Goal: Information Seeking & Learning: Learn about a topic

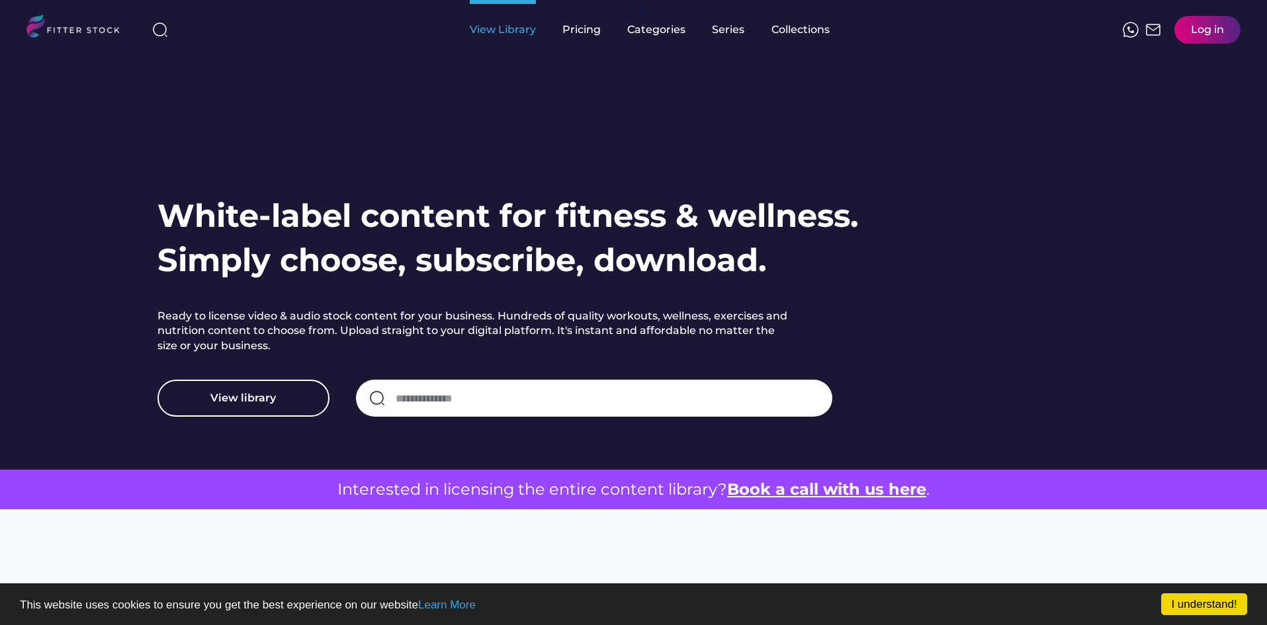
click at [498, 24] on div "View Library" at bounding box center [503, 29] width 66 height 15
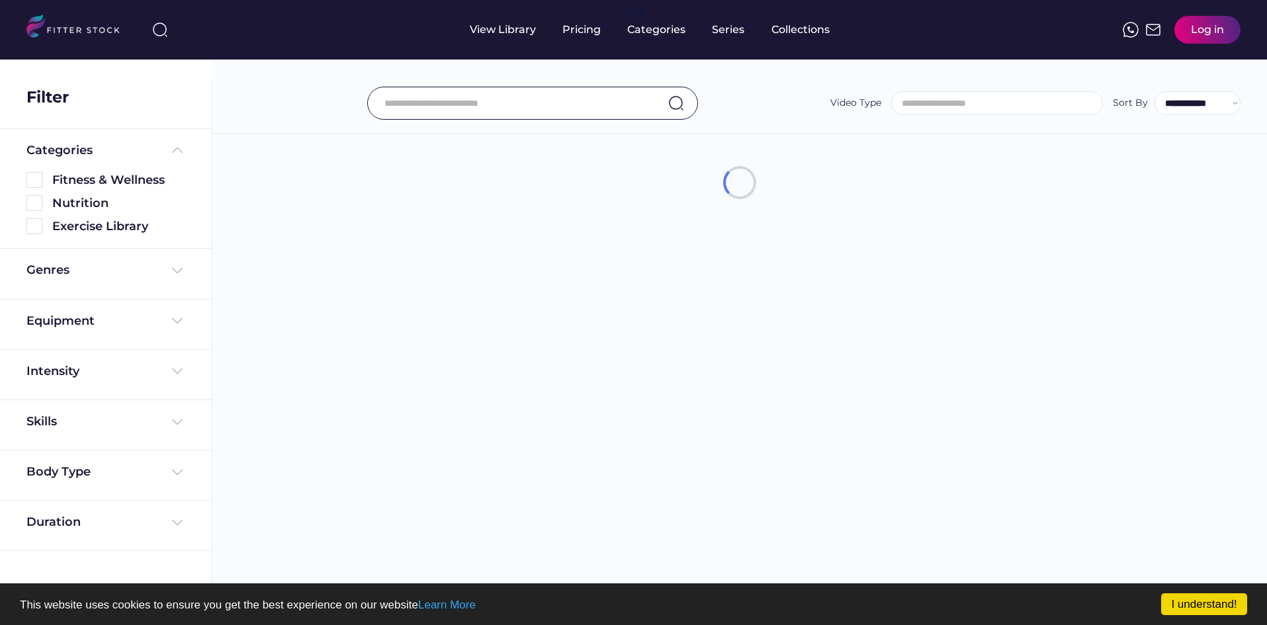
select select
select select "**********"
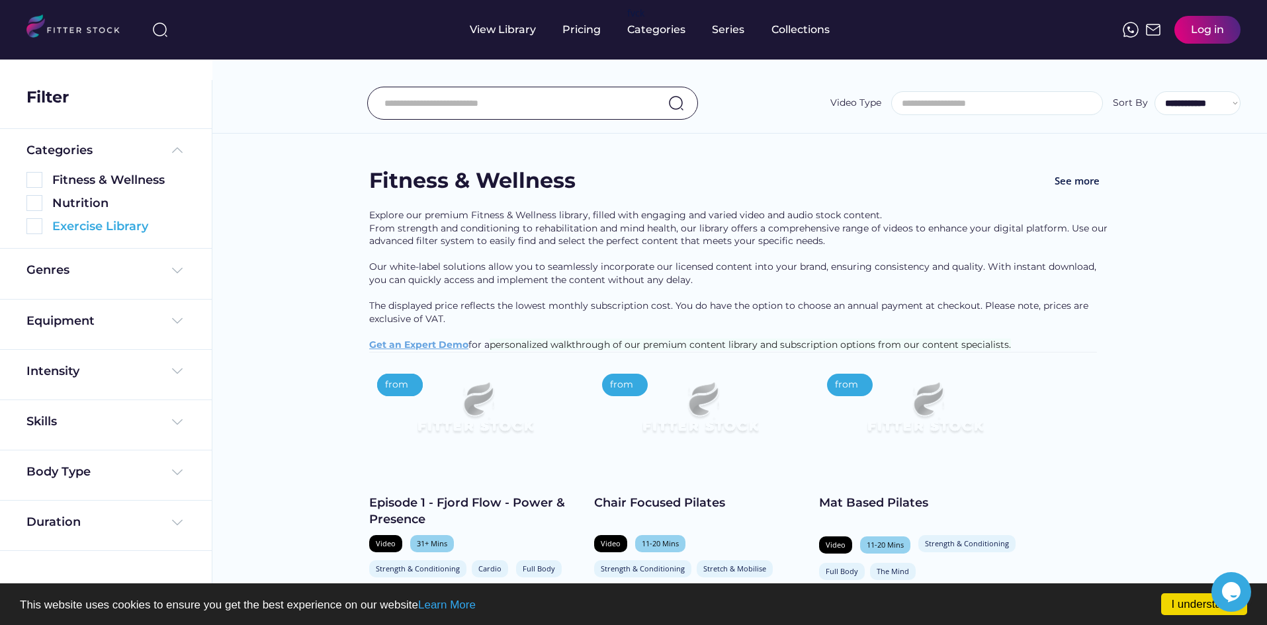
click at [124, 222] on div "Exercise Library" at bounding box center [118, 226] width 133 height 17
click at [30, 228] on img at bounding box center [34, 226] width 16 height 16
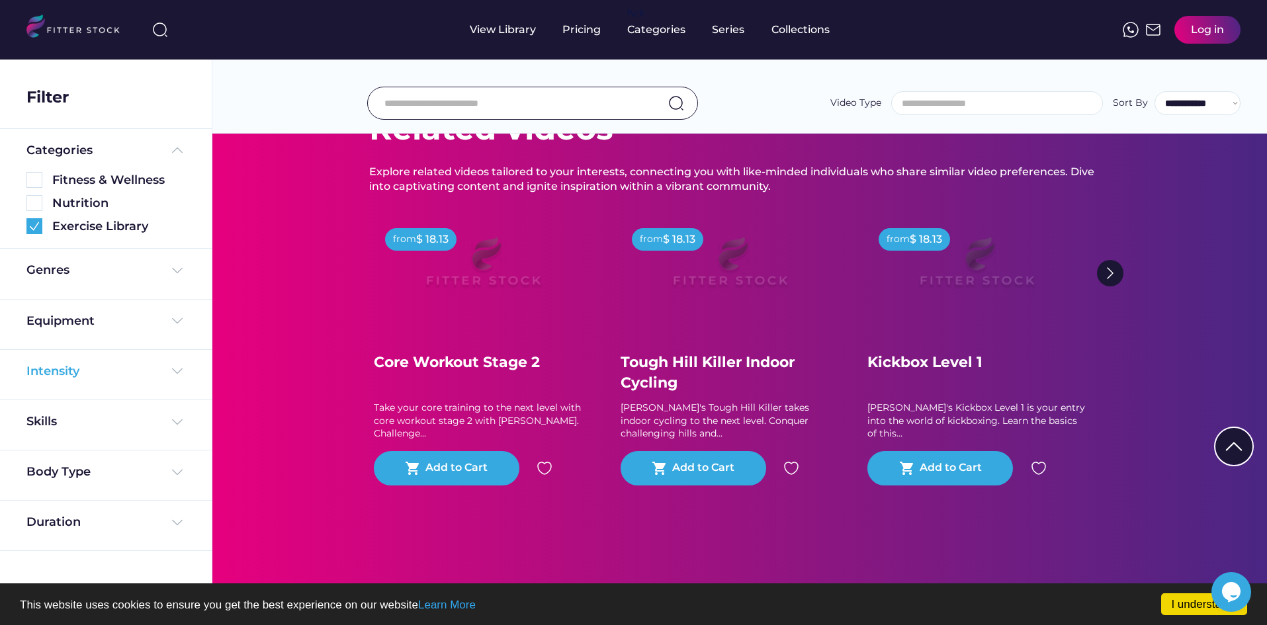
scroll to position [993, 0]
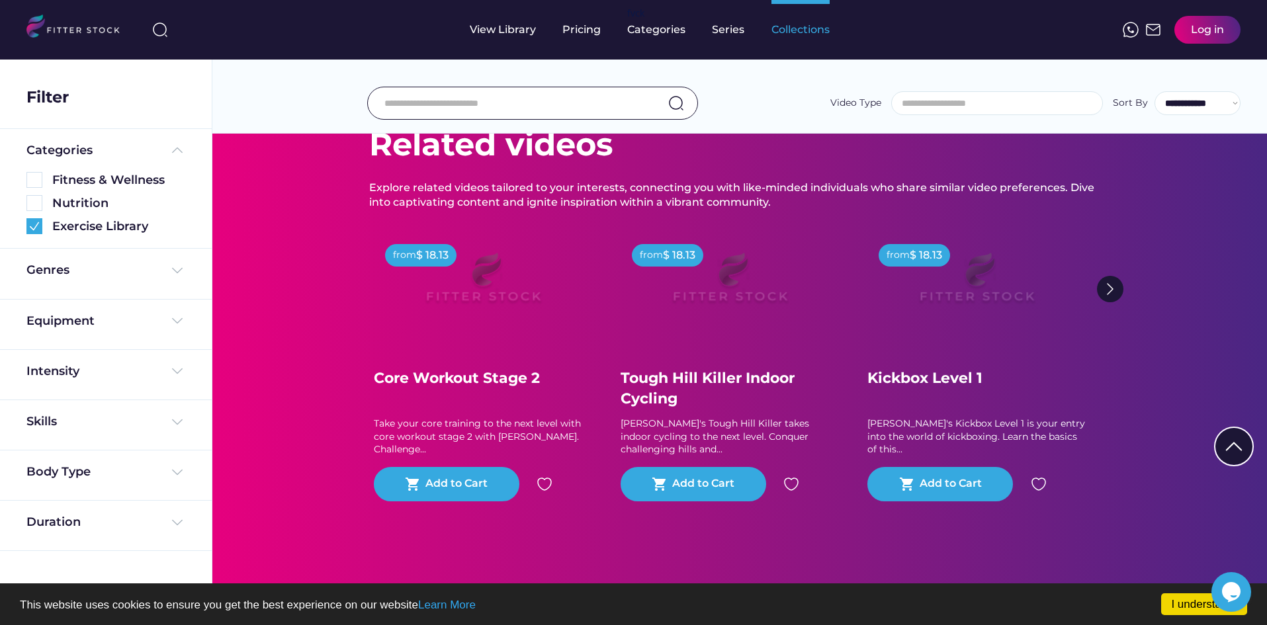
click at [777, 28] on div "Collections" at bounding box center [801, 29] width 58 height 15
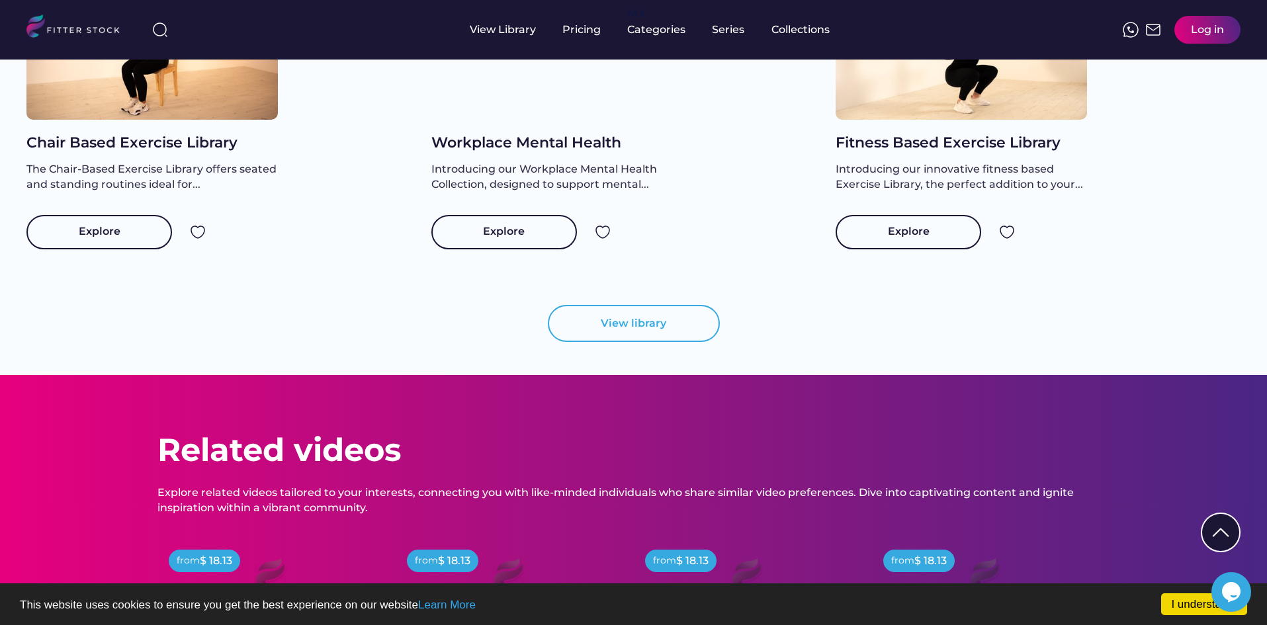
scroll to position [1390, 0]
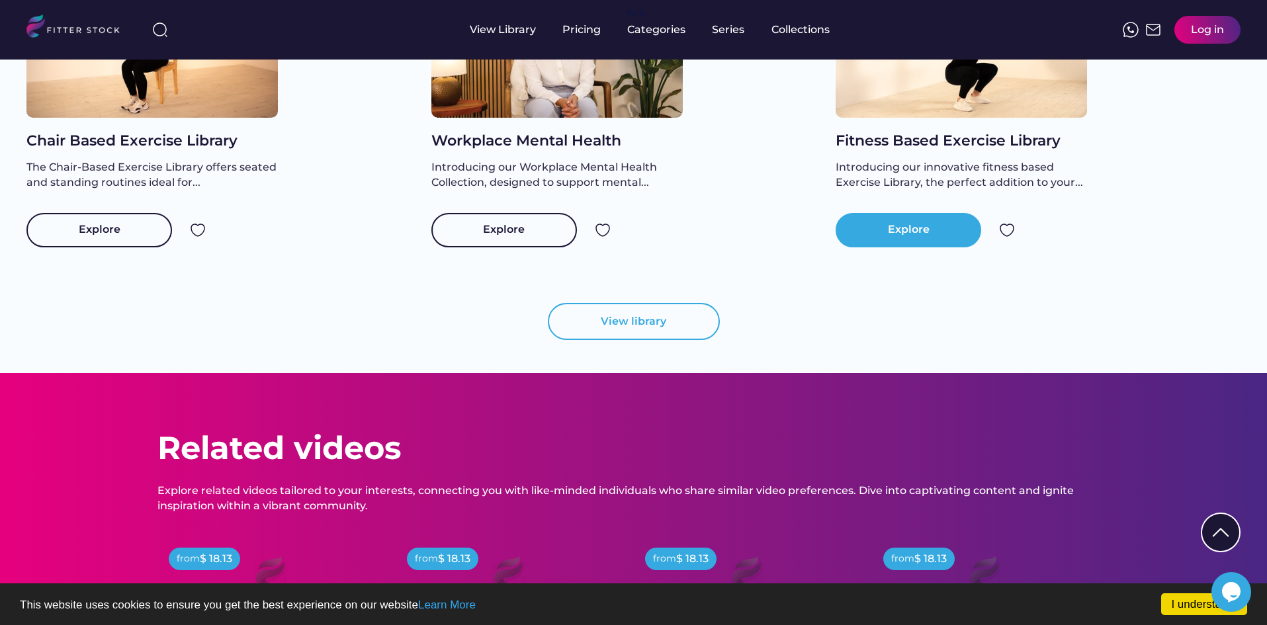
click at [918, 238] on div "Explore" at bounding box center [909, 230] width 42 height 16
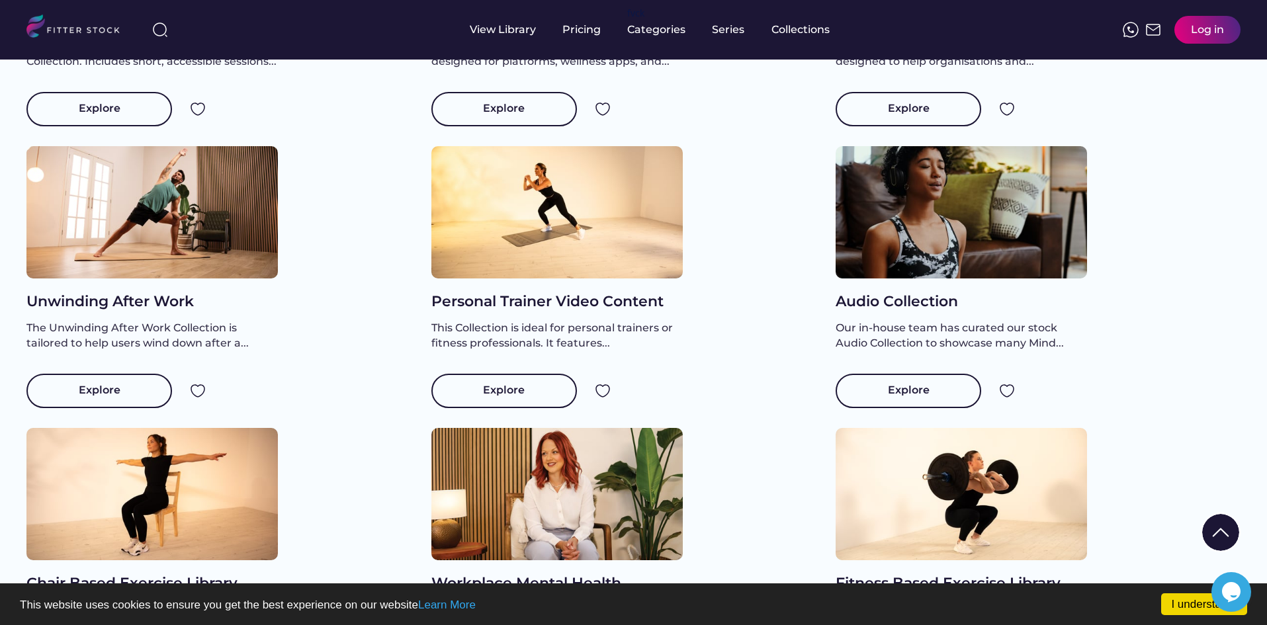
scroll to position [274, 0]
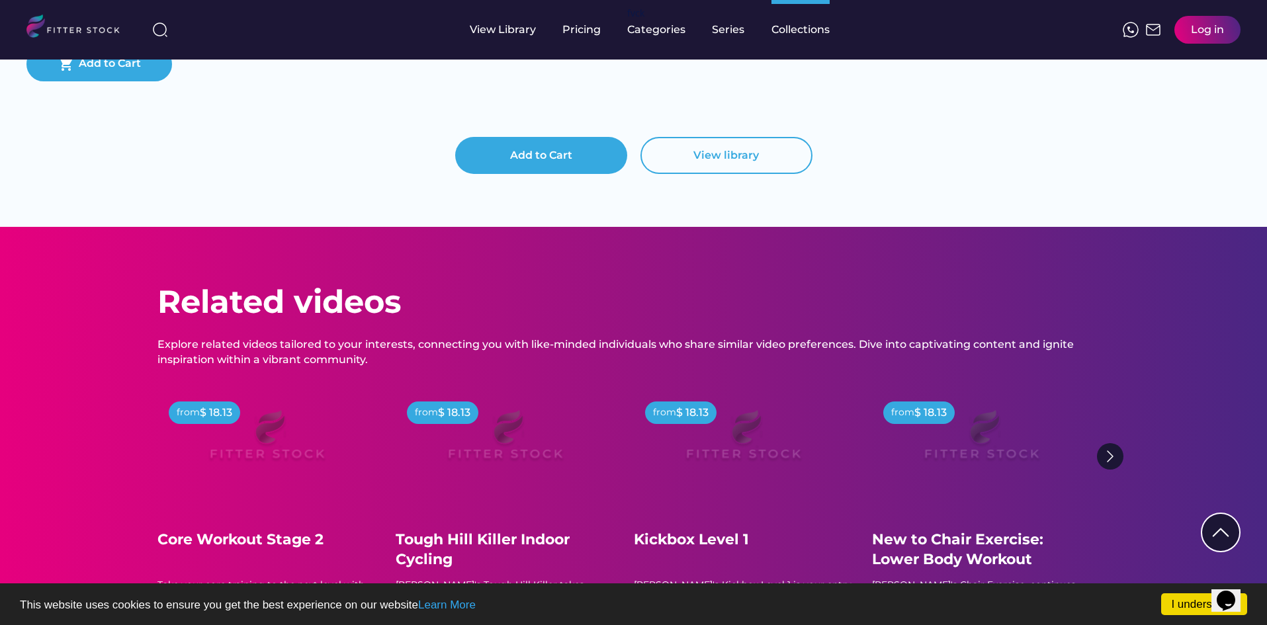
scroll to position [5651, 0]
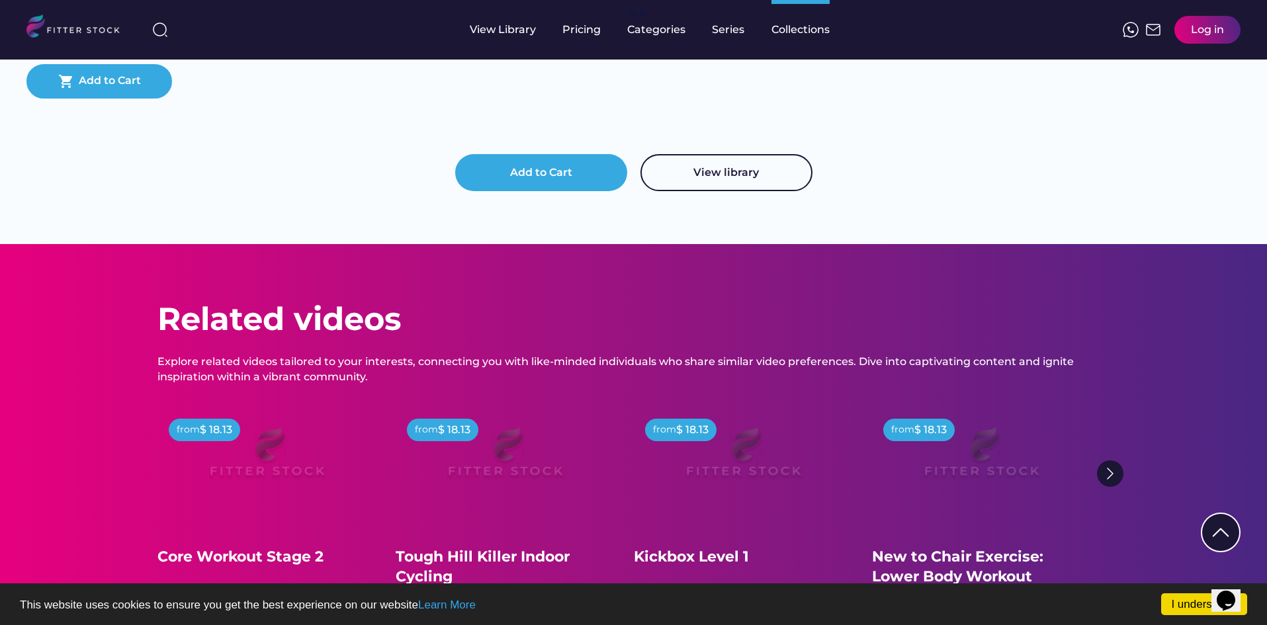
click at [679, 191] on button "View library" at bounding box center [727, 172] width 172 height 37
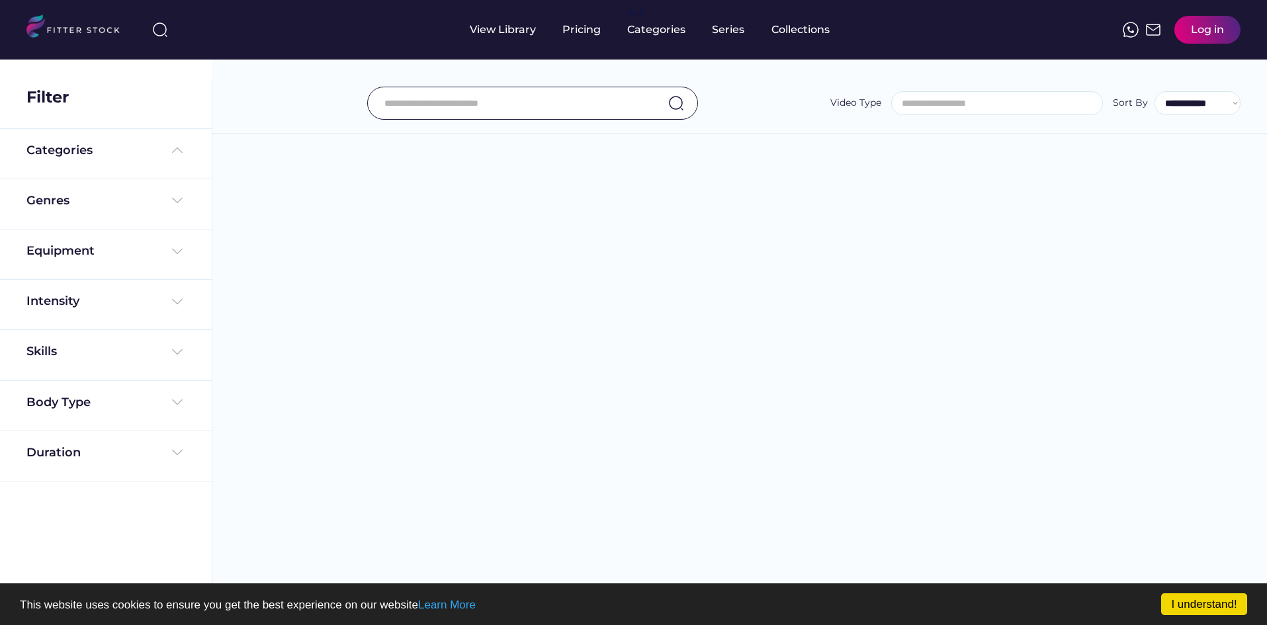
select select
select select "**********"
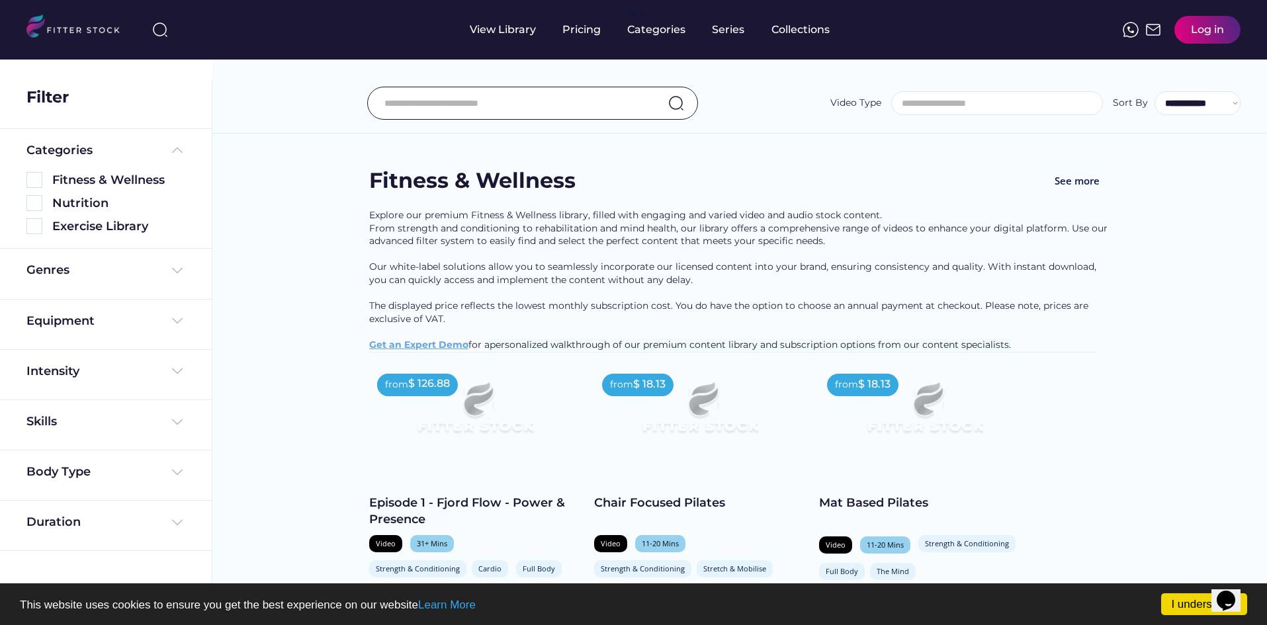
click at [145, 285] on div "Genres" at bounding box center [105, 273] width 159 height 23
click at [181, 275] on img at bounding box center [177, 271] width 16 height 16
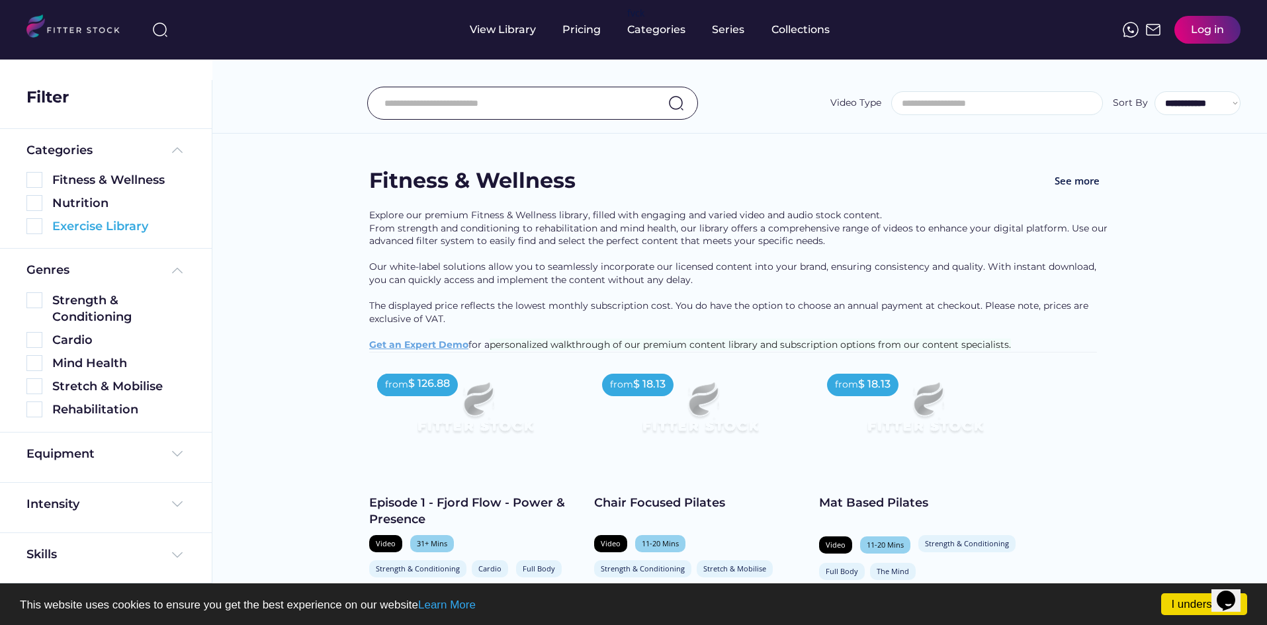
click at [34, 226] on img at bounding box center [34, 226] width 16 height 16
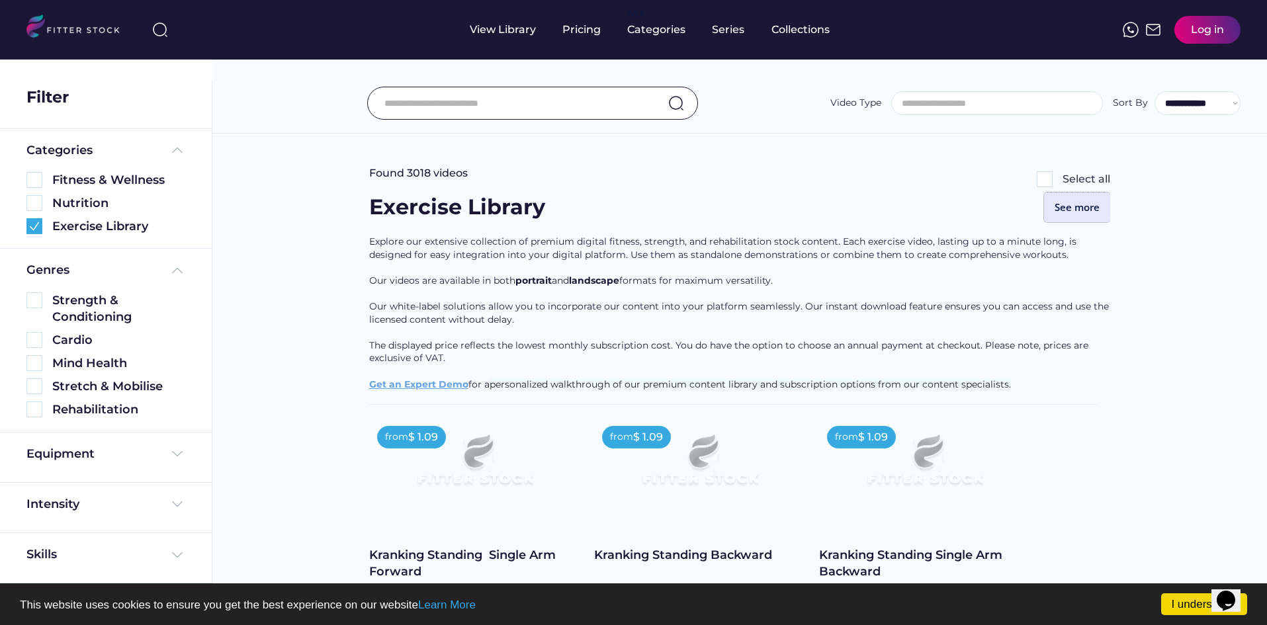
click at [1069, 204] on button "See more" at bounding box center [1077, 208] width 66 height 30
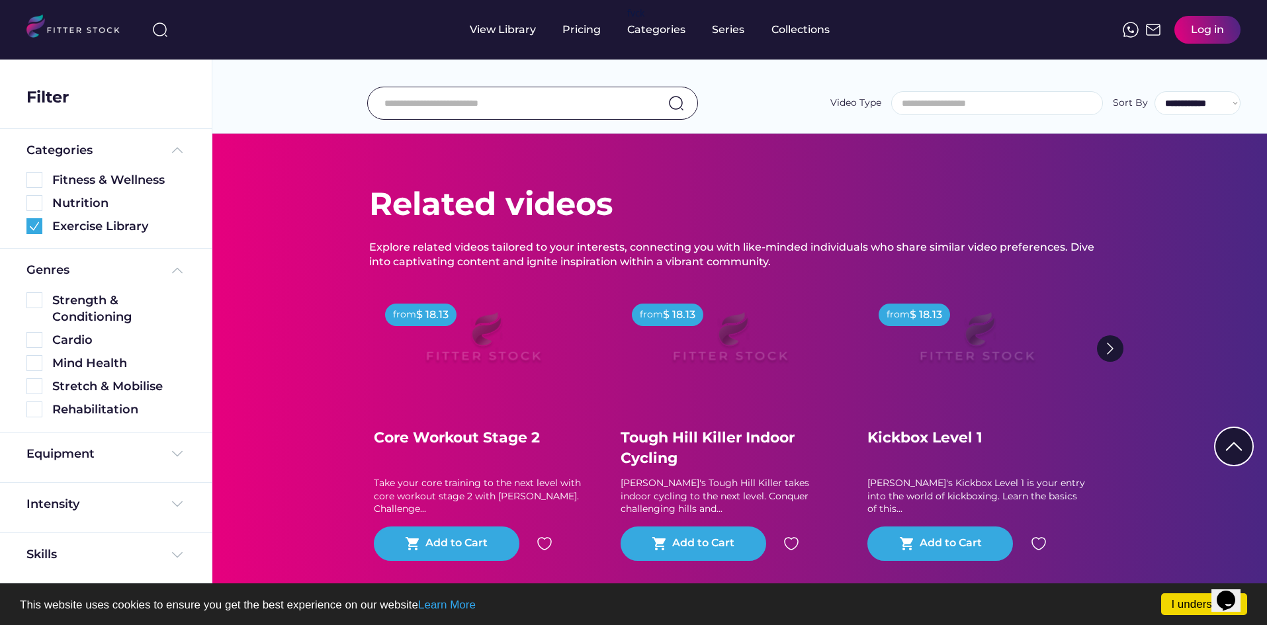
scroll to position [1323, 0]
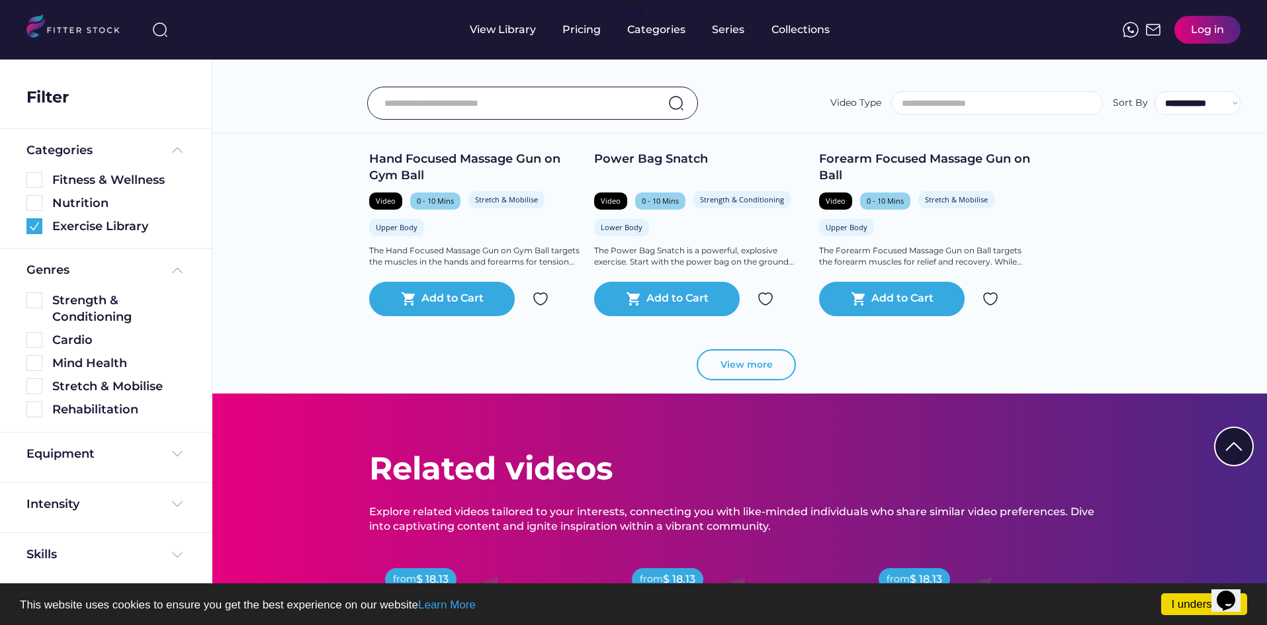
click at [773, 369] on button "View more" at bounding box center [746, 365] width 99 height 32
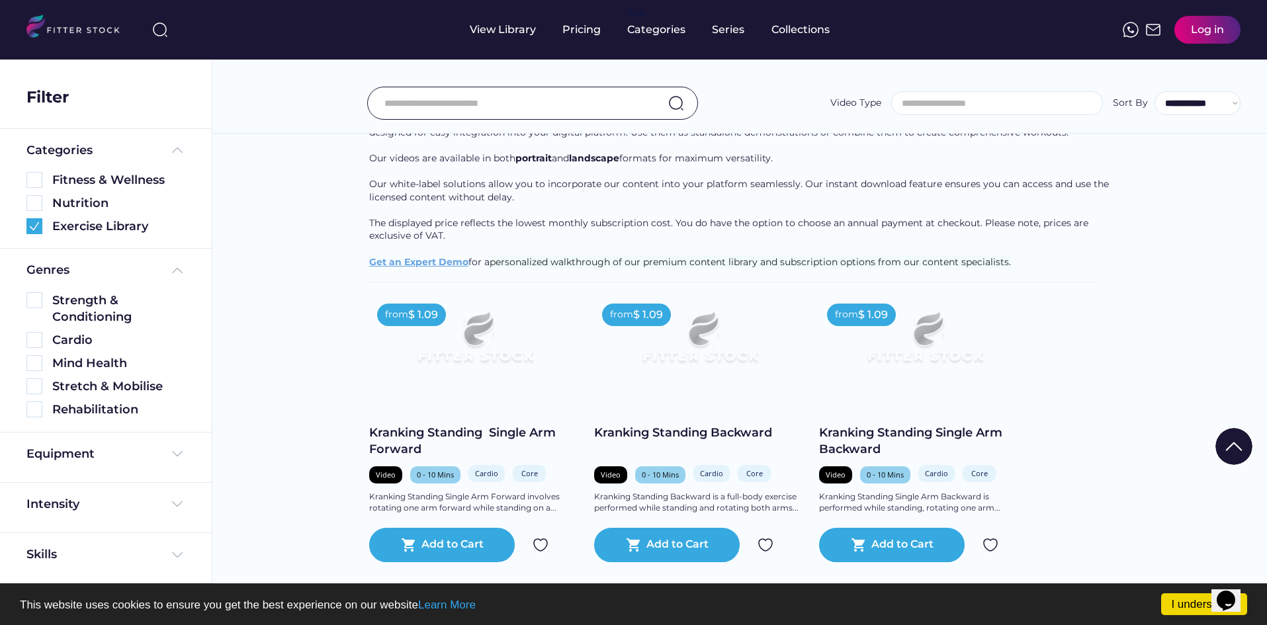
scroll to position [0, 0]
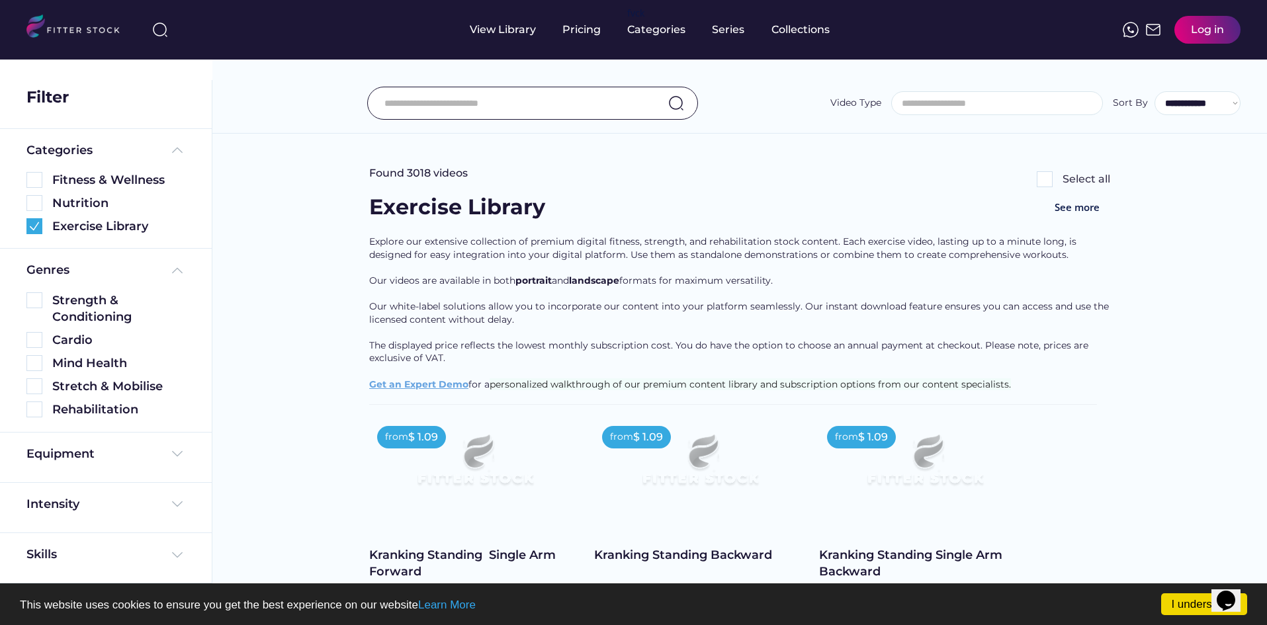
click at [1051, 177] on img at bounding box center [1045, 179] width 16 height 16
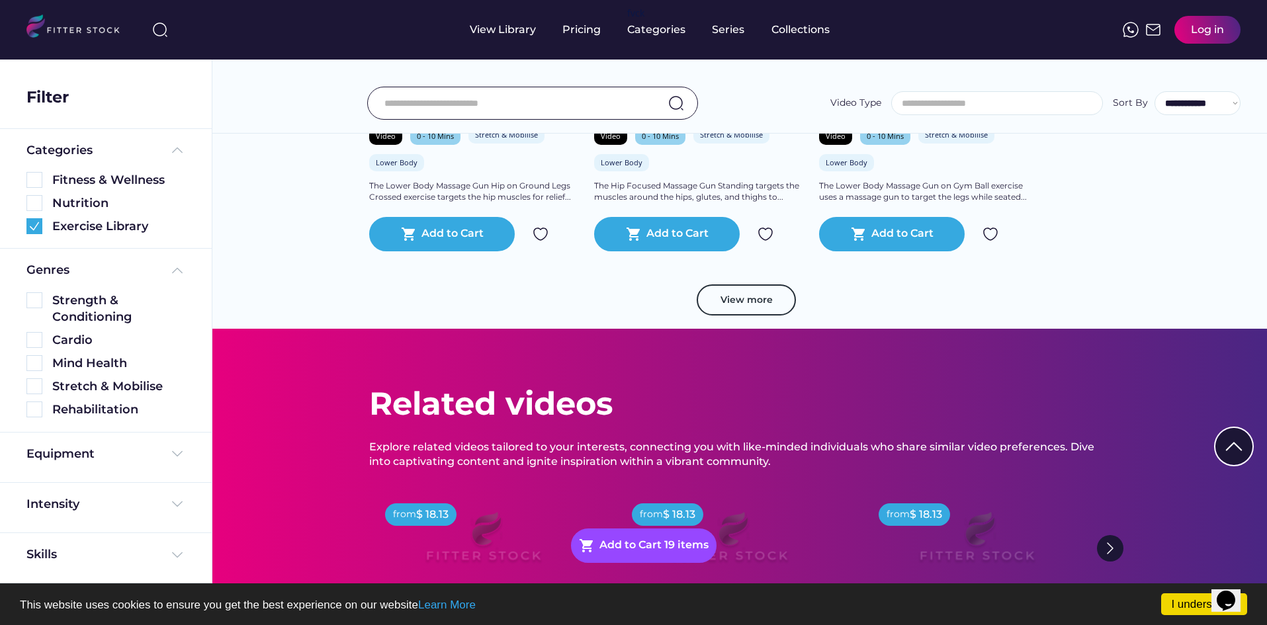
scroll to position [2184, 0]
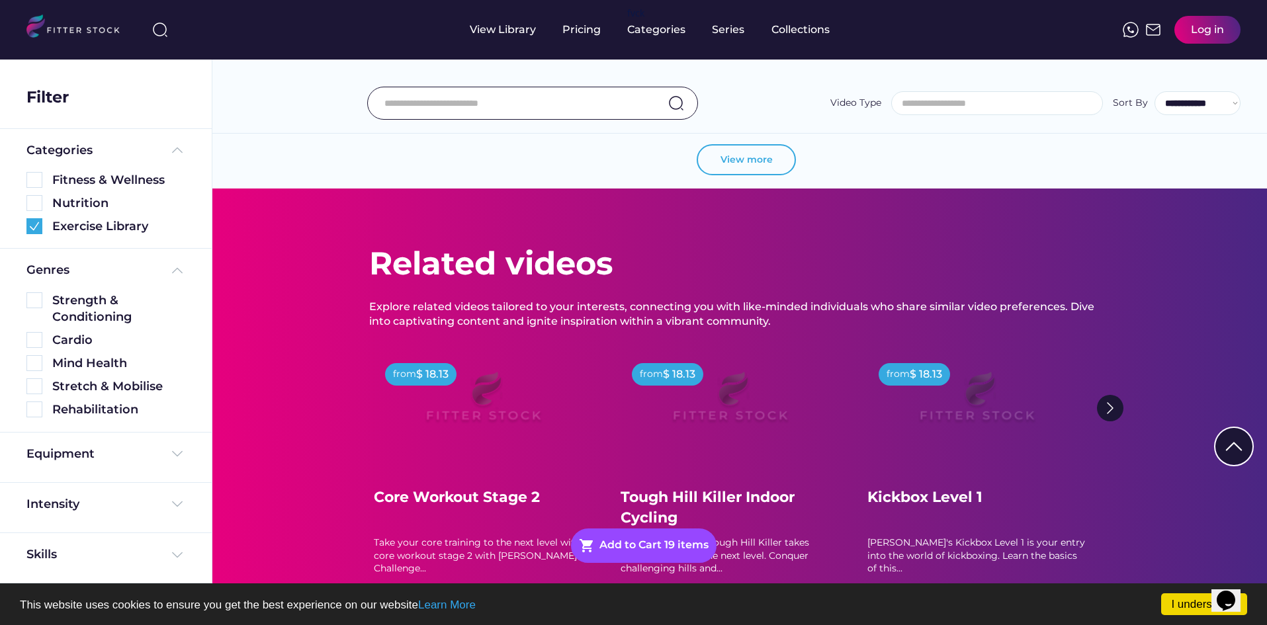
click at [741, 151] on button "View more" at bounding box center [746, 160] width 99 height 32
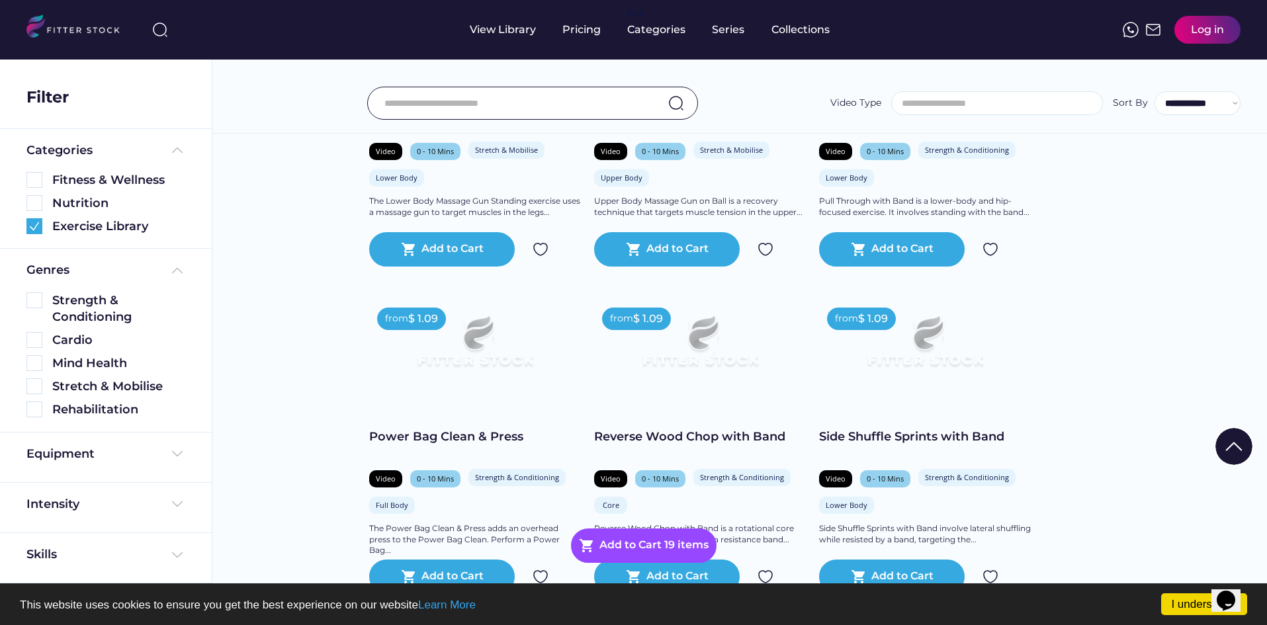
scroll to position [2581, 0]
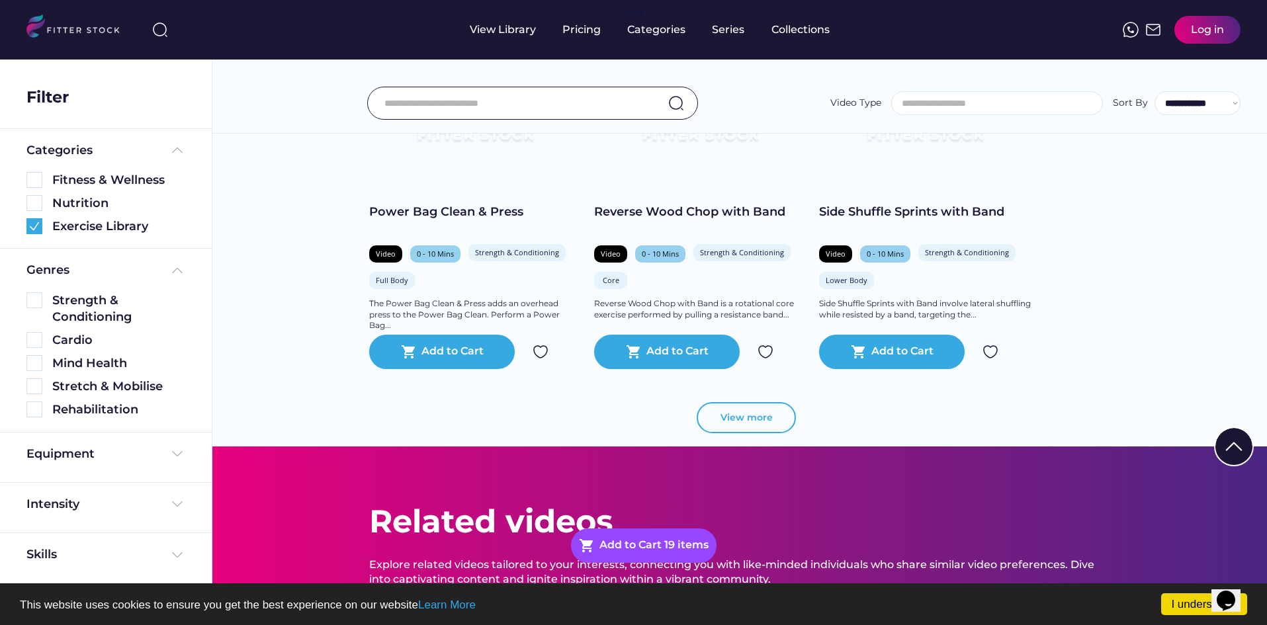
click at [749, 410] on button "View more" at bounding box center [746, 418] width 99 height 32
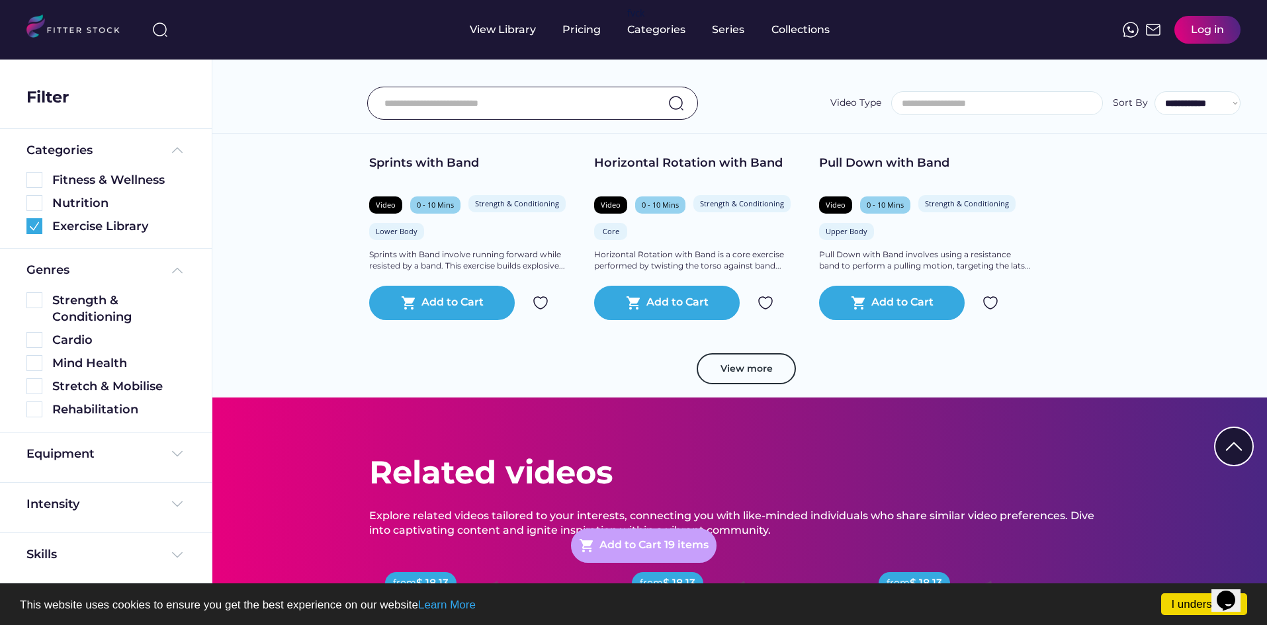
scroll to position [3441, 0]
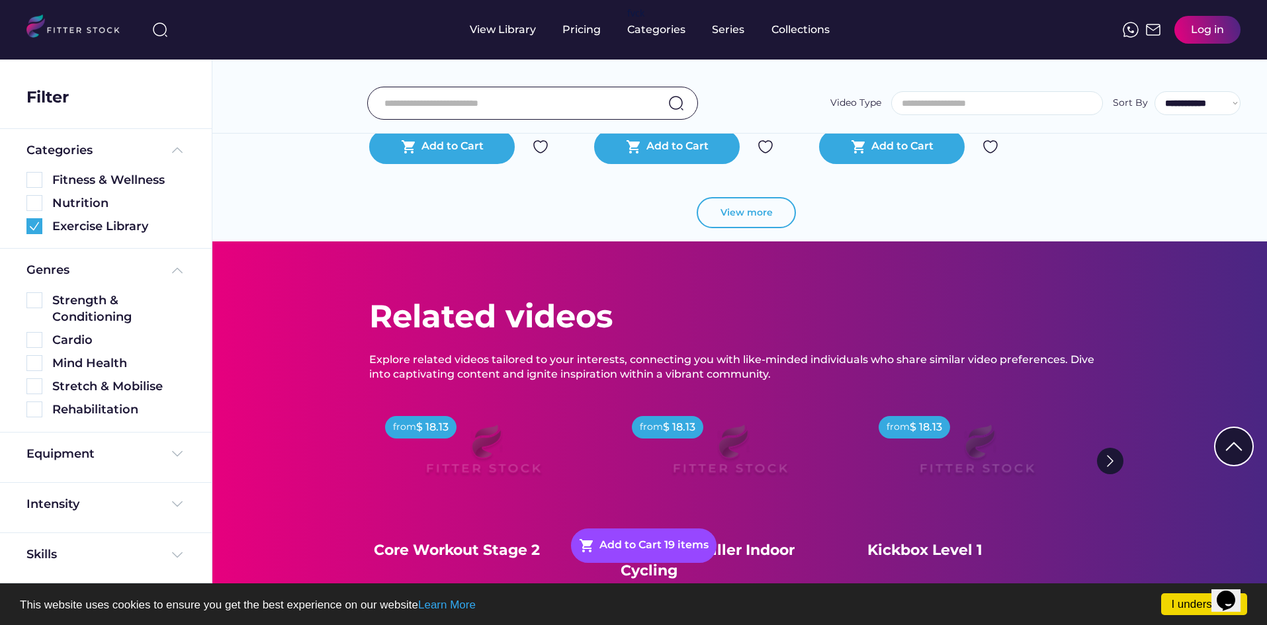
click at [744, 224] on button "View more" at bounding box center [746, 213] width 99 height 32
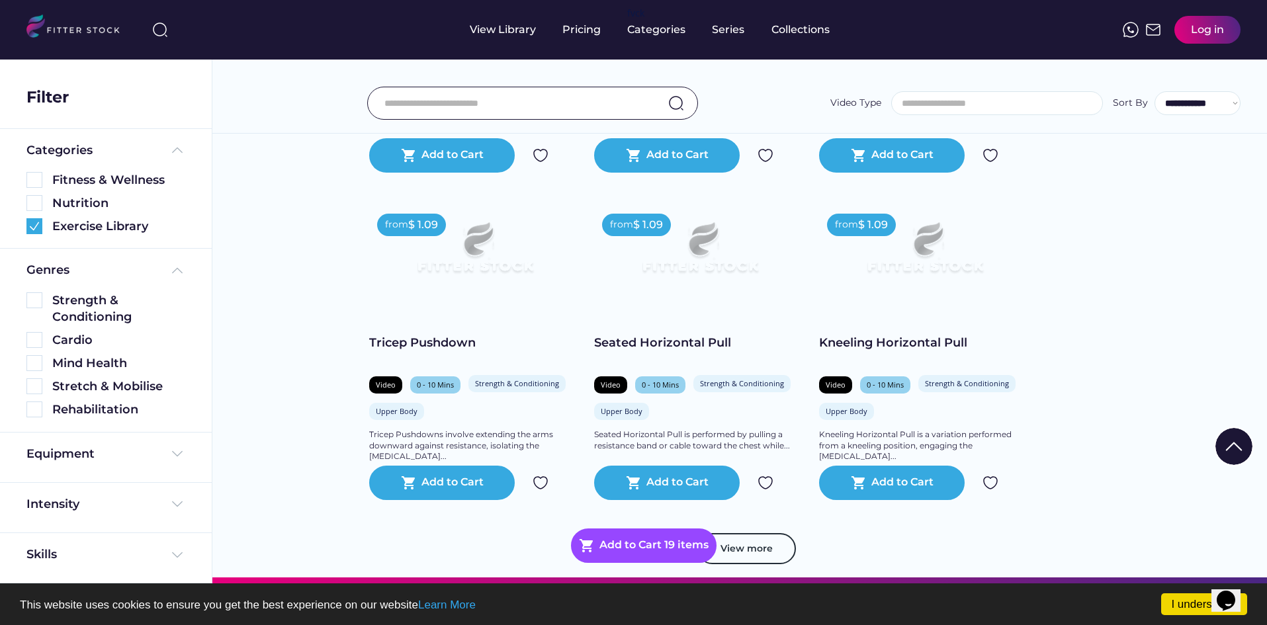
scroll to position [3772, 0]
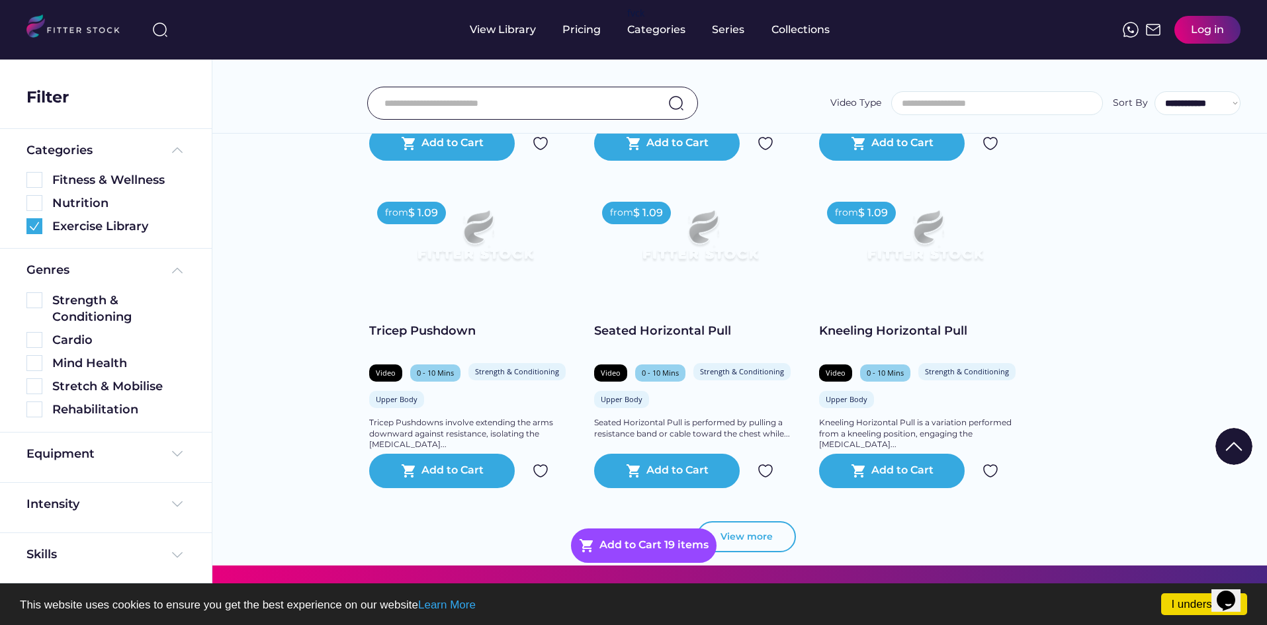
click at [756, 539] on button "View more" at bounding box center [746, 537] width 99 height 32
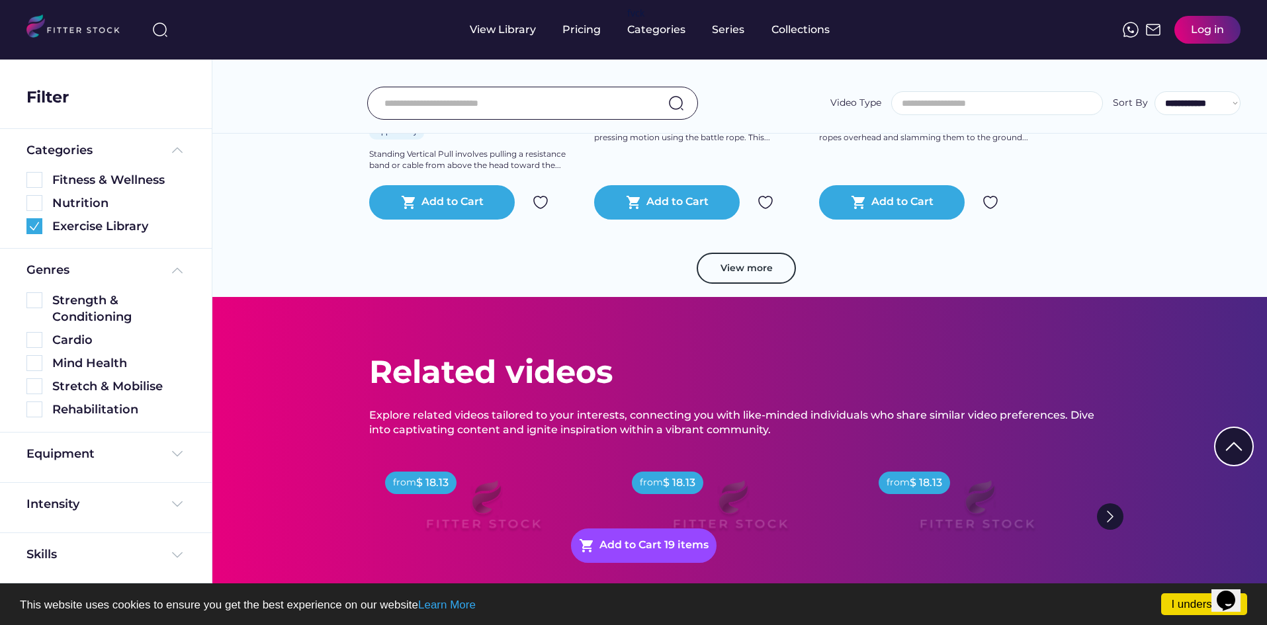
scroll to position [4698, 0]
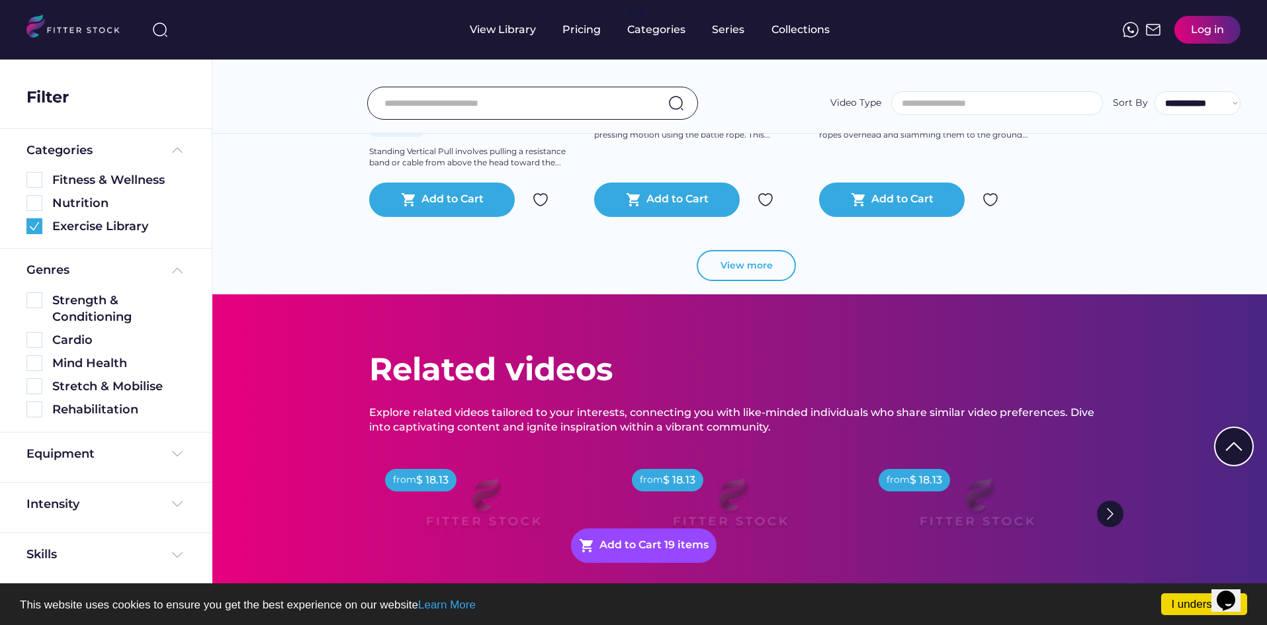
click at [746, 250] on button "View more" at bounding box center [746, 266] width 99 height 32
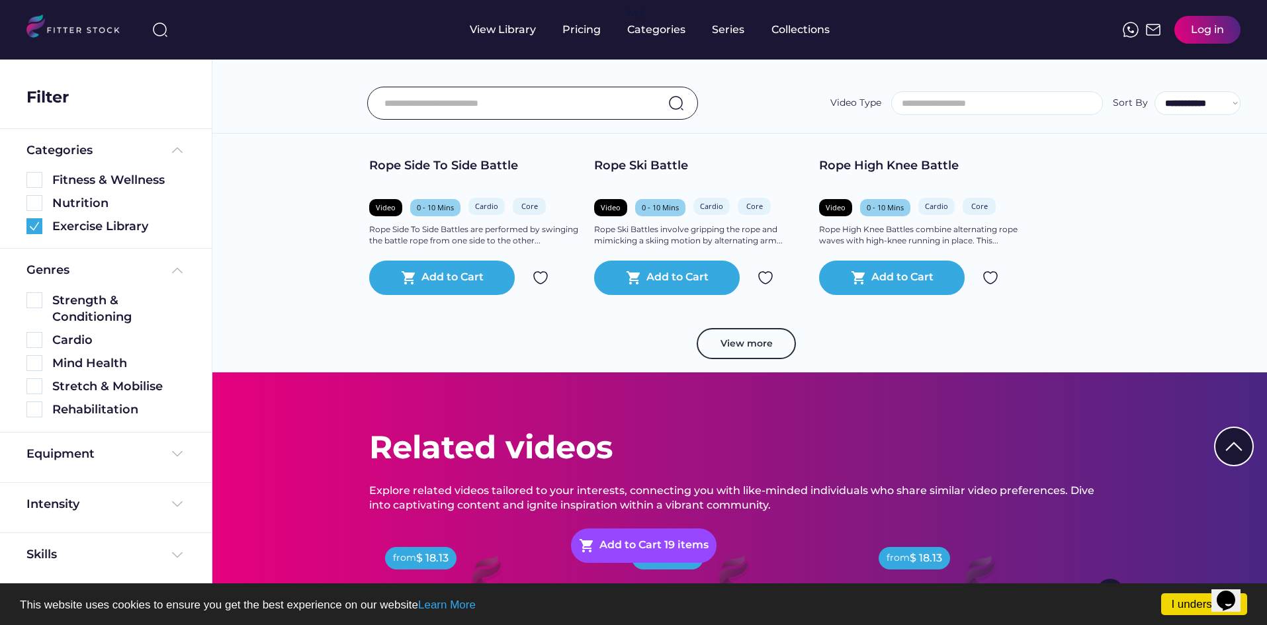
scroll to position [5426, 0]
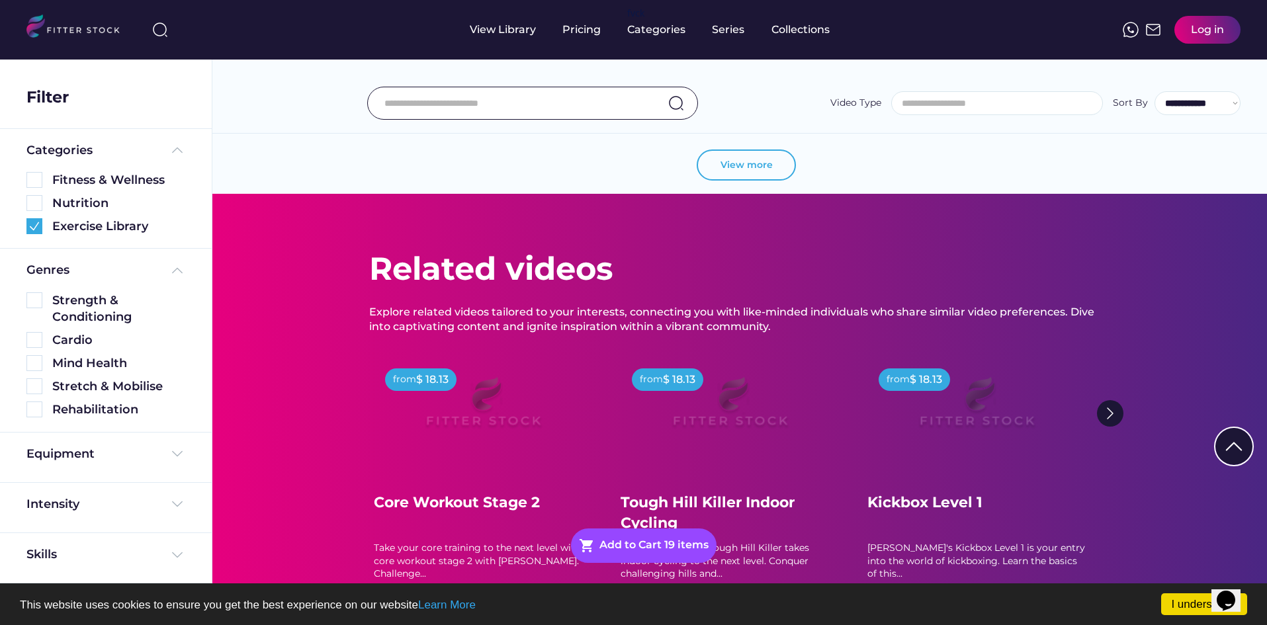
click at [759, 161] on button "View more" at bounding box center [746, 166] width 99 height 32
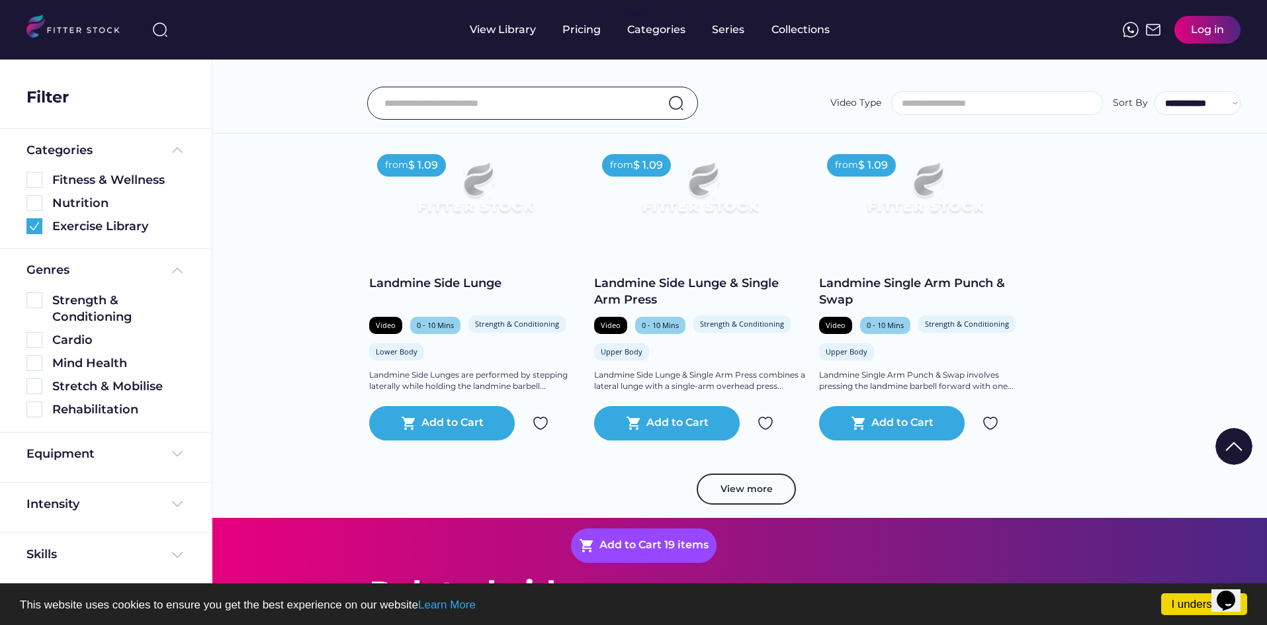
scroll to position [5889, 0]
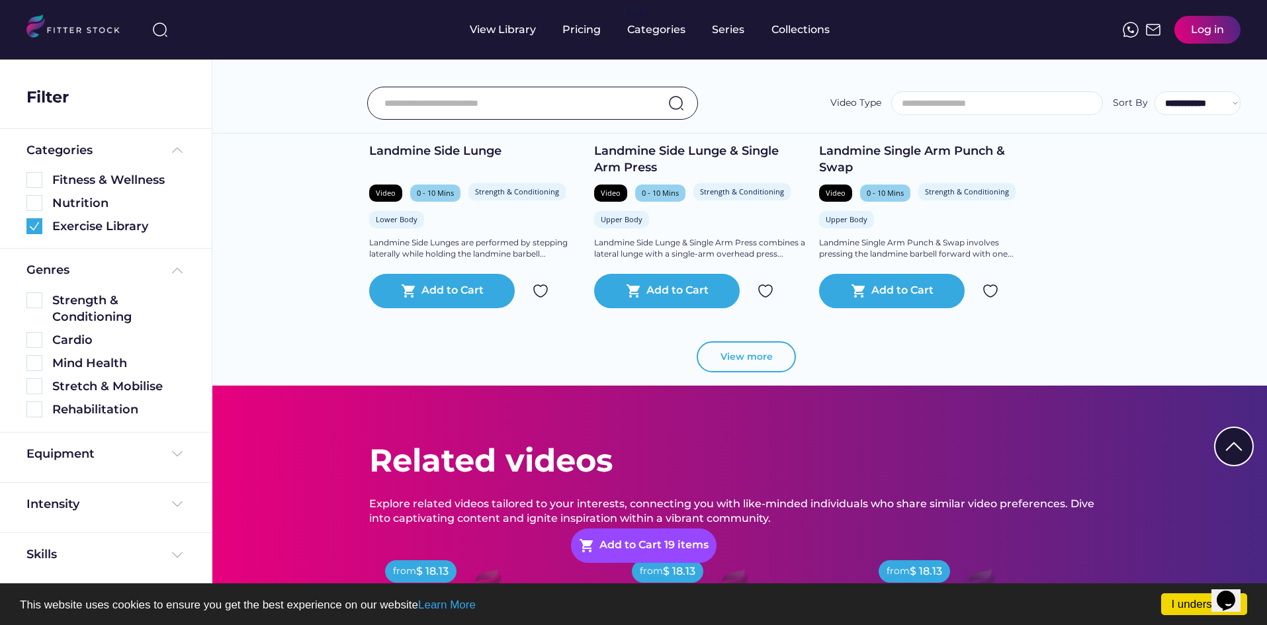
click at [754, 351] on button "View more" at bounding box center [746, 357] width 99 height 32
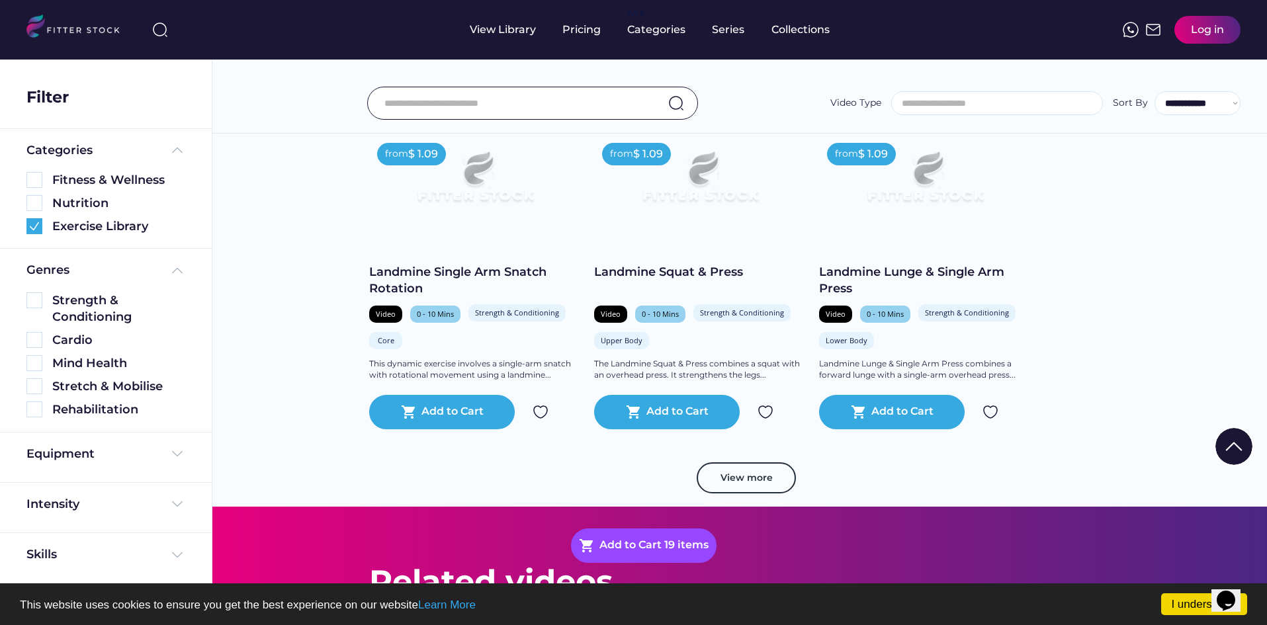
scroll to position [6617, 0]
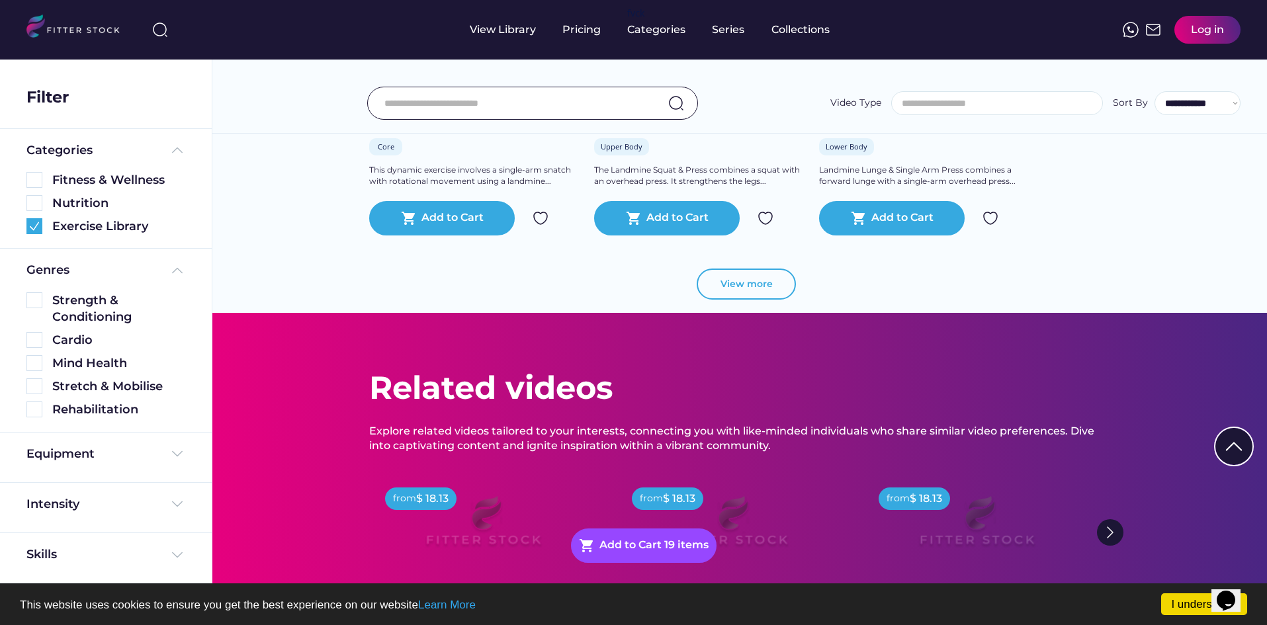
click at [745, 288] on button "View more" at bounding box center [746, 285] width 99 height 32
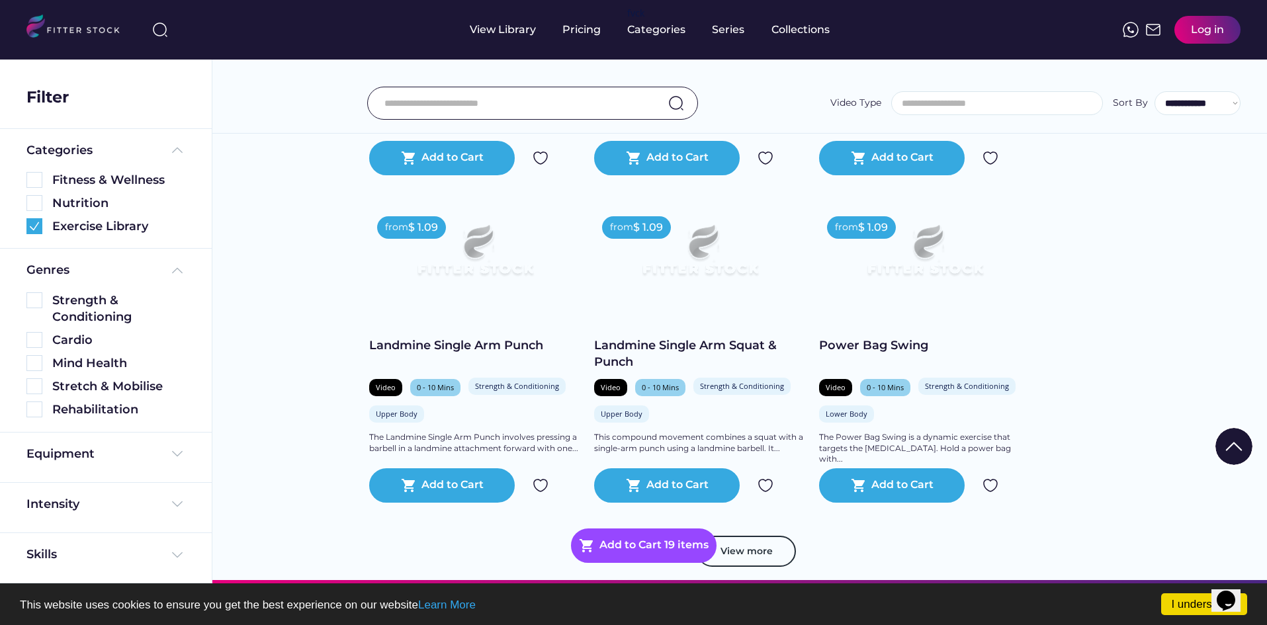
scroll to position [7279, 0]
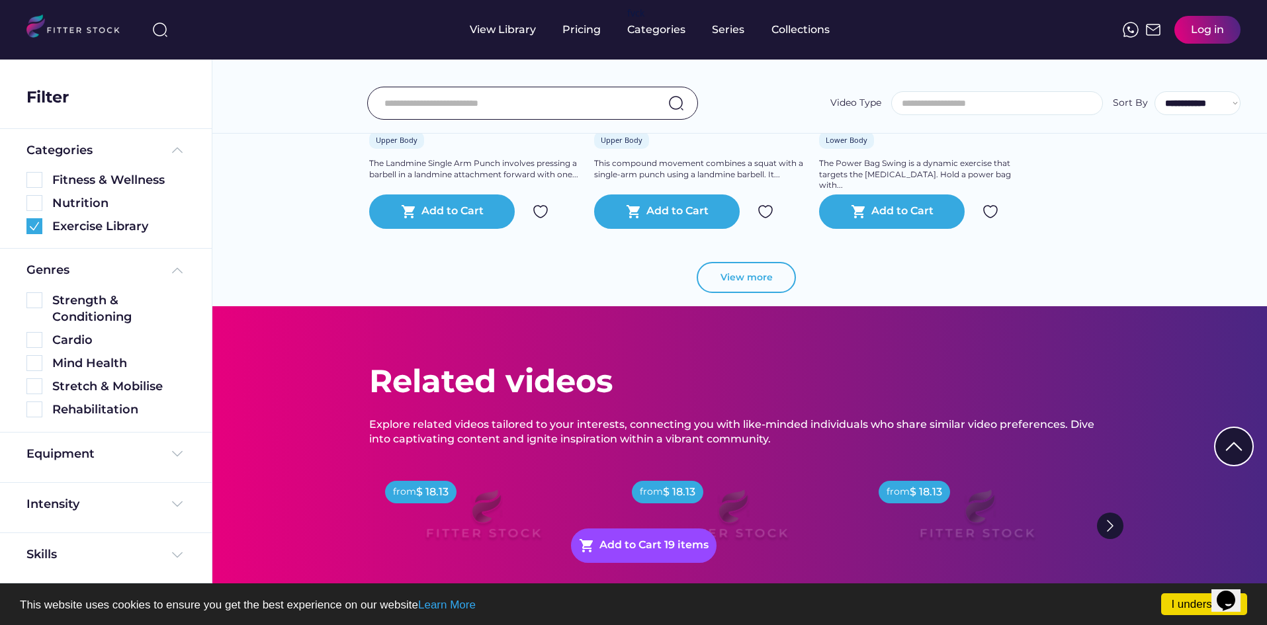
click at [771, 287] on button "View more" at bounding box center [746, 278] width 99 height 32
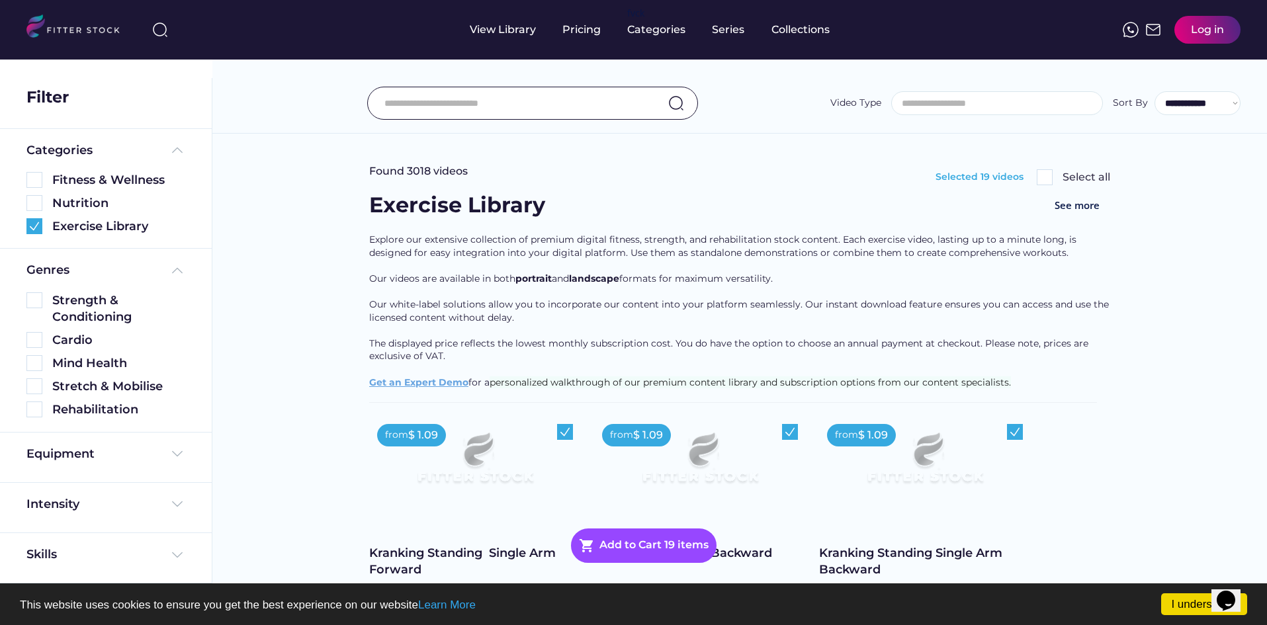
scroll to position [0, 0]
click at [1039, 168] on div "Found 3018 videos Selected 19 videos Select all" at bounding box center [739, 179] width 741 height 26
click at [1047, 175] on img at bounding box center [1045, 179] width 16 height 16
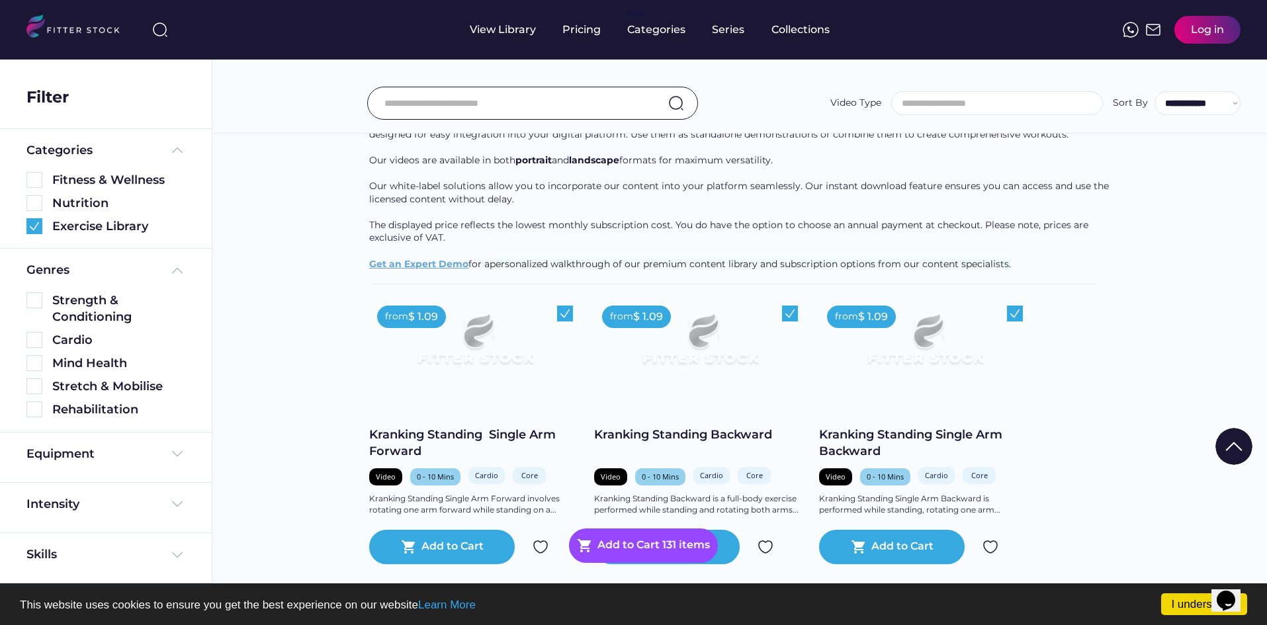
scroll to position [397, 0]
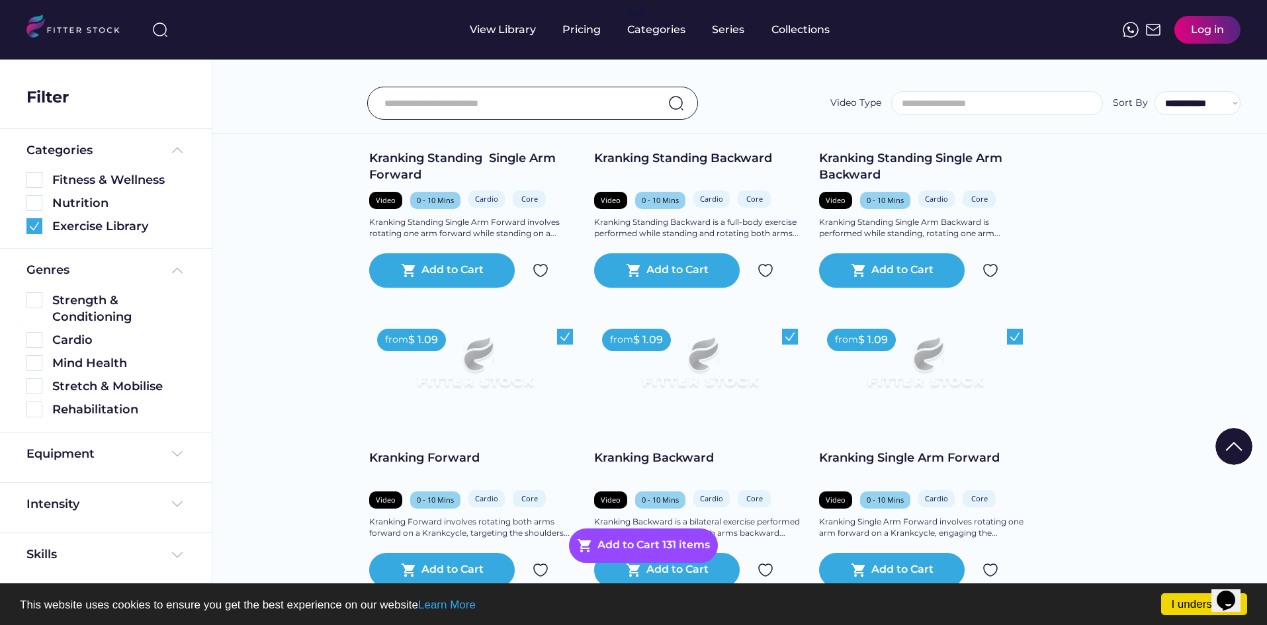
click at [386, 457] on div "Kranking Forward" at bounding box center [475, 458] width 212 height 17
drag, startPoint x: 386, startPoint y: 457, endPoint x: 469, endPoint y: 462, distance: 83.5
click at [469, 462] on div "Kranking Forward" at bounding box center [475, 458] width 212 height 17
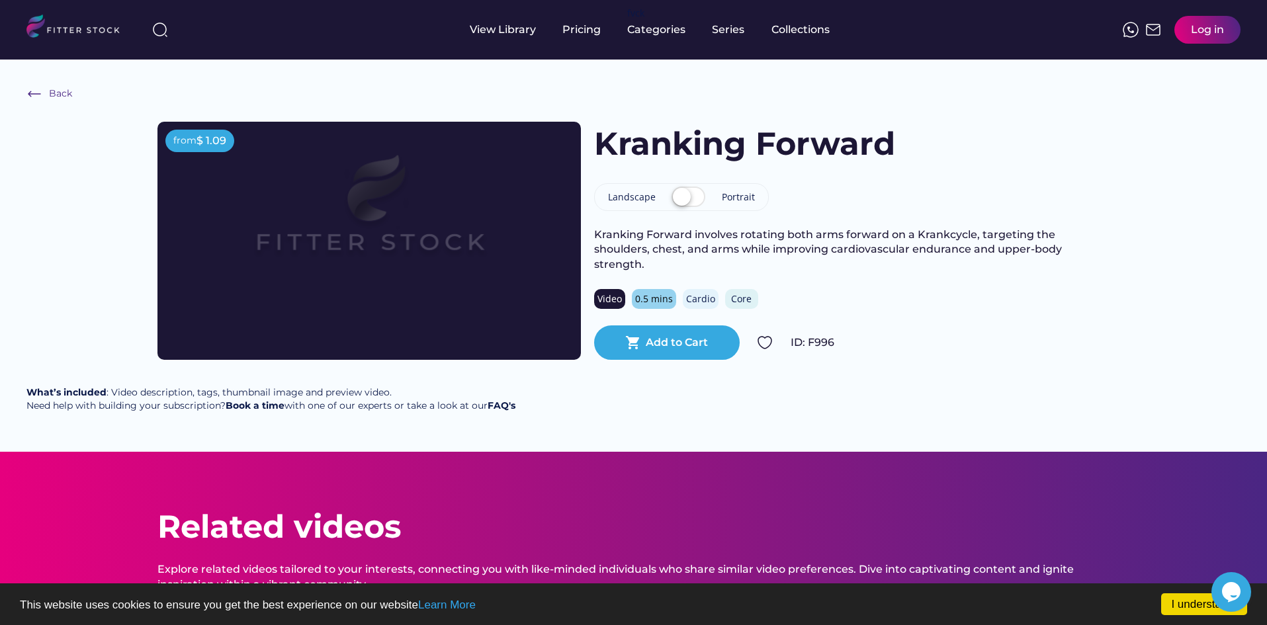
click at [626, 150] on h1 "Kranking Forward" at bounding box center [744, 144] width 301 height 44
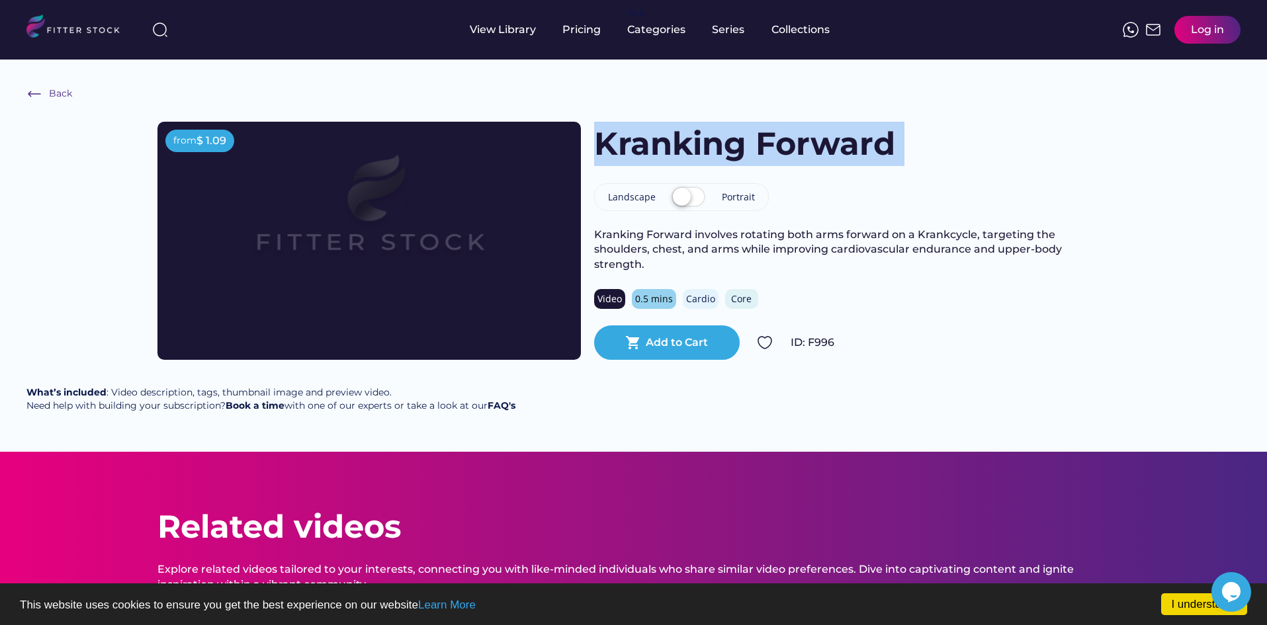
drag, startPoint x: 626, startPoint y: 150, endPoint x: 917, endPoint y: 150, distance: 291.2
click at [917, 150] on div "Kranking Forward" at bounding box center [852, 144] width 516 height 44
copy h1 "Kranking Forward"
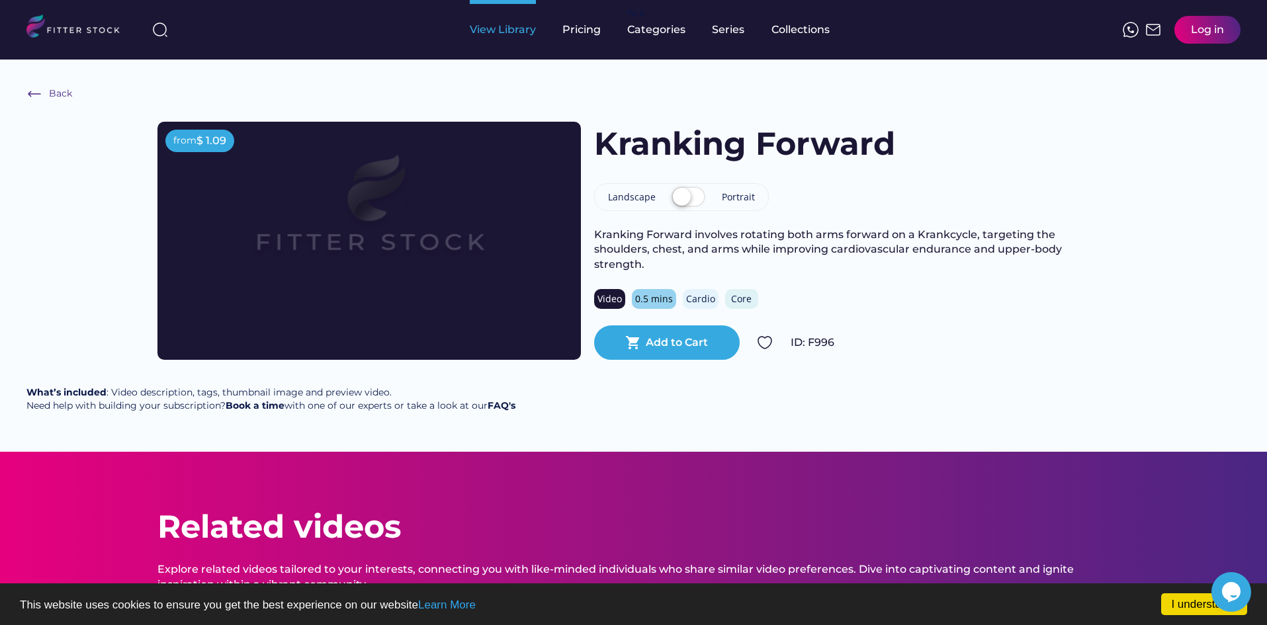
click at [513, 44] on div "View Library" at bounding box center [503, 30] width 66 height 60
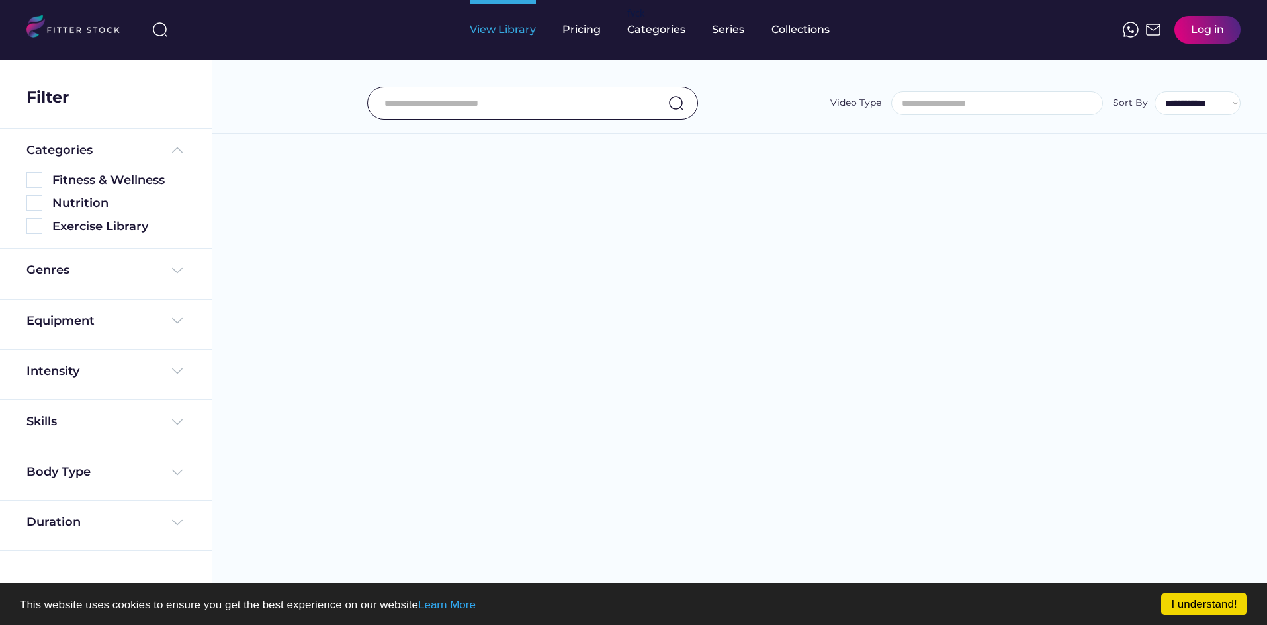
select select
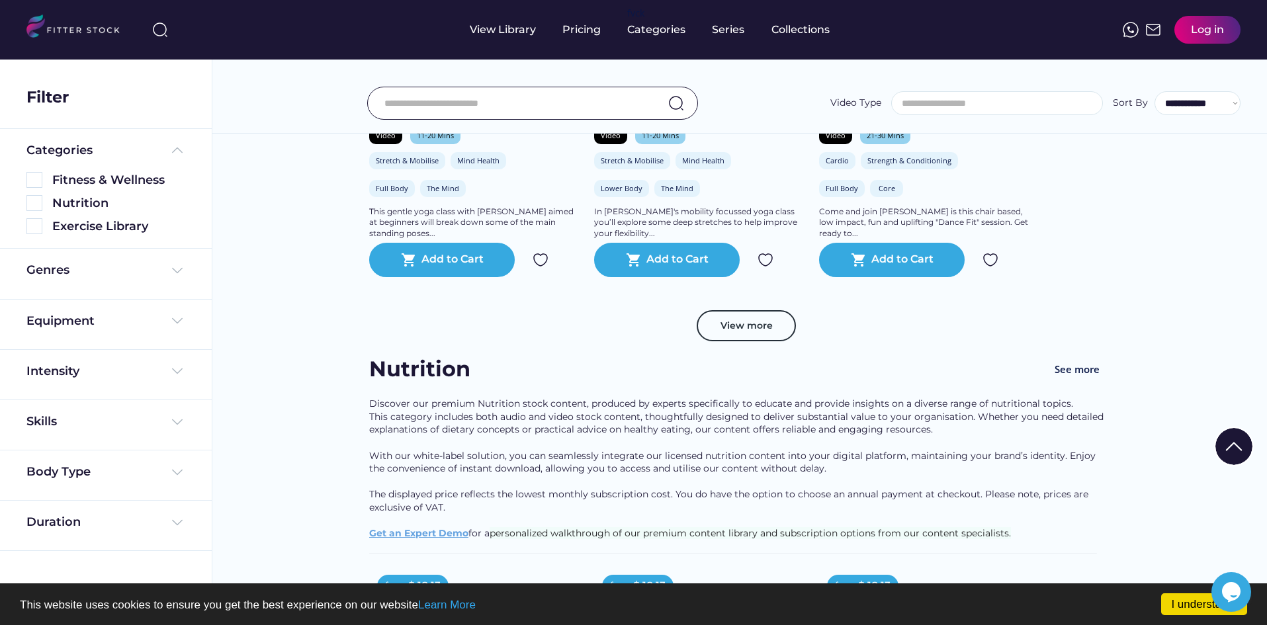
scroll to position [794, 0]
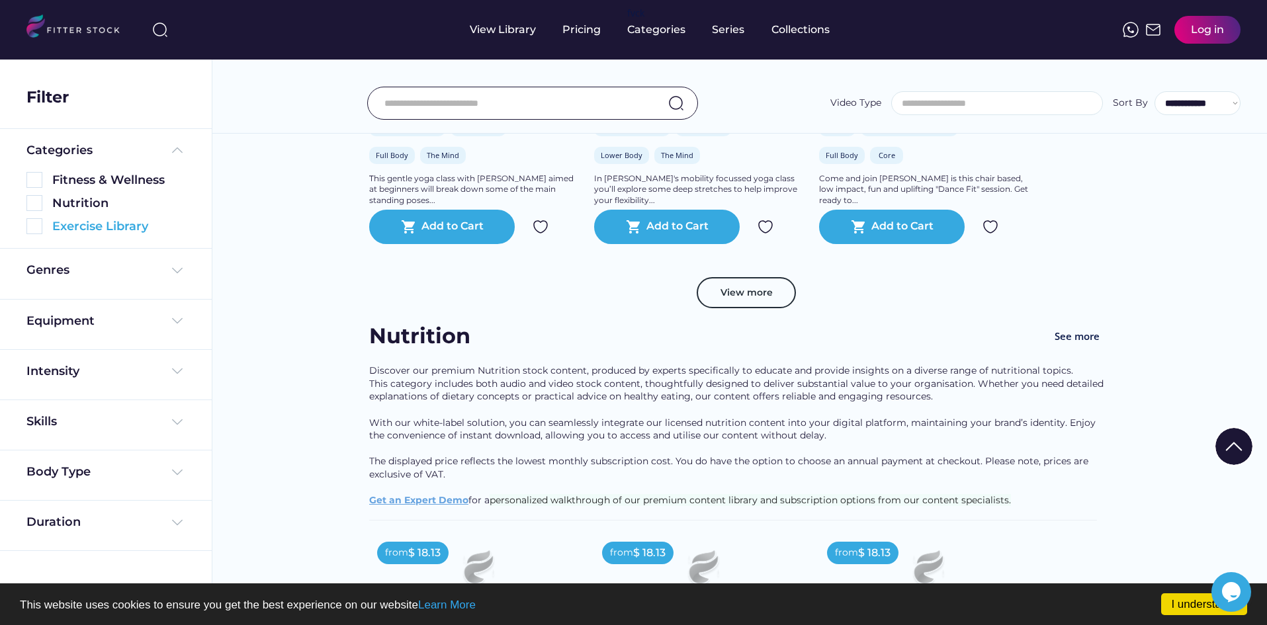
click at [28, 226] on img at bounding box center [34, 226] width 16 height 16
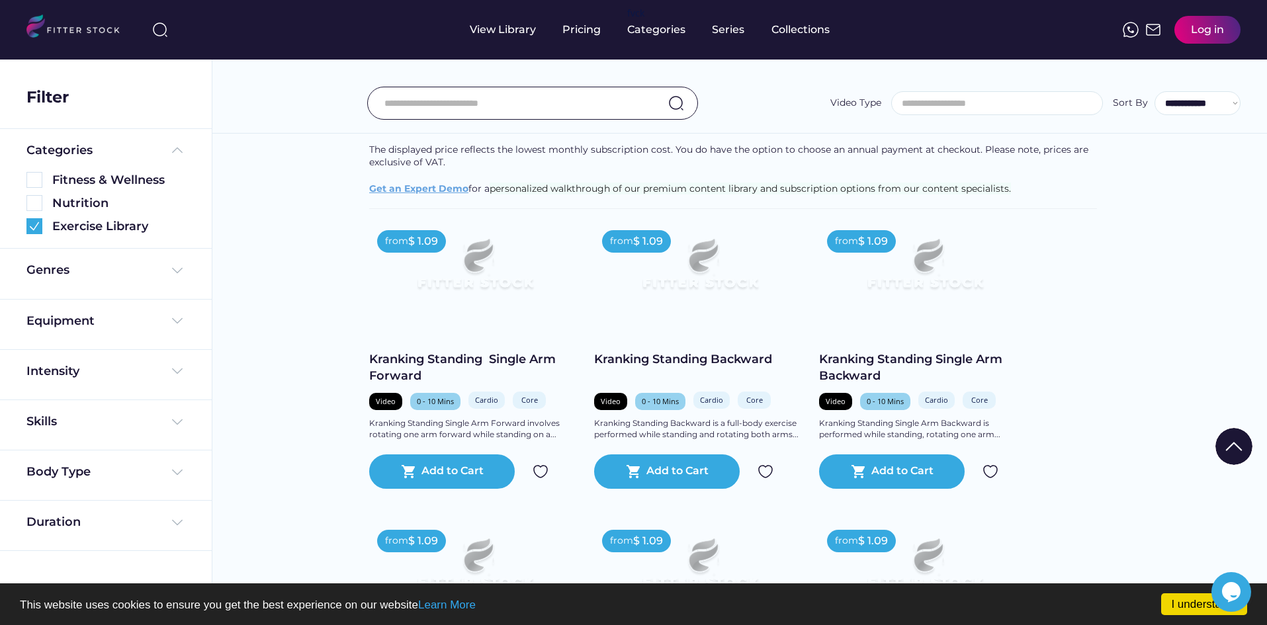
scroll to position [0, 0]
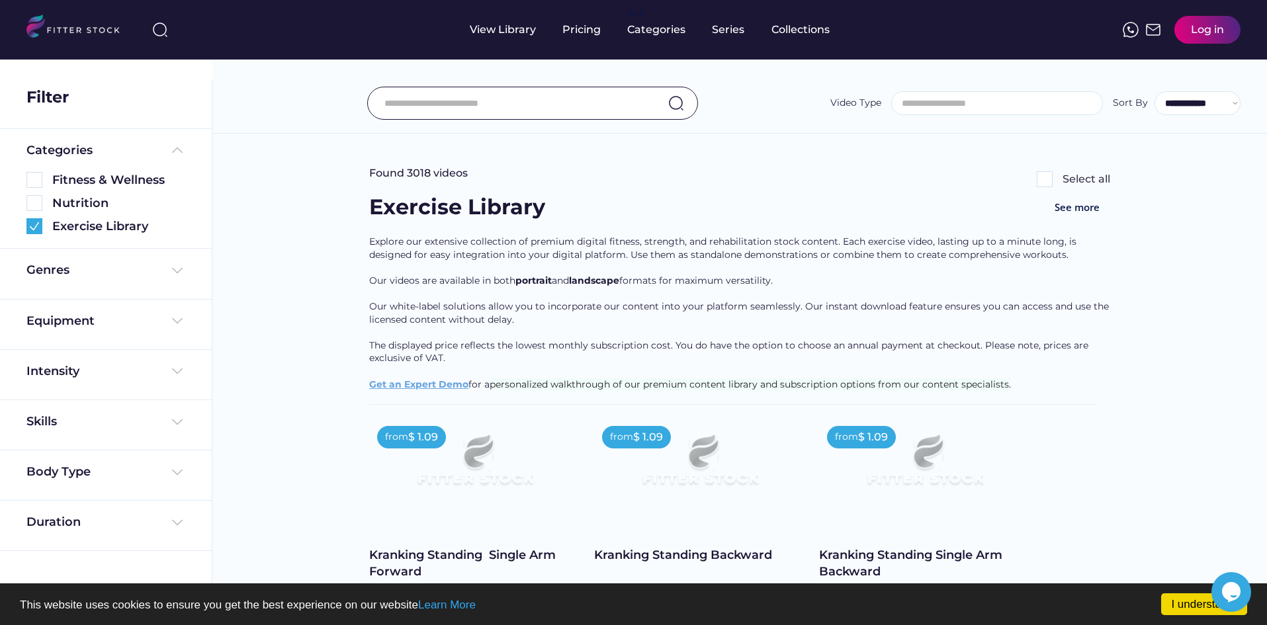
click at [1040, 183] on img at bounding box center [1045, 179] width 16 height 16
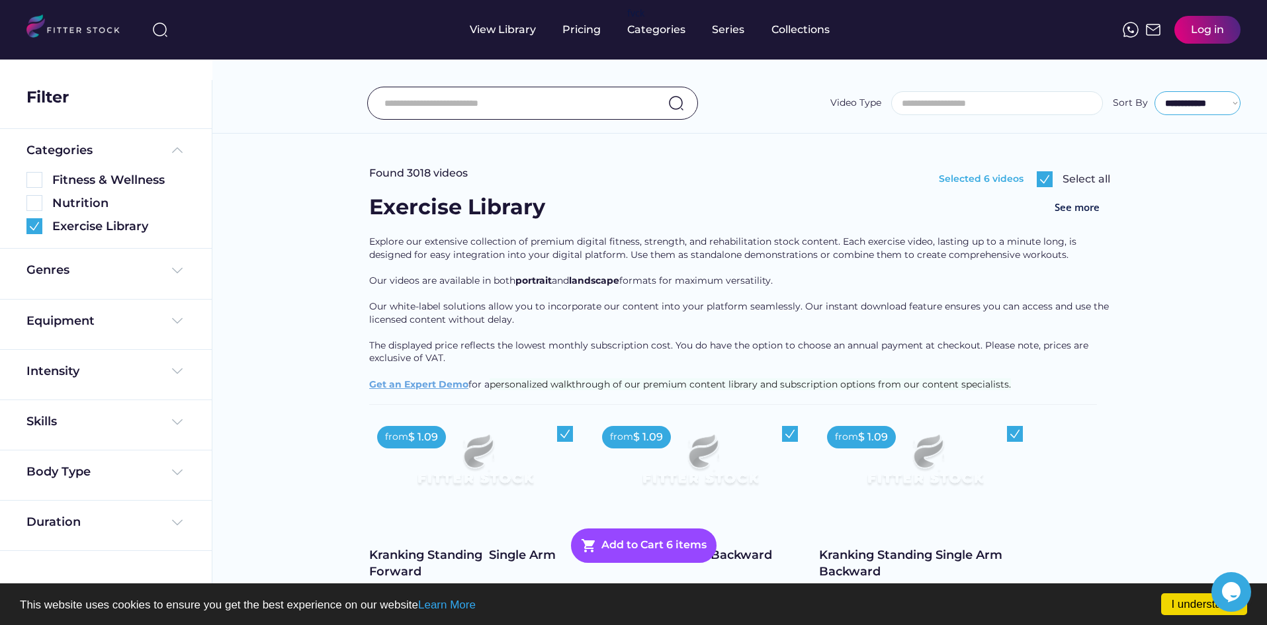
click at [1193, 101] on select "**********" at bounding box center [1198, 103] width 86 height 24
select select "**********"
click at [1155, 91] on select "**********" at bounding box center [1198, 103] width 86 height 24
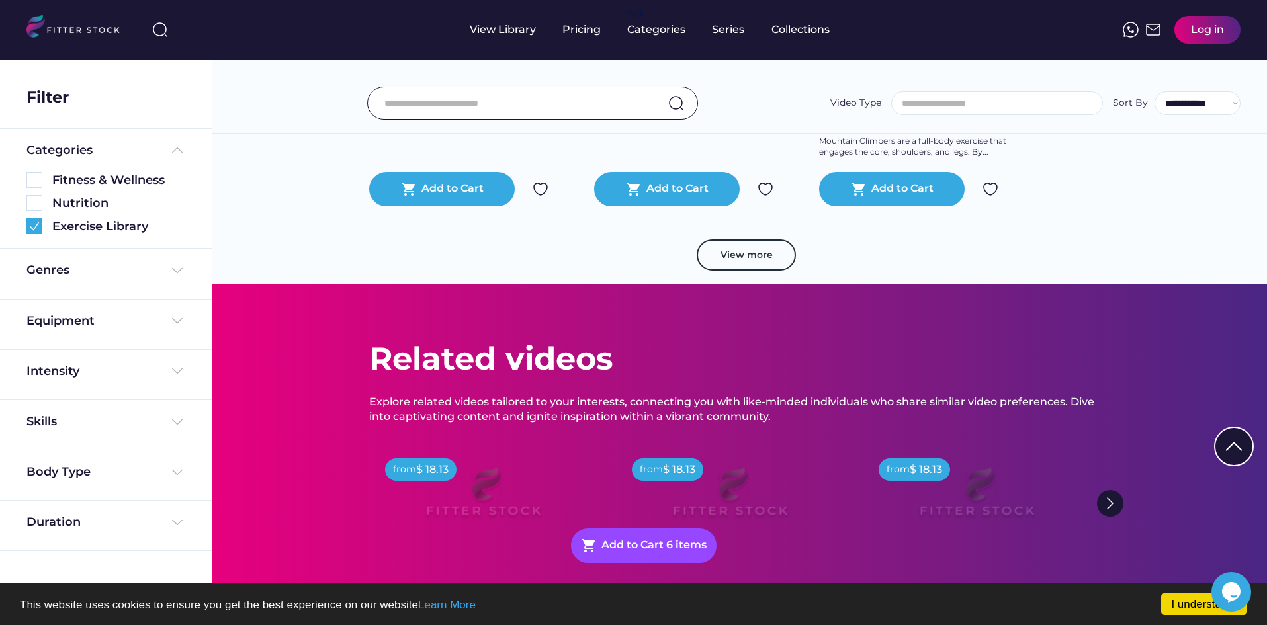
scroll to position [879, 0]
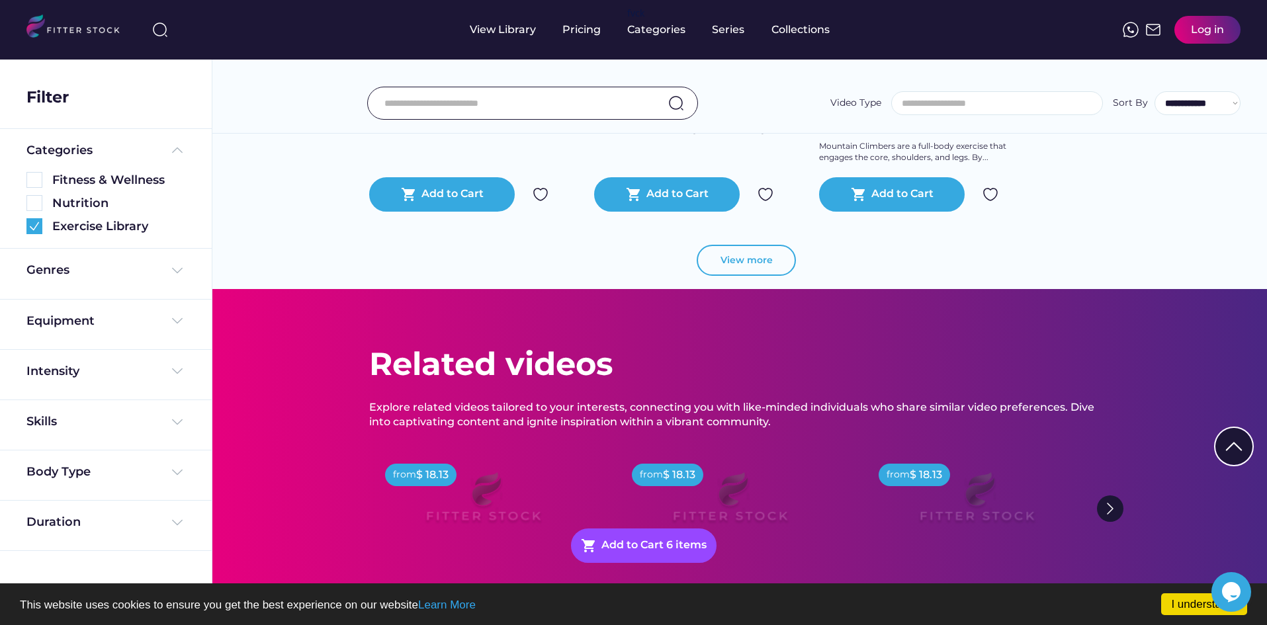
click at [750, 253] on button "View more" at bounding box center [746, 261] width 99 height 32
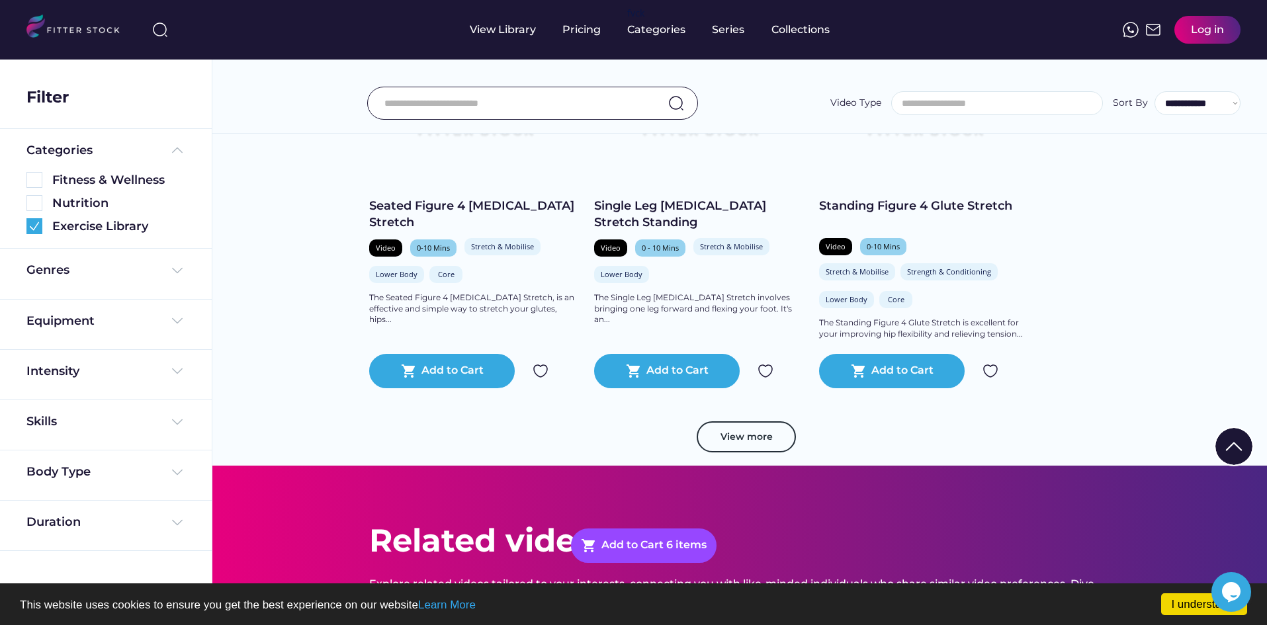
scroll to position [1607, 0]
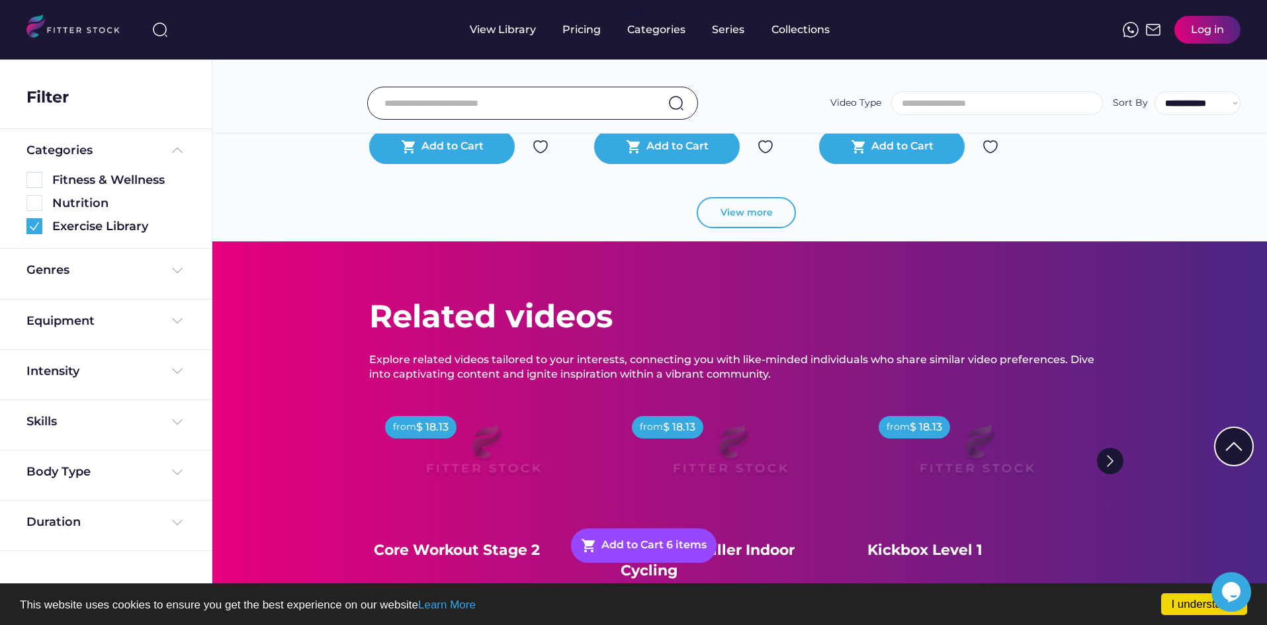
click at [771, 214] on button "View more" at bounding box center [746, 213] width 99 height 32
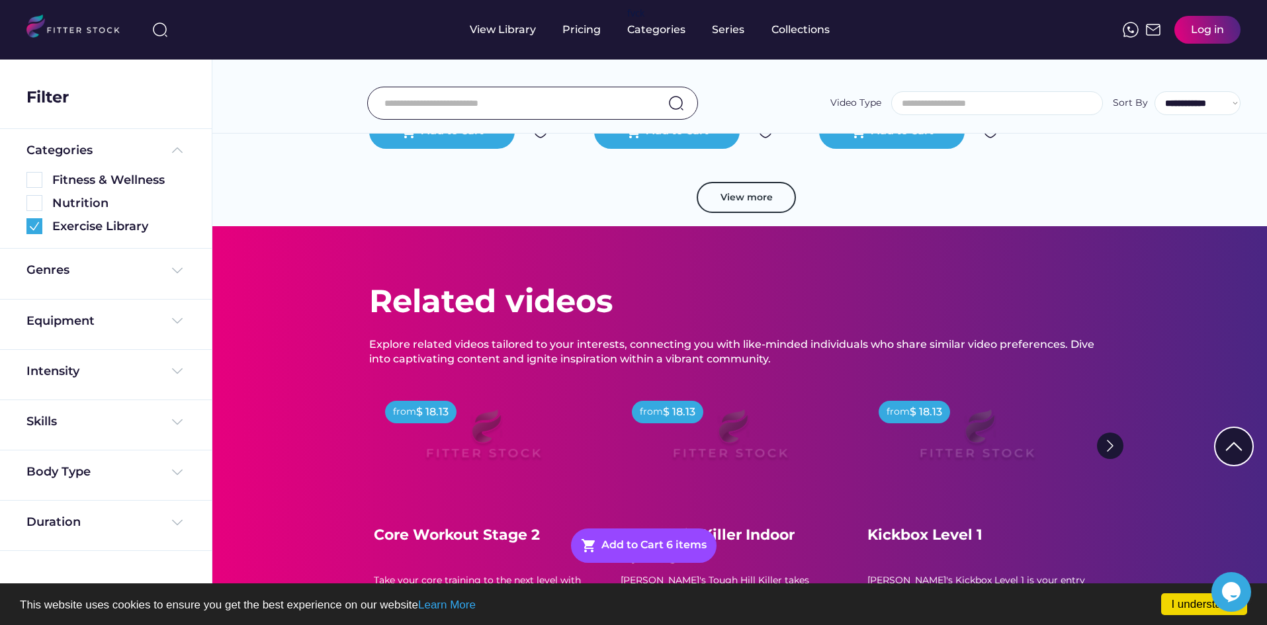
scroll to position [2335, 0]
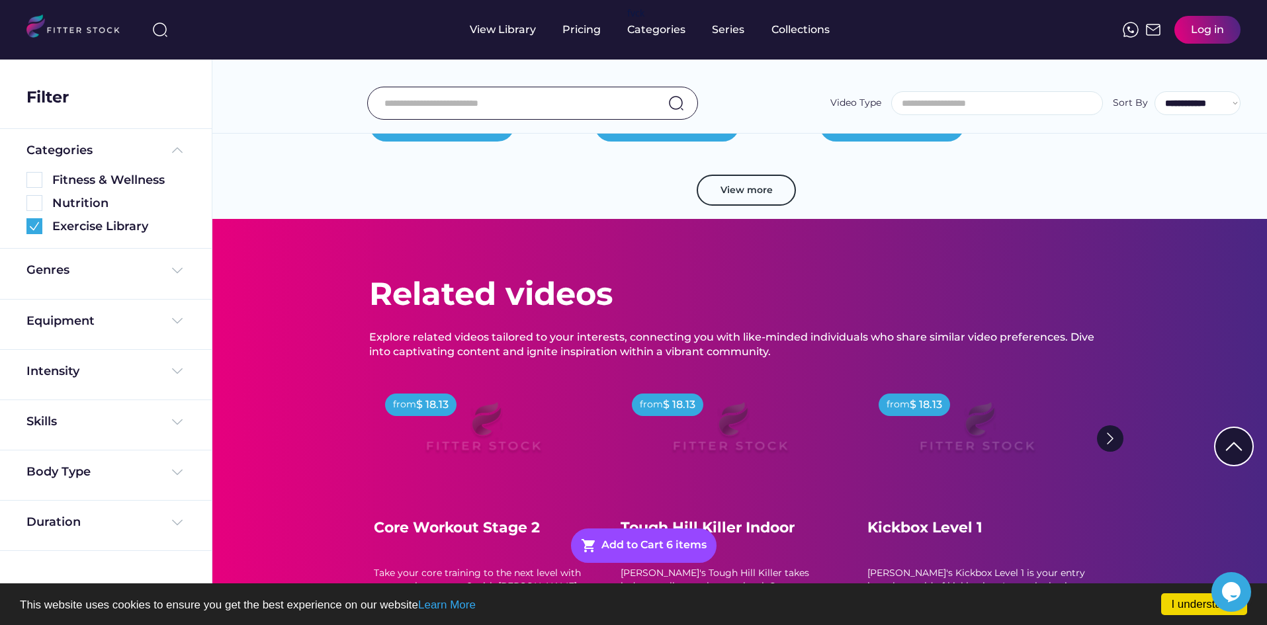
click at [766, 190] on button "View more" at bounding box center [746, 191] width 99 height 32
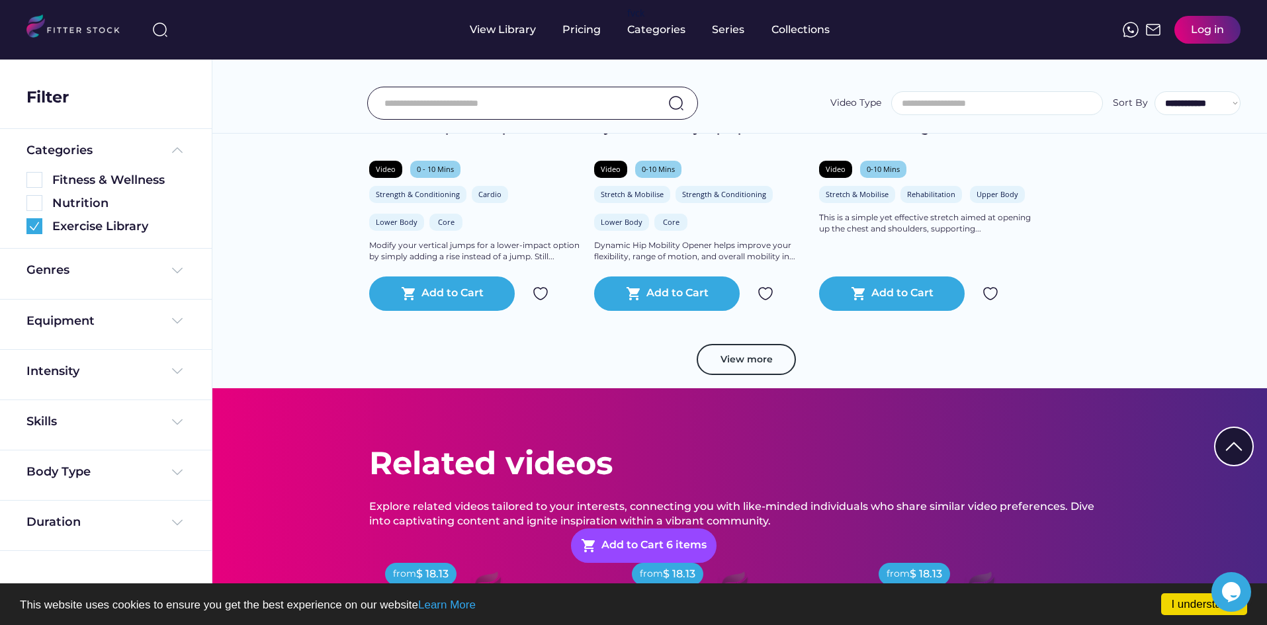
scroll to position [2996, 0]
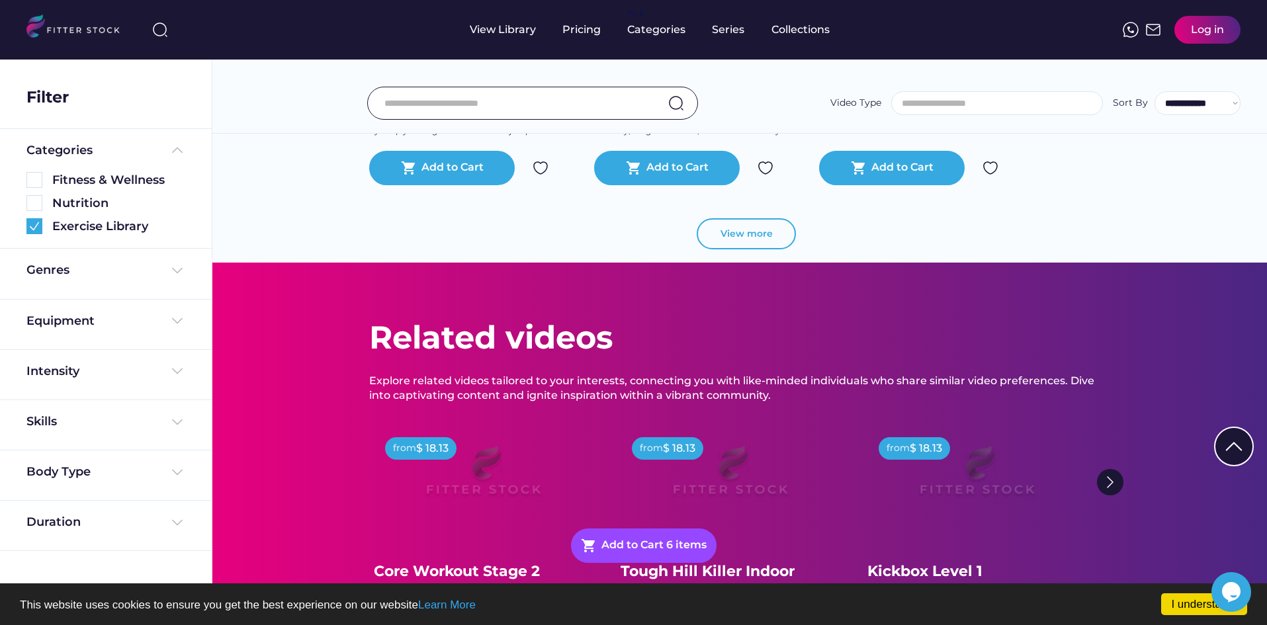
click at [771, 238] on button "View more" at bounding box center [746, 234] width 99 height 32
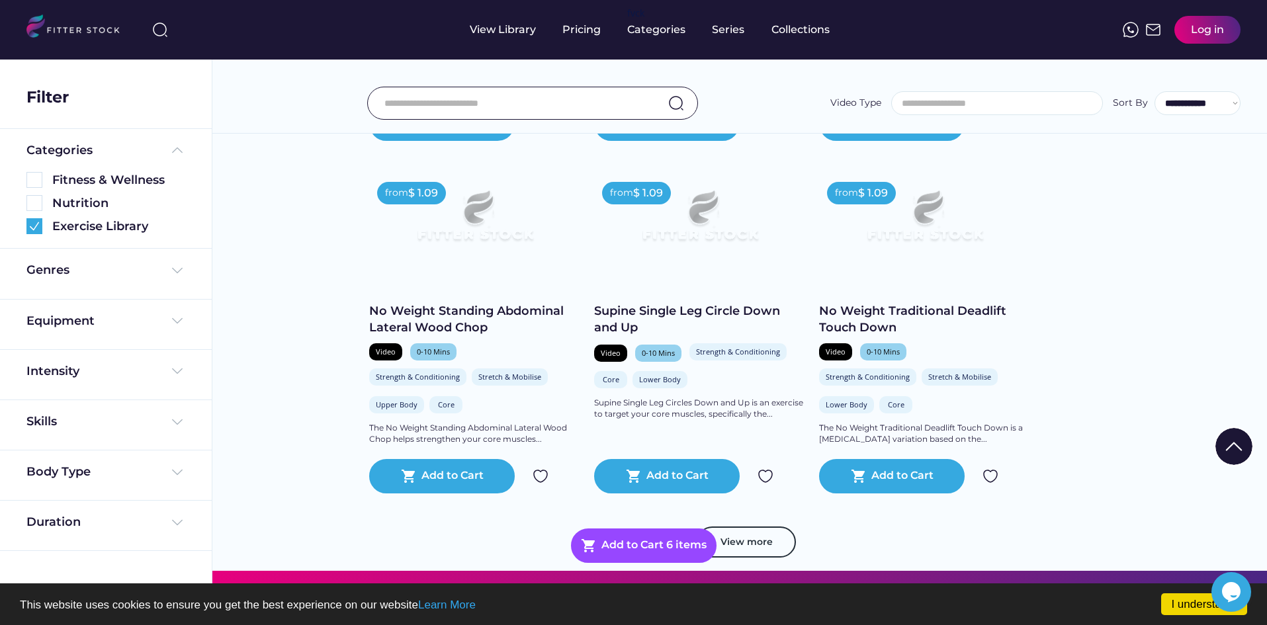
scroll to position [3526, 0]
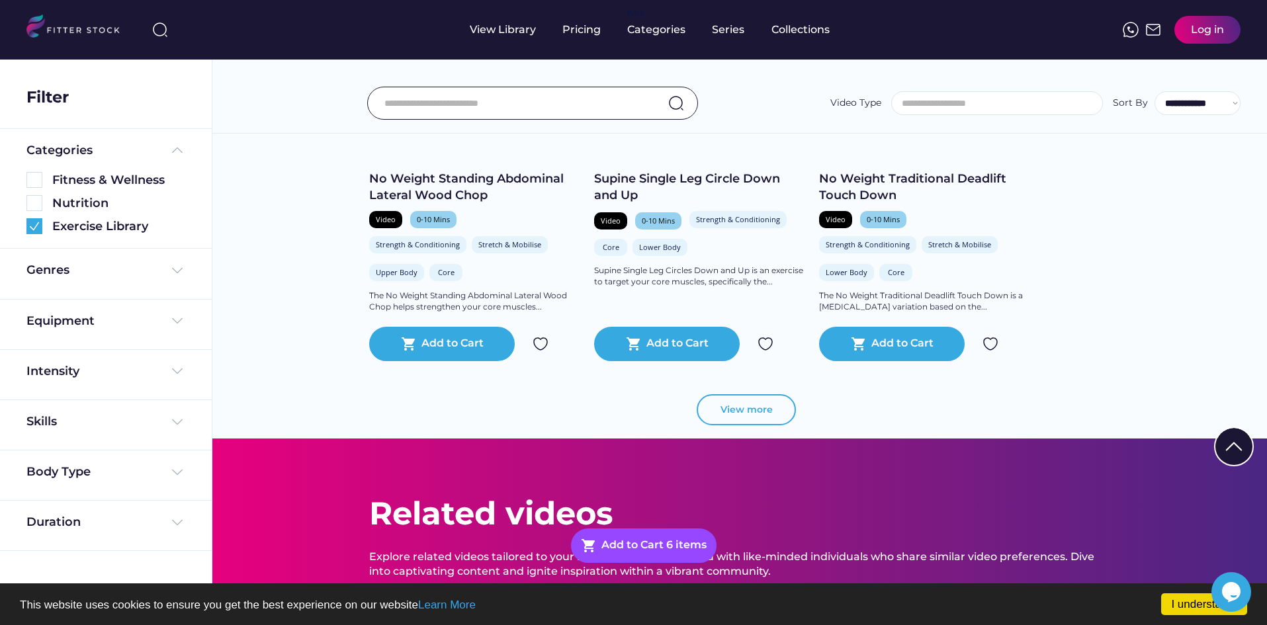
click at [770, 409] on button "View more" at bounding box center [746, 410] width 99 height 32
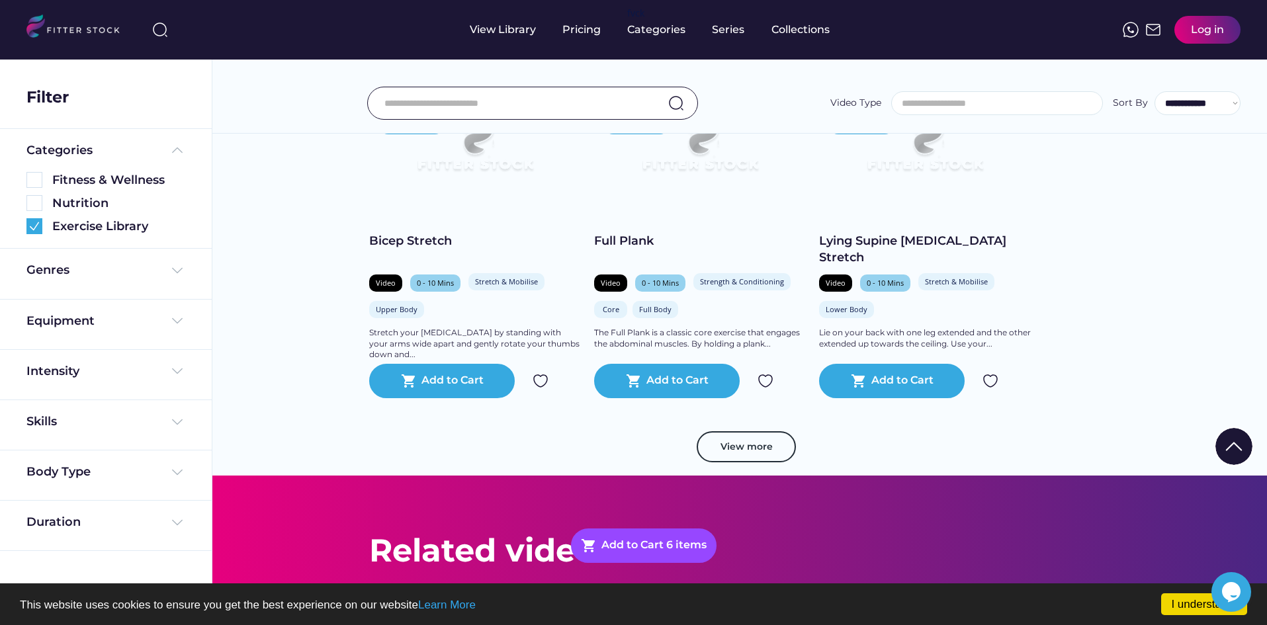
scroll to position [4433, 0]
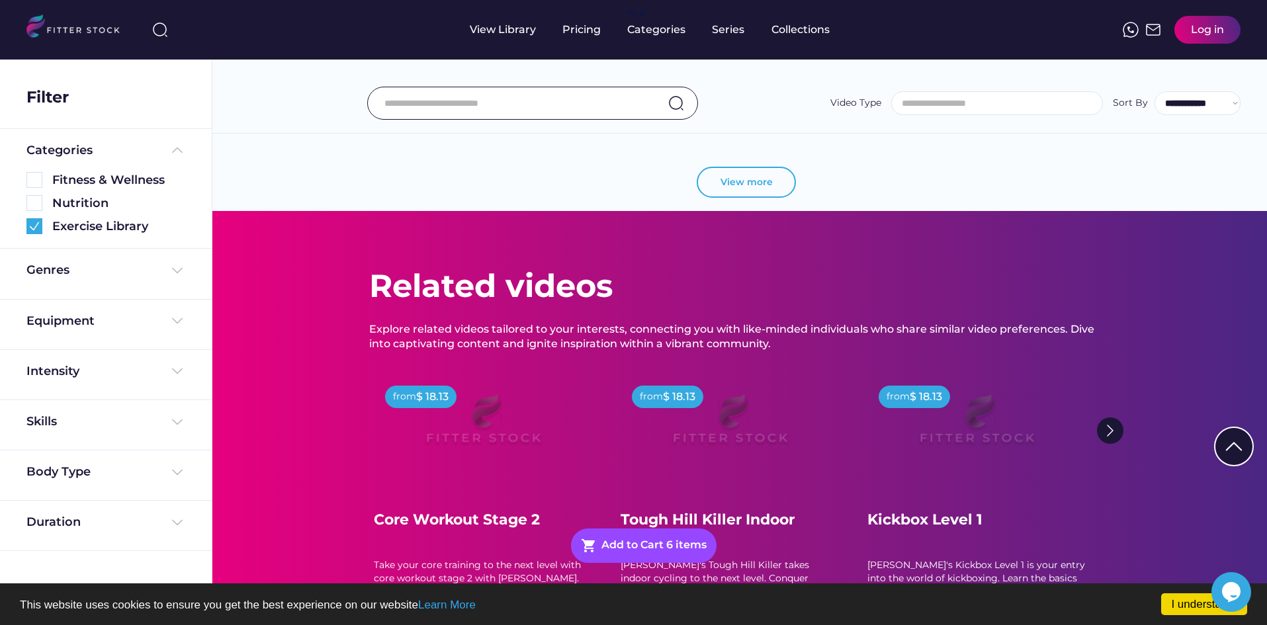
click at [760, 180] on button "View more" at bounding box center [746, 183] width 99 height 32
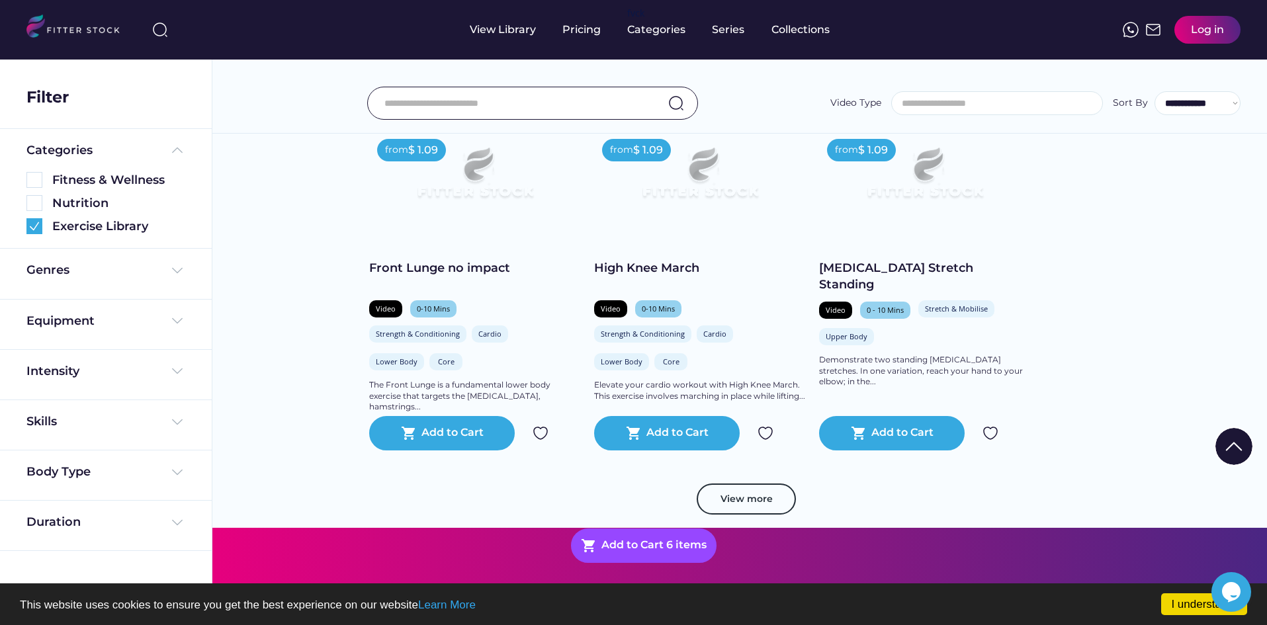
scroll to position [4831, 0]
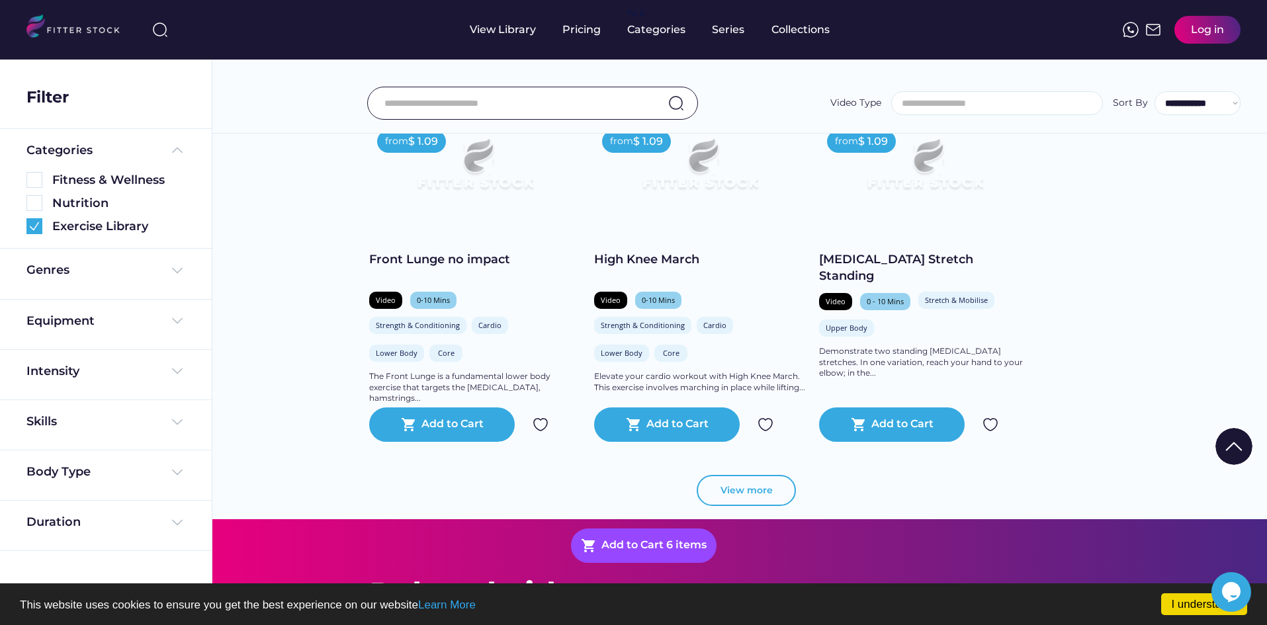
click at [790, 500] on button "View more" at bounding box center [746, 491] width 99 height 32
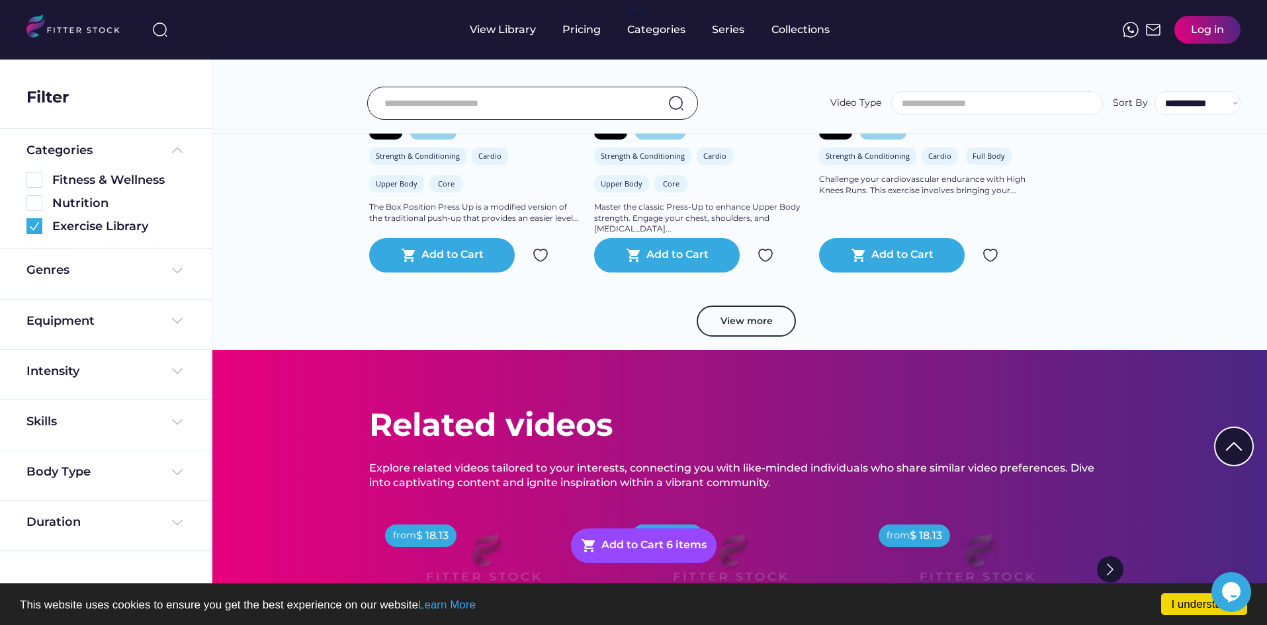
scroll to position [5691, 0]
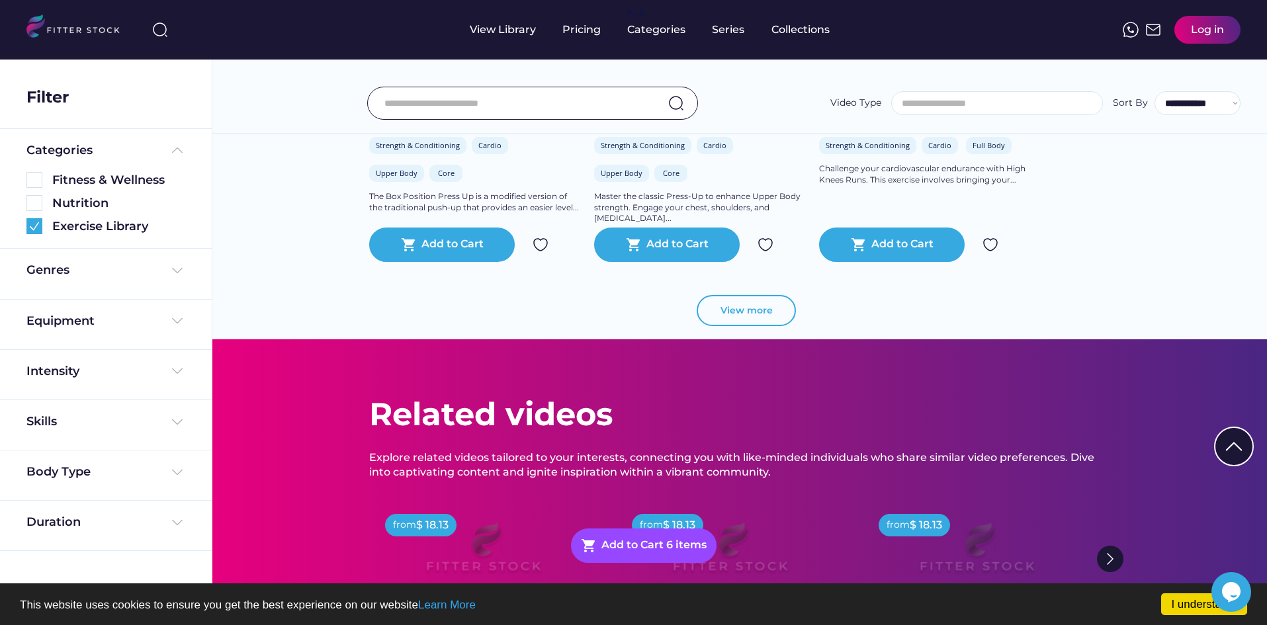
click at [764, 311] on button "View more" at bounding box center [746, 311] width 99 height 32
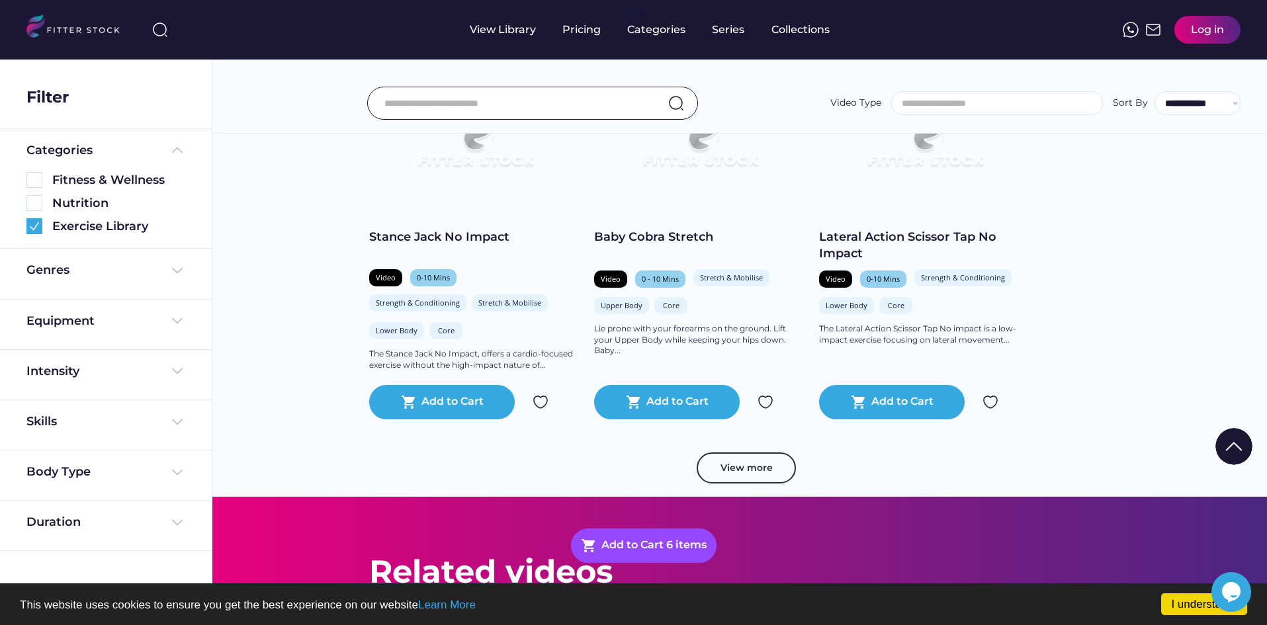
scroll to position [6220, 0]
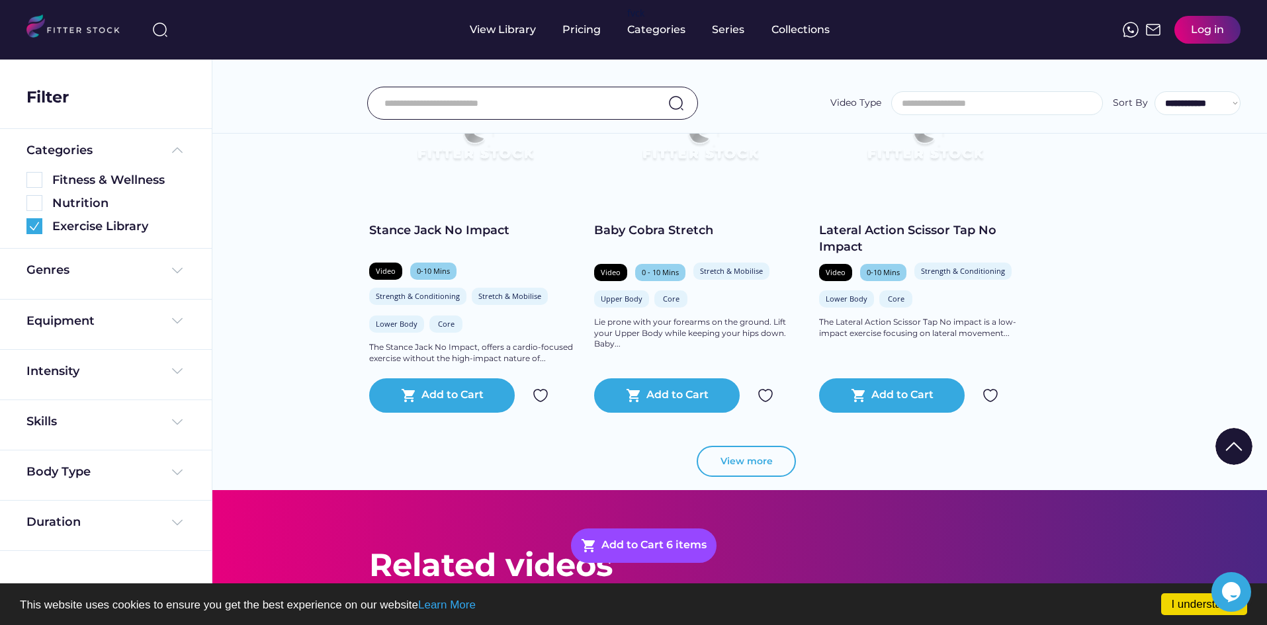
click at [742, 451] on button "View more" at bounding box center [746, 462] width 99 height 32
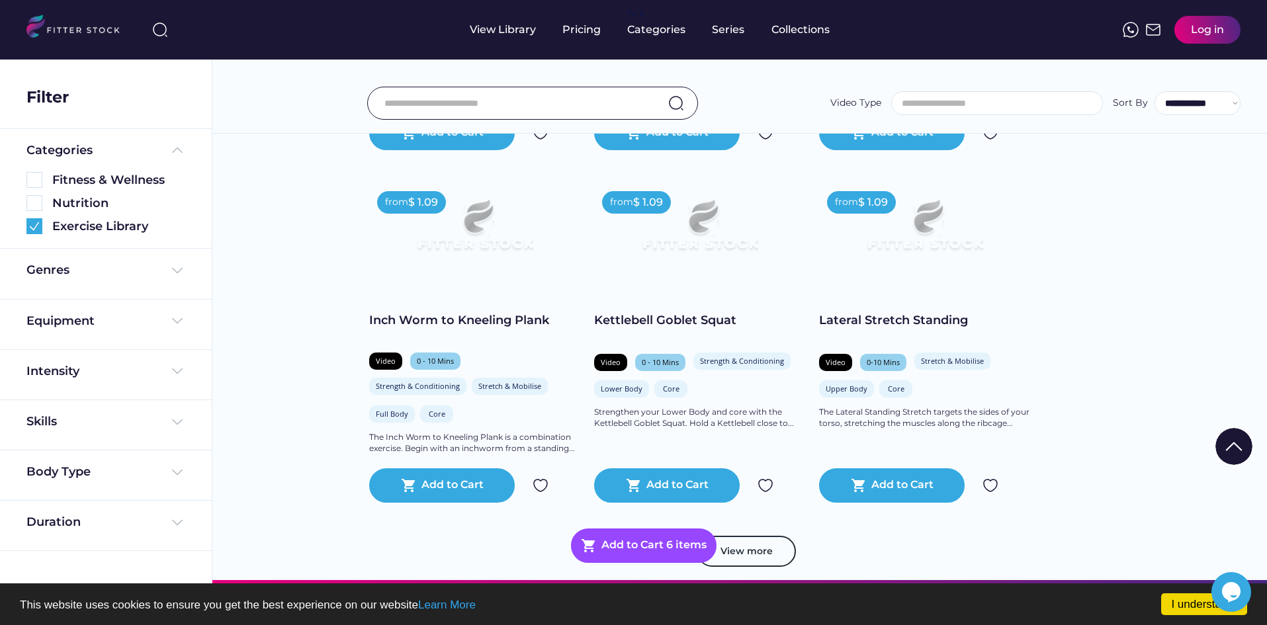
scroll to position [7080, 0]
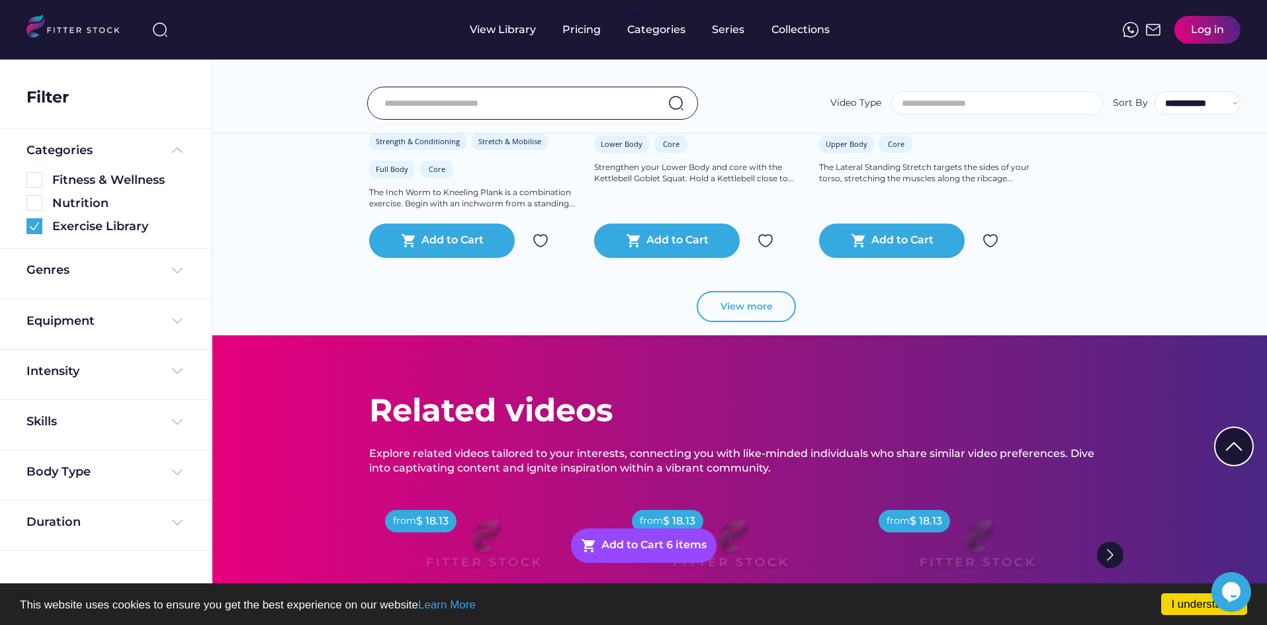
click at [773, 291] on button "View more" at bounding box center [746, 307] width 99 height 32
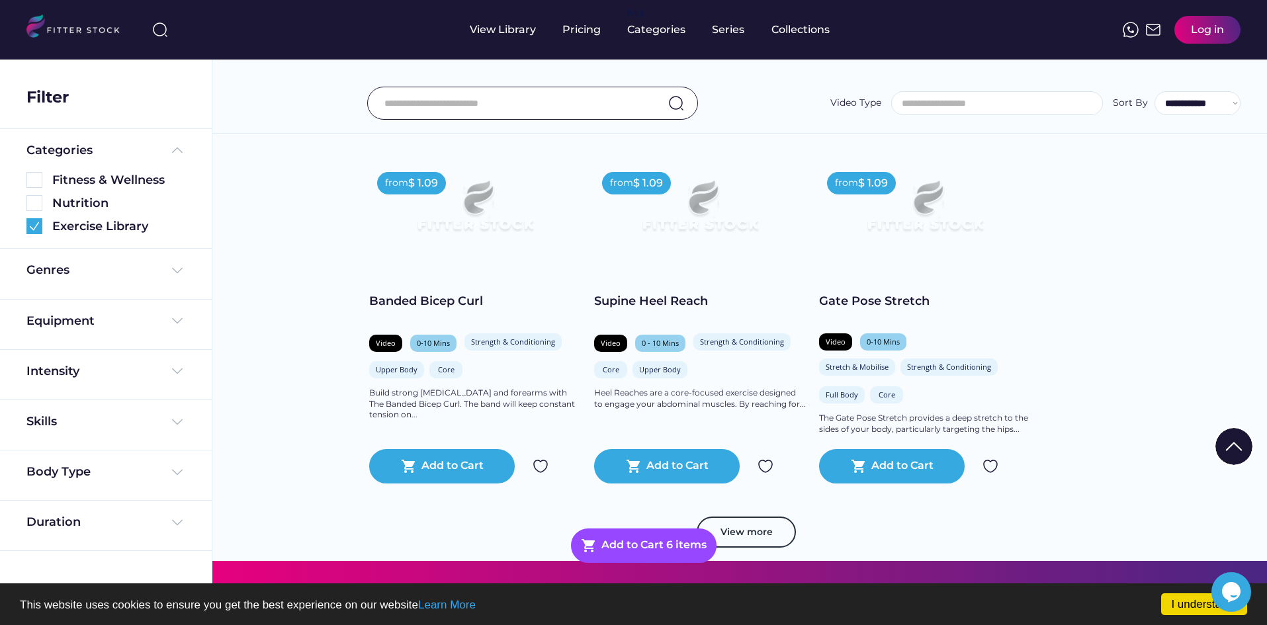
scroll to position [7808, 0]
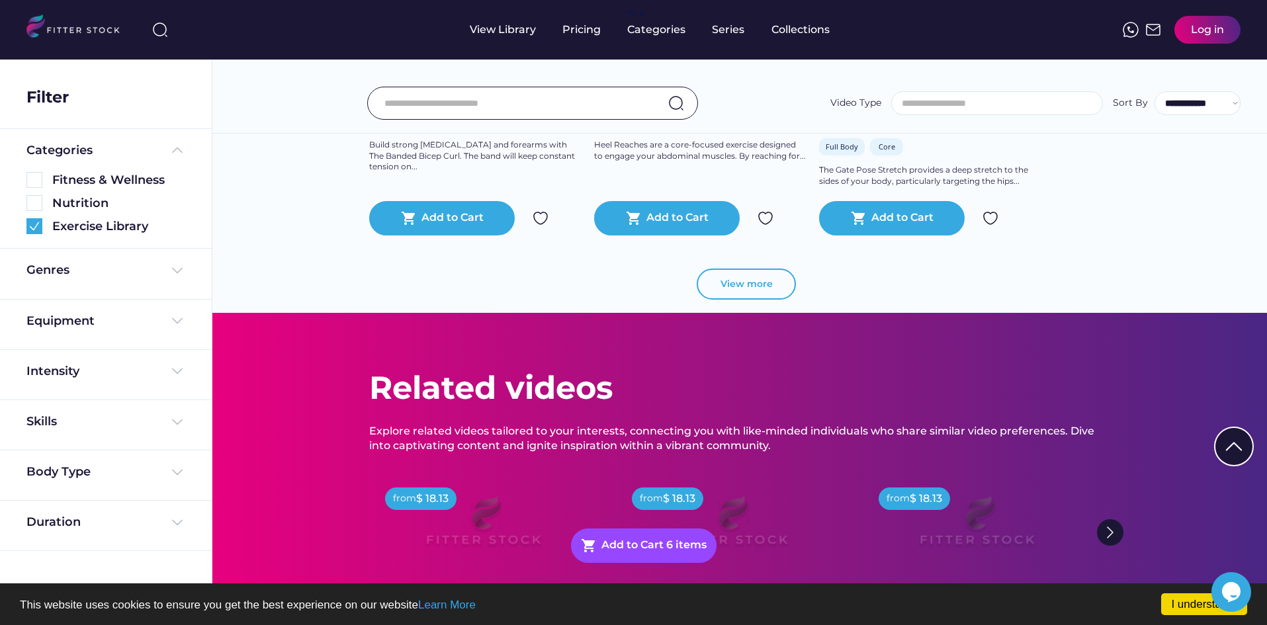
click at [760, 285] on button "View more" at bounding box center [746, 285] width 99 height 32
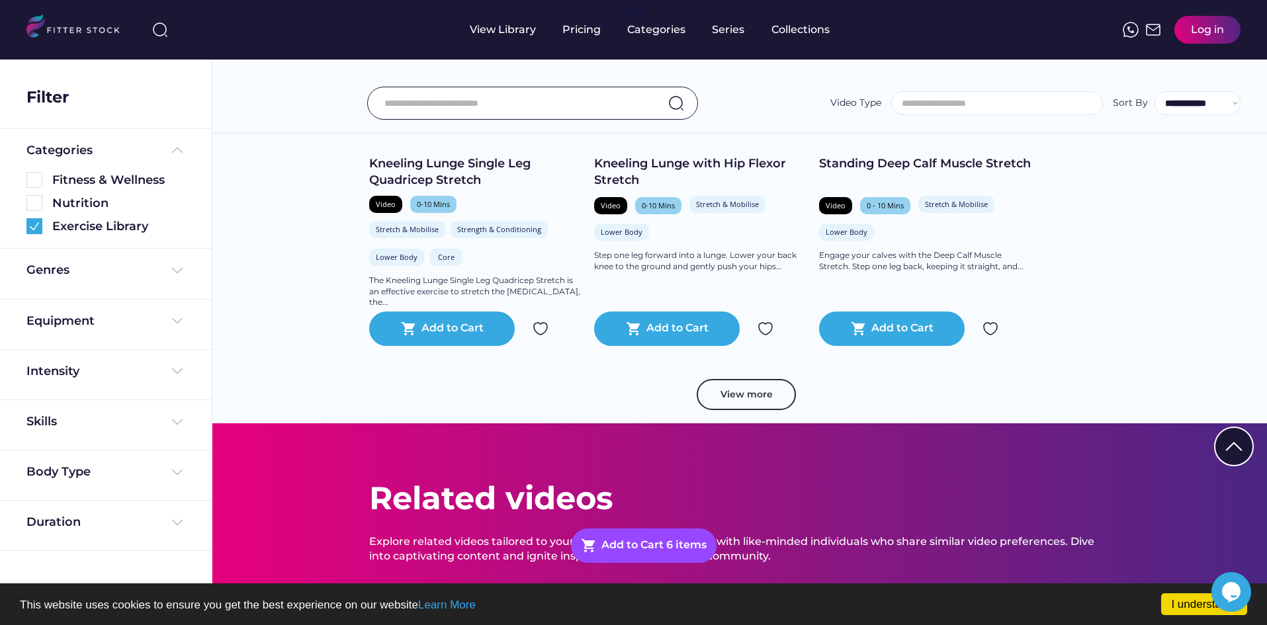
scroll to position [8404, 0]
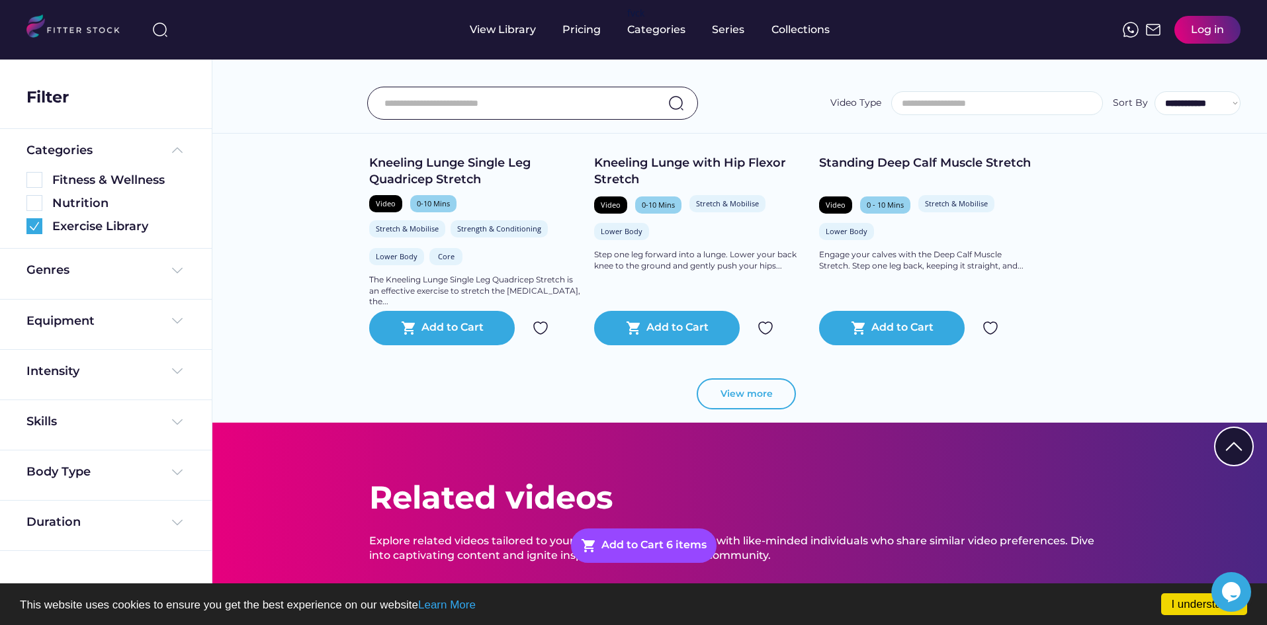
click at [747, 401] on button "View more" at bounding box center [746, 395] width 99 height 32
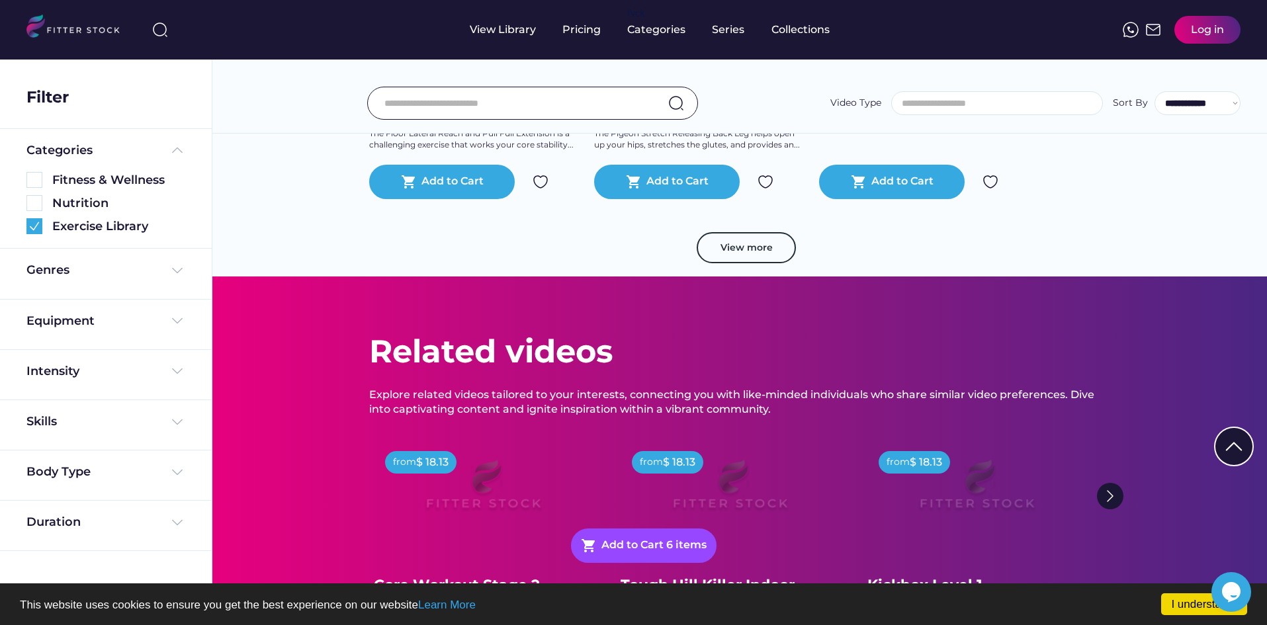
scroll to position [9264, 0]
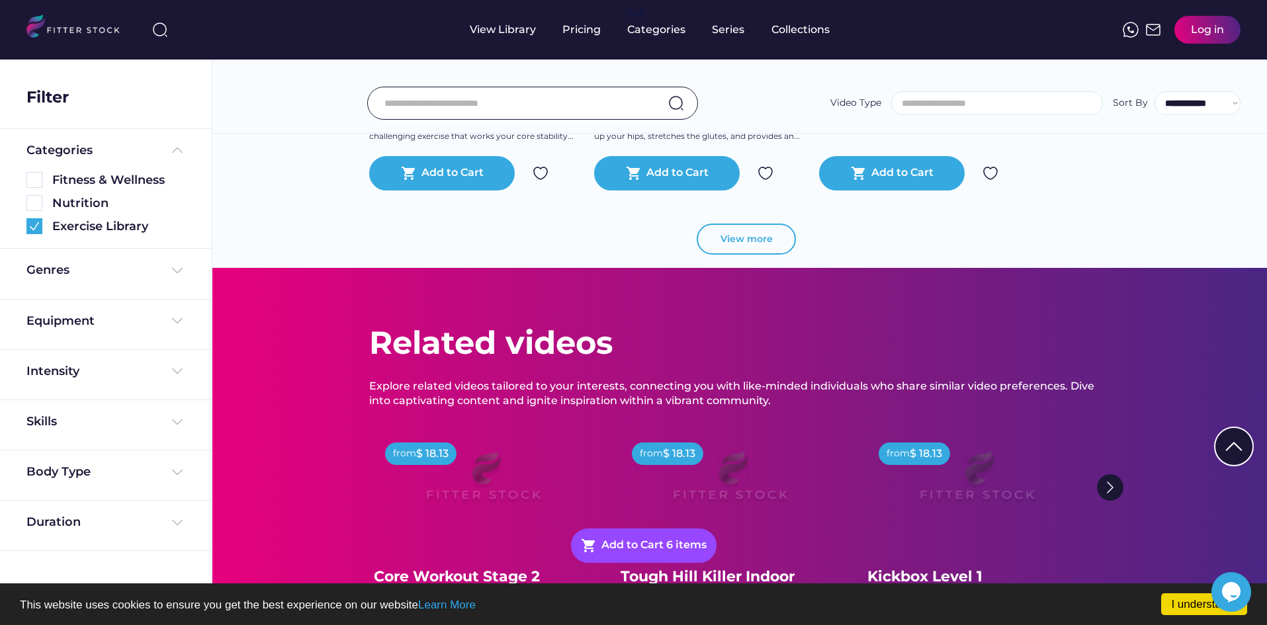
click at [752, 244] on button "View more" at bounding box center [746, 240] width 99 height 32
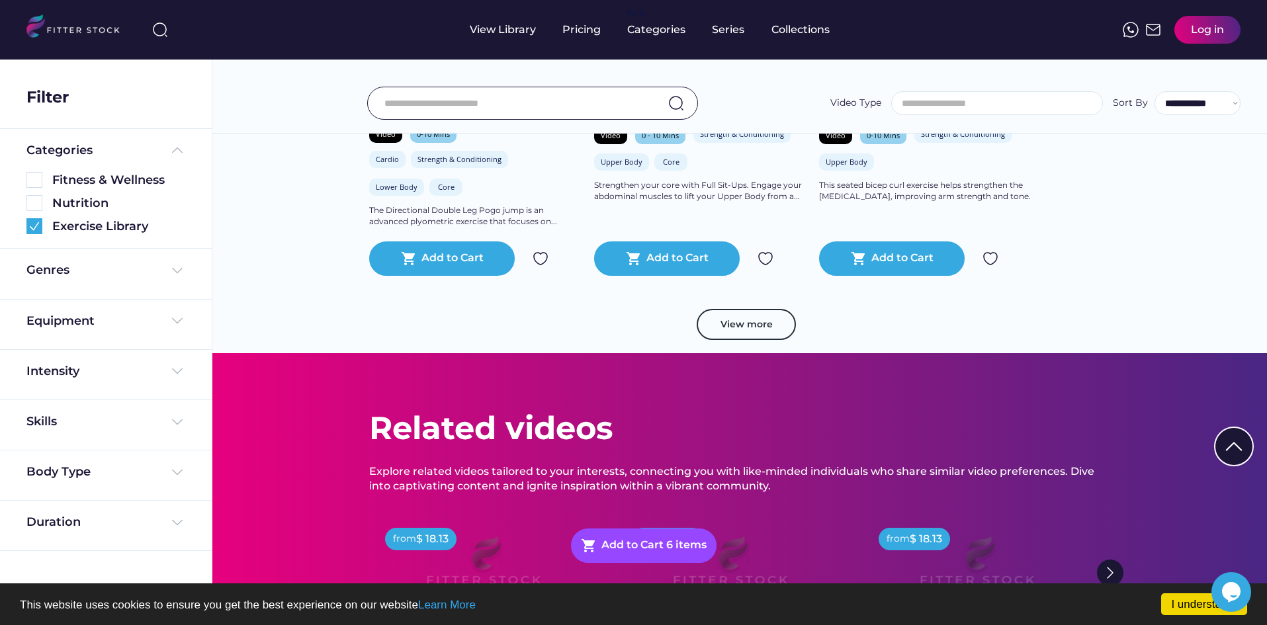
scroll to position [10058, 0]
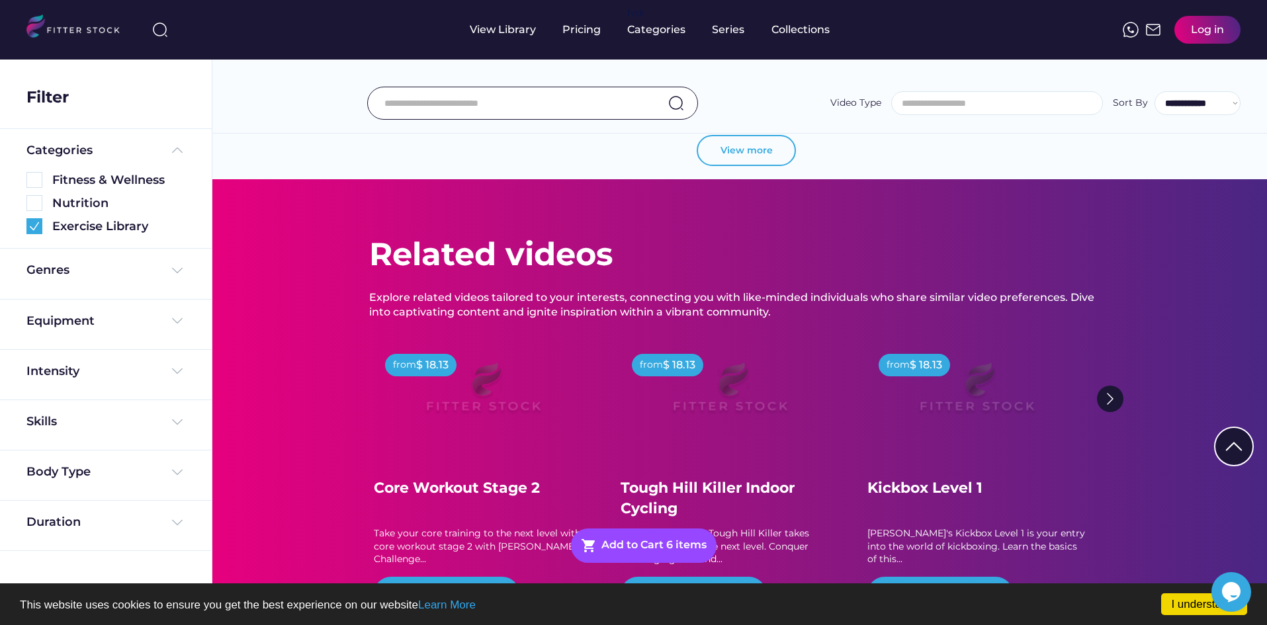
click at [762, 144] on button "View more" at bounding box center [746, 151] width 99 height 32
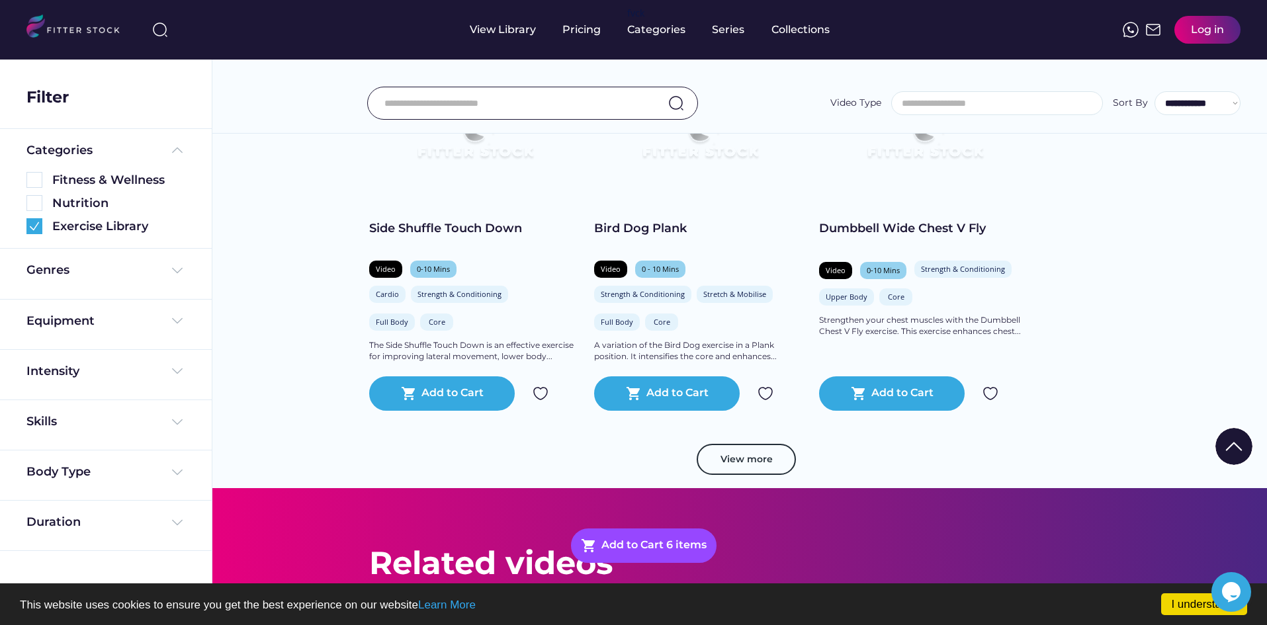
scroll to position [10455, 0]
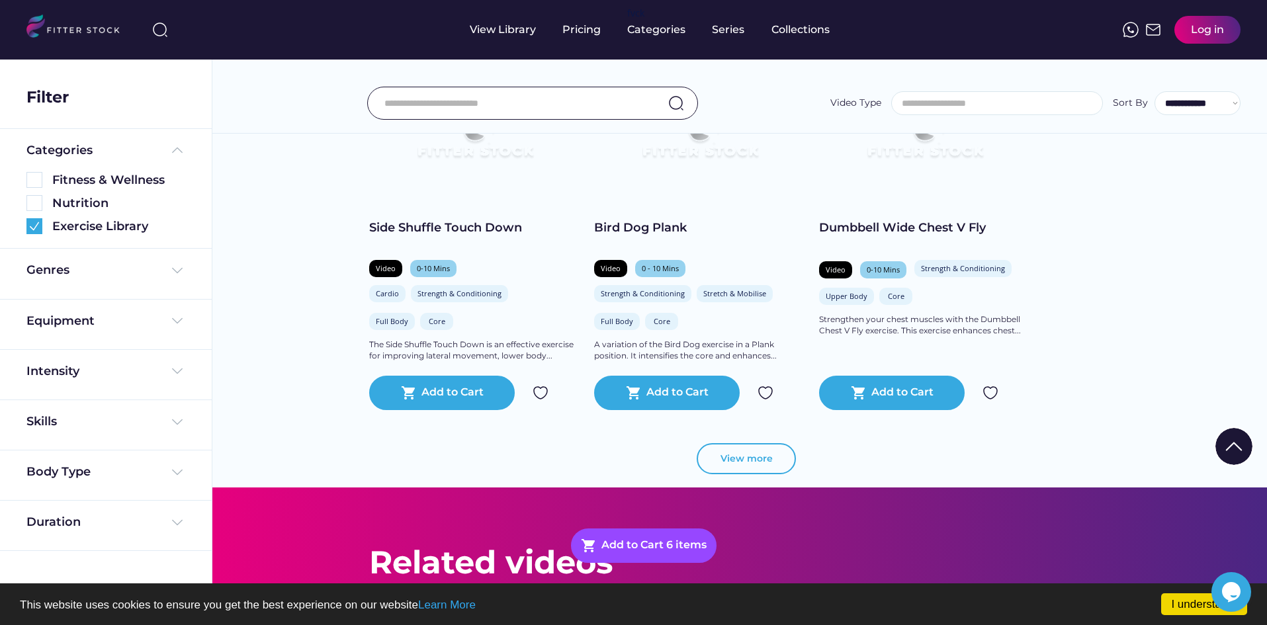
click at [732, 463] on button "View more" at bounding box center [746, 459] width 99 height 32
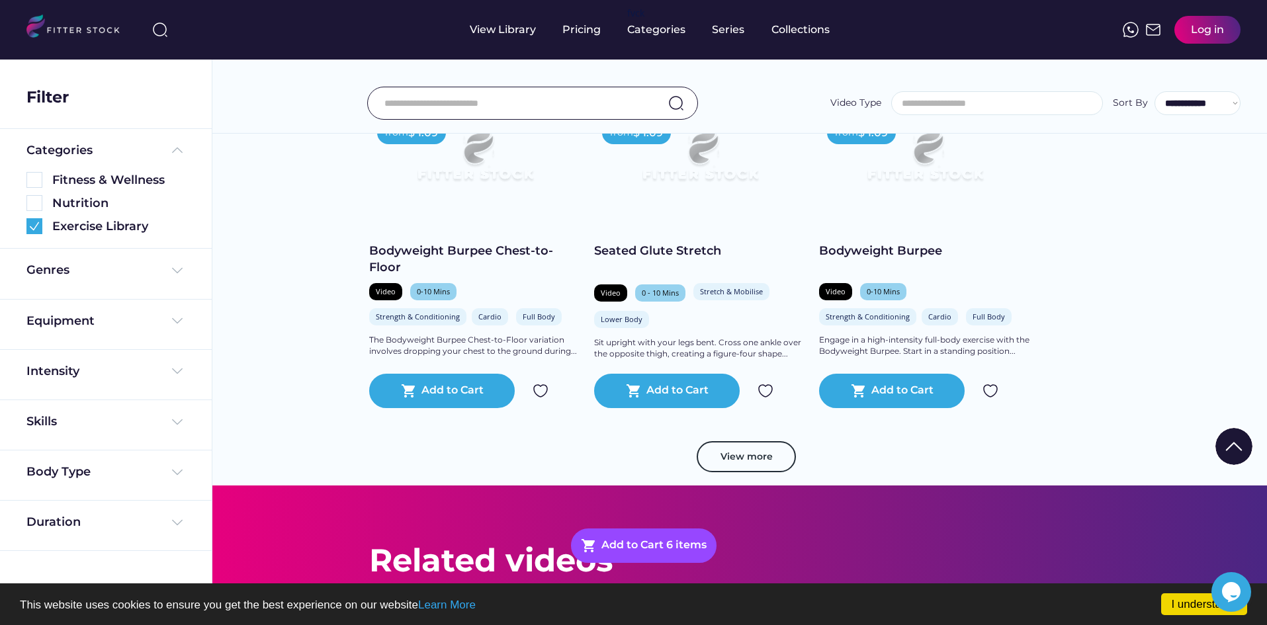
scroll to position [11117, 0]
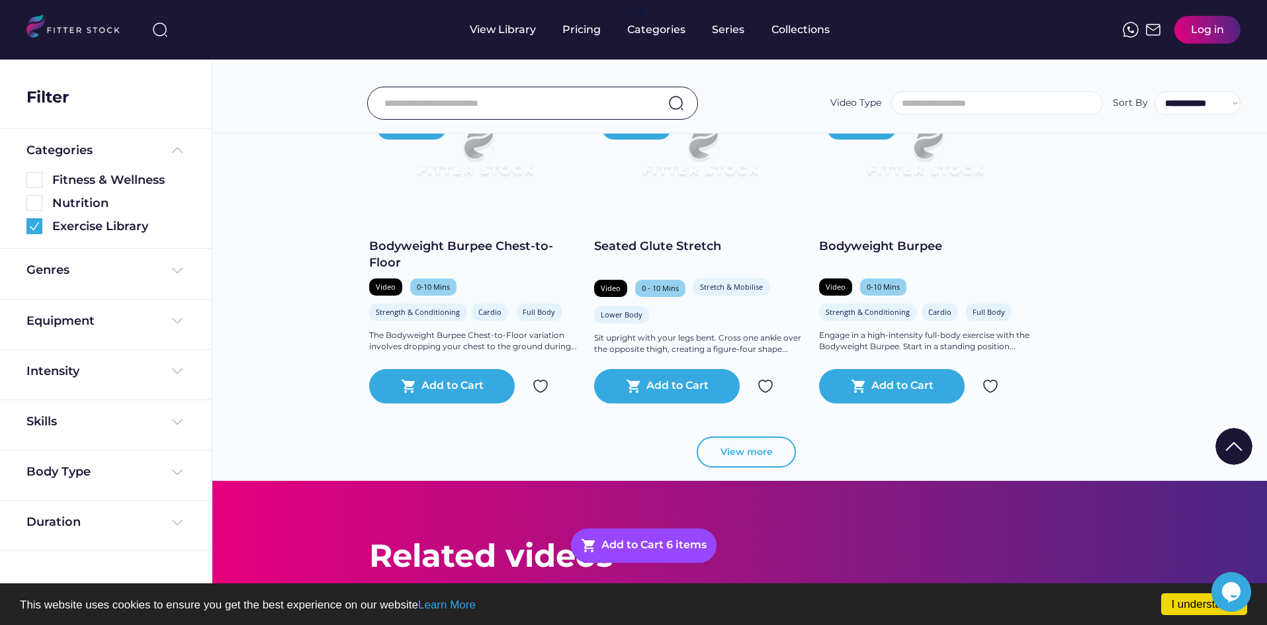
click at [728, 453] on button "View more" at bounding box center [746, 453] width 99 height 32
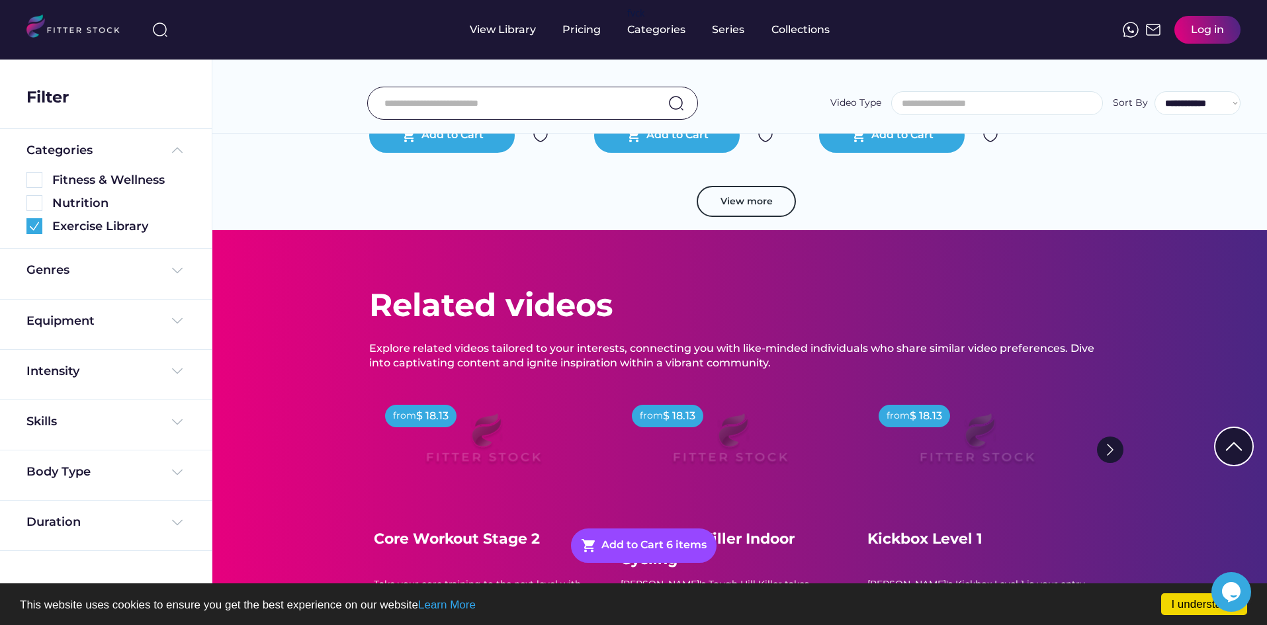
scroll to position [12109, 0]
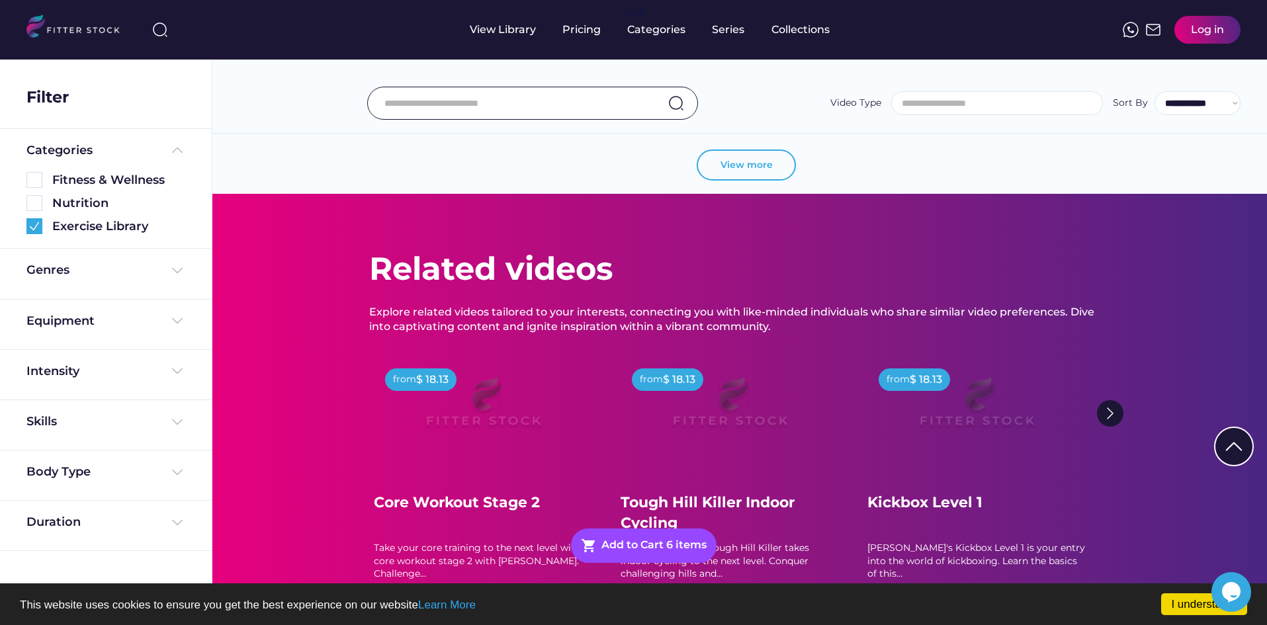
click at [767, 165] on button "View more" at bounding box center [746, 166] width 99 height 32
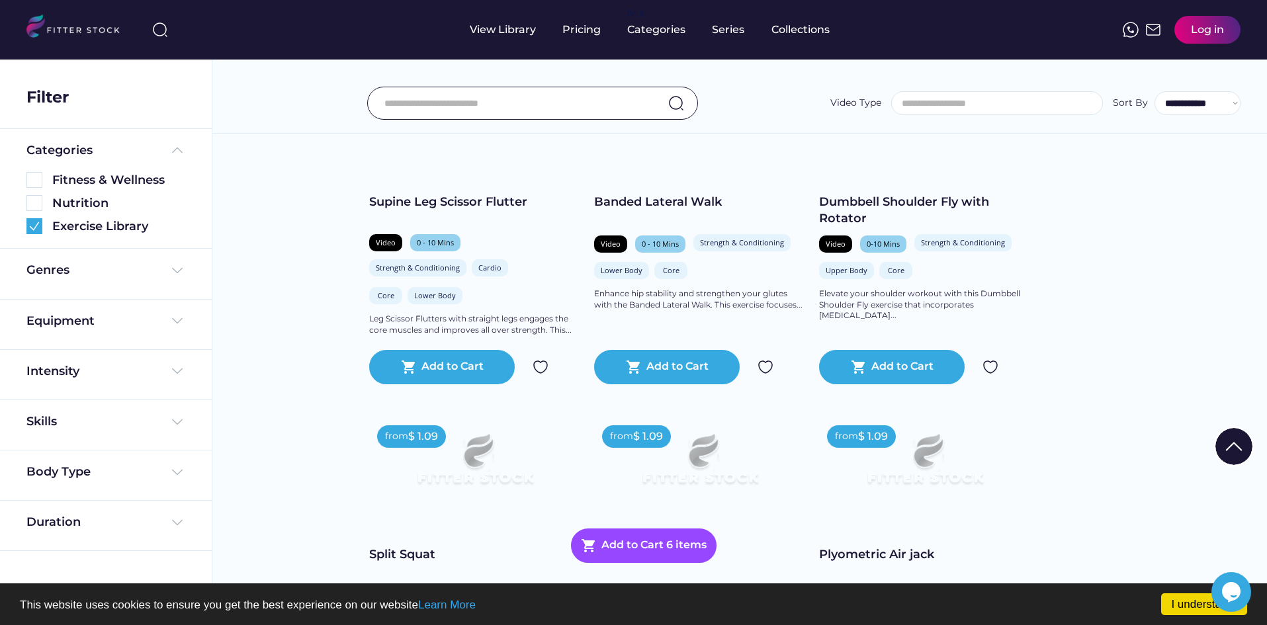
scroll to position [12440, 0]
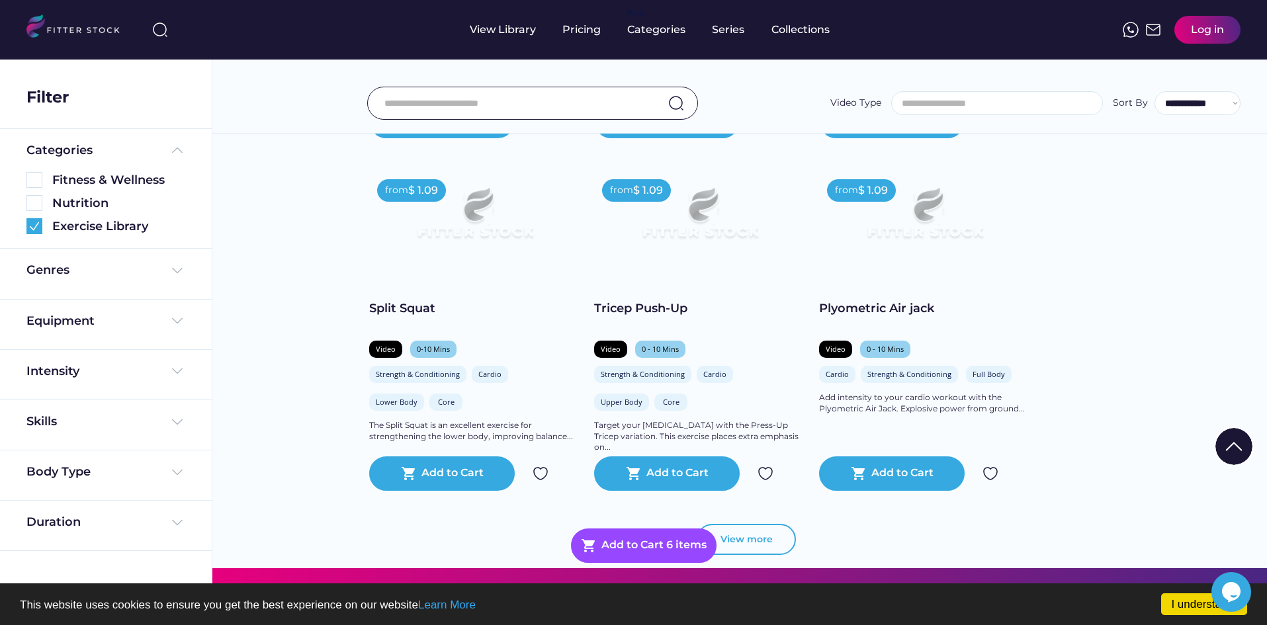
click at [751, 528] on button "View more" at bounding box center [746, 540] width 99 height 32
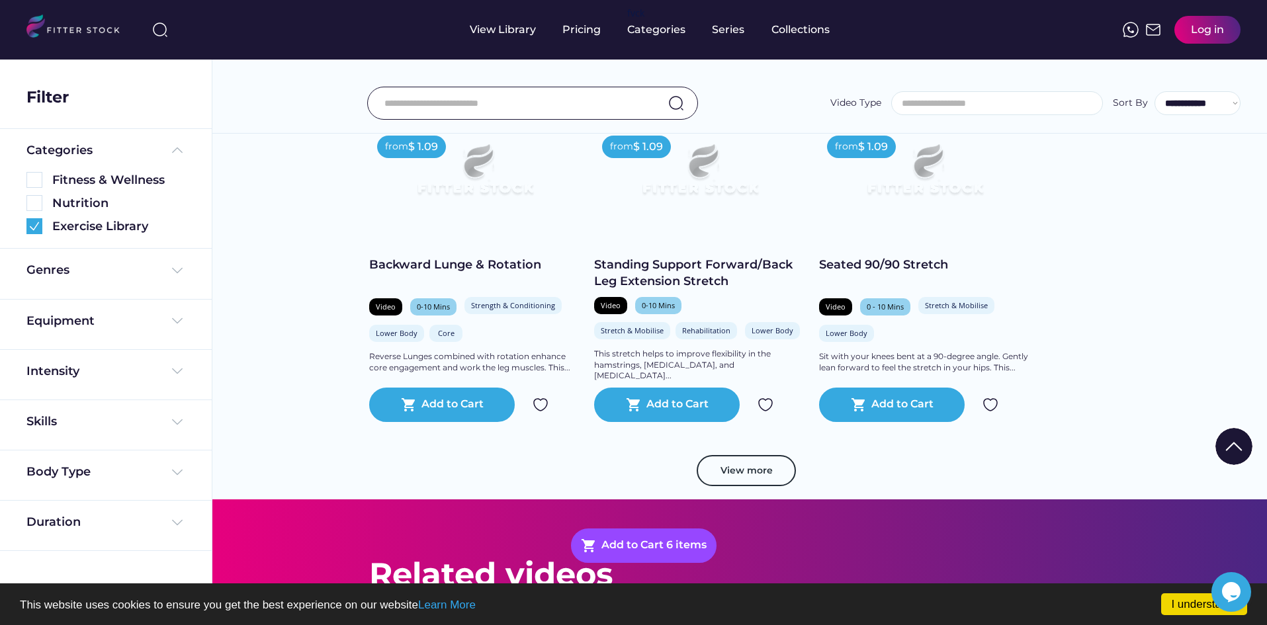
scroll to position [13168, 0]
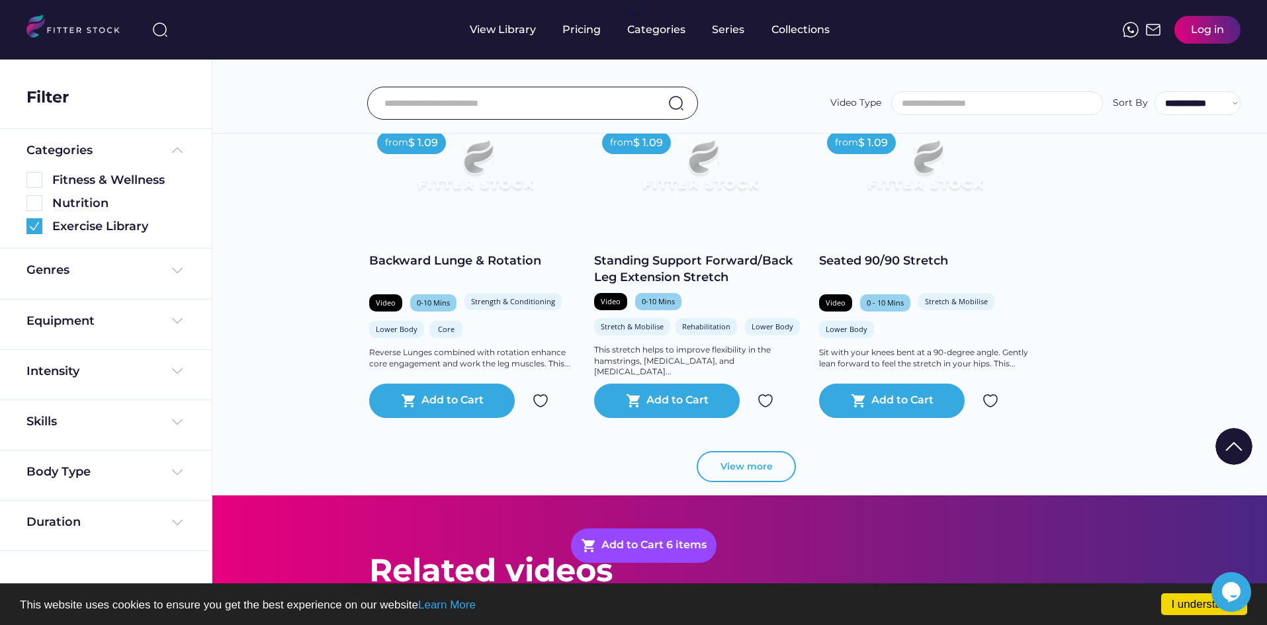
click at [755, 468] on button "View more" at bounding box center [746, 467] width 99 height 32
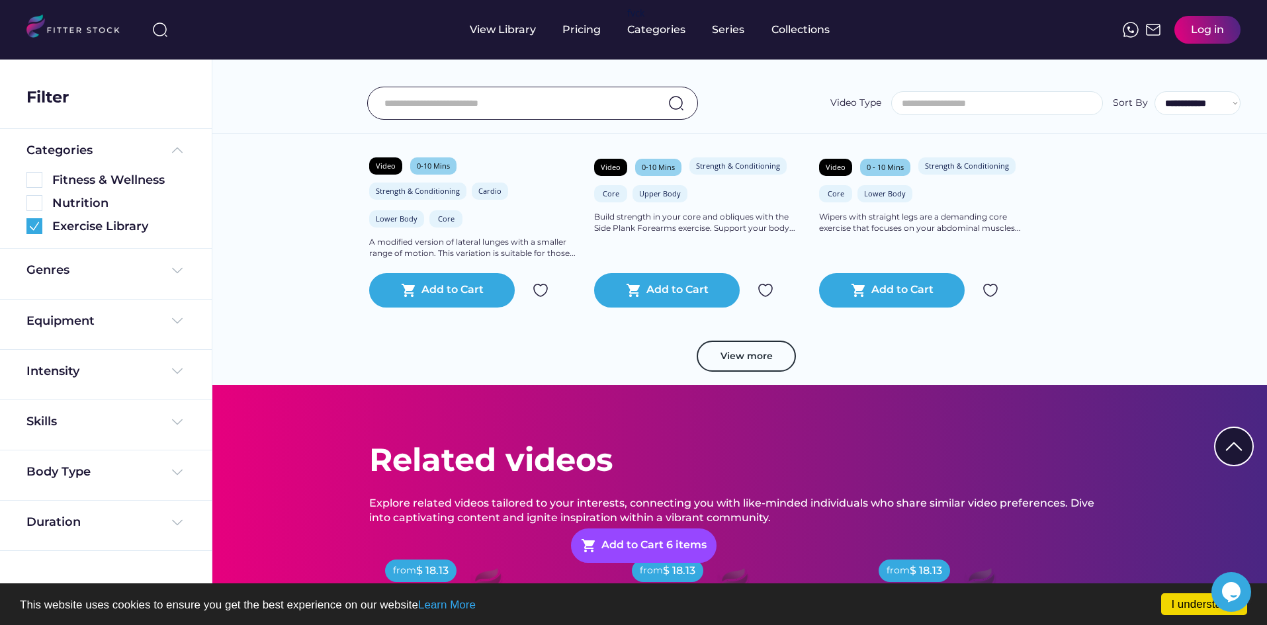
scroll to position [13962, 0]
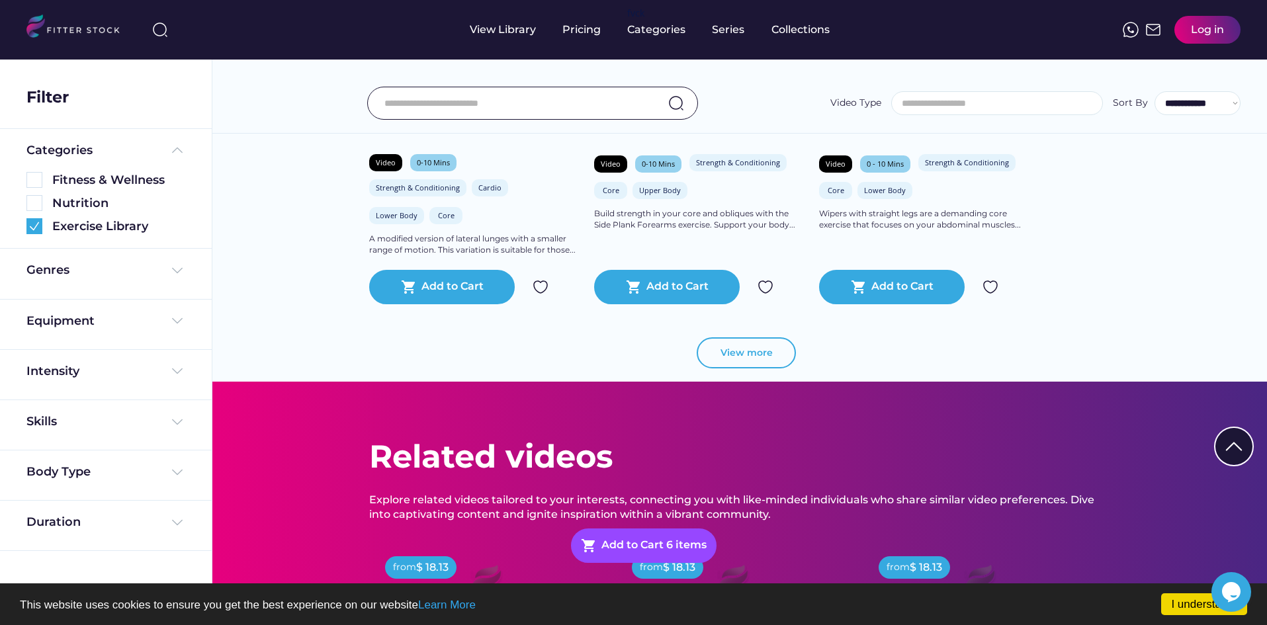
click at [758, 343] on button "View more" at bounding box center [746, 353] width 99 height 32
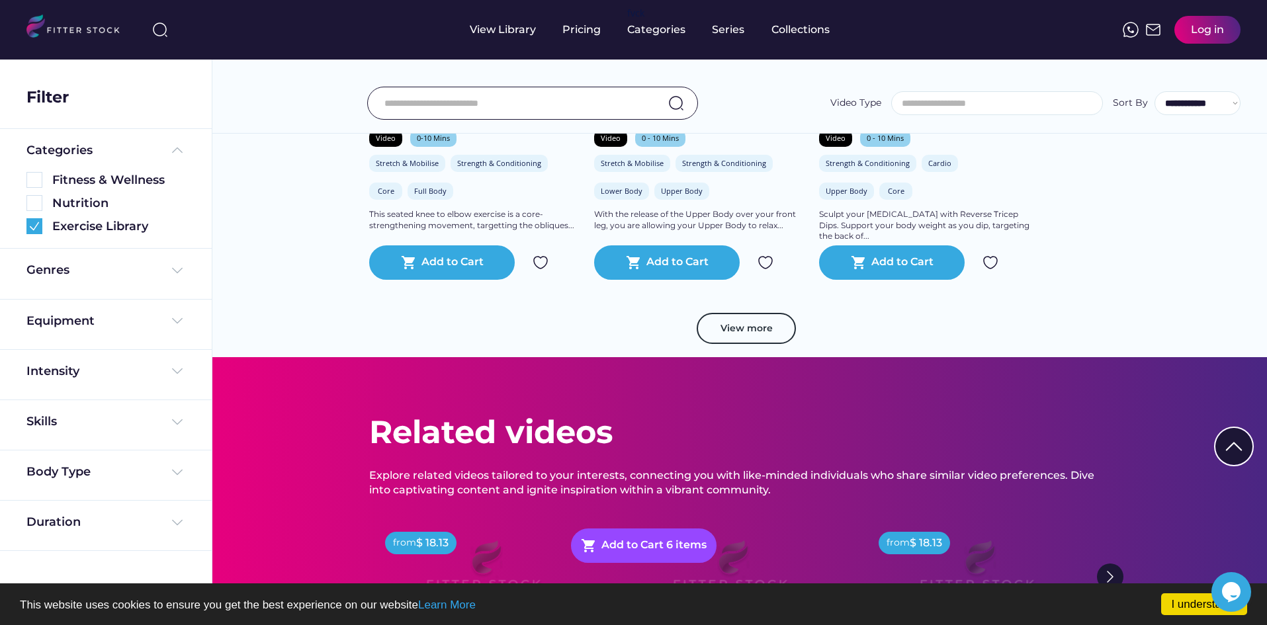
scroll to position [14697, 0]
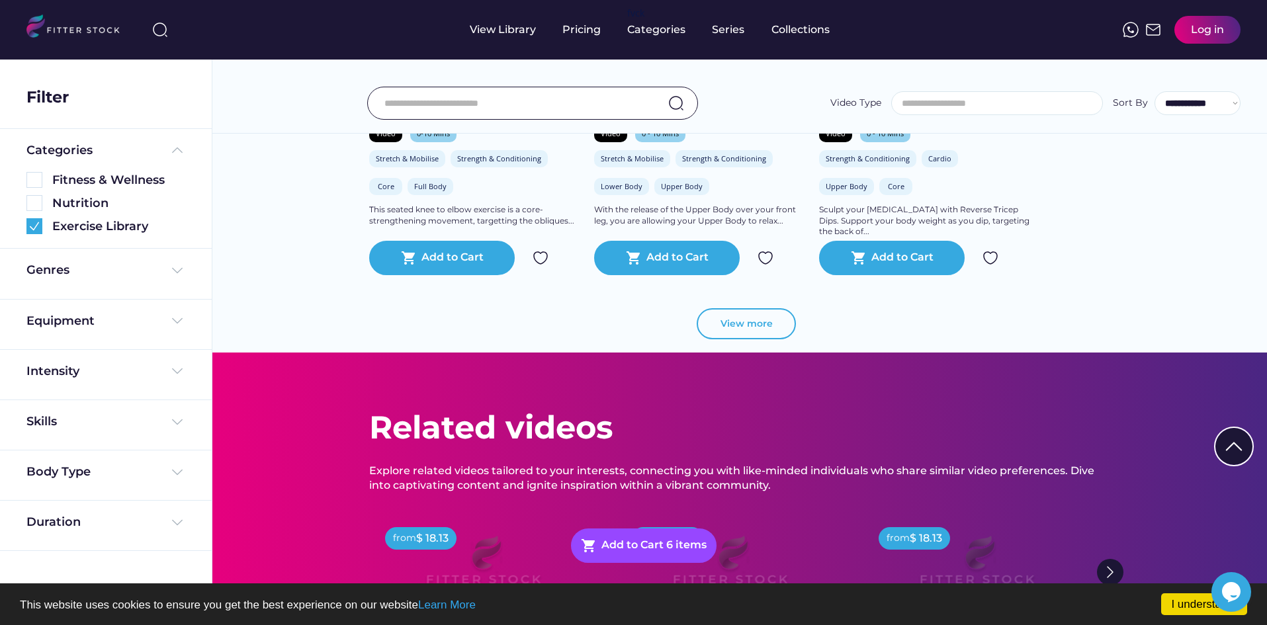
click at [769, 334] on button "View more" at bounding box center [746, 324] width 99 height 32
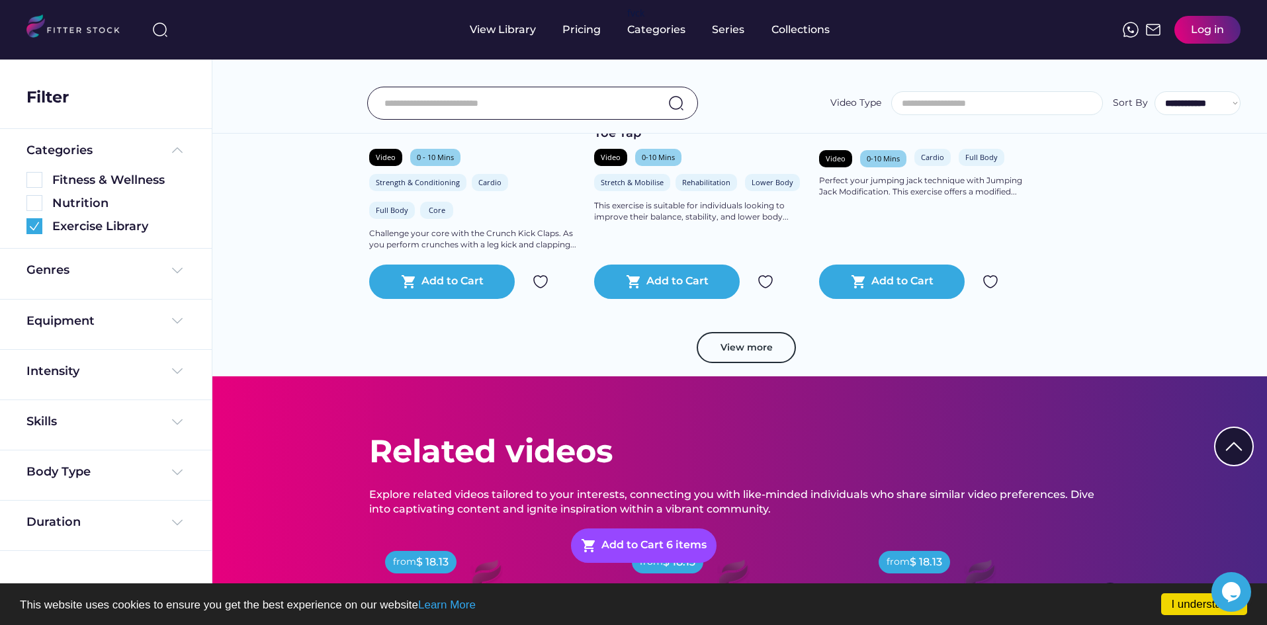
scroll to position [15358, 0]
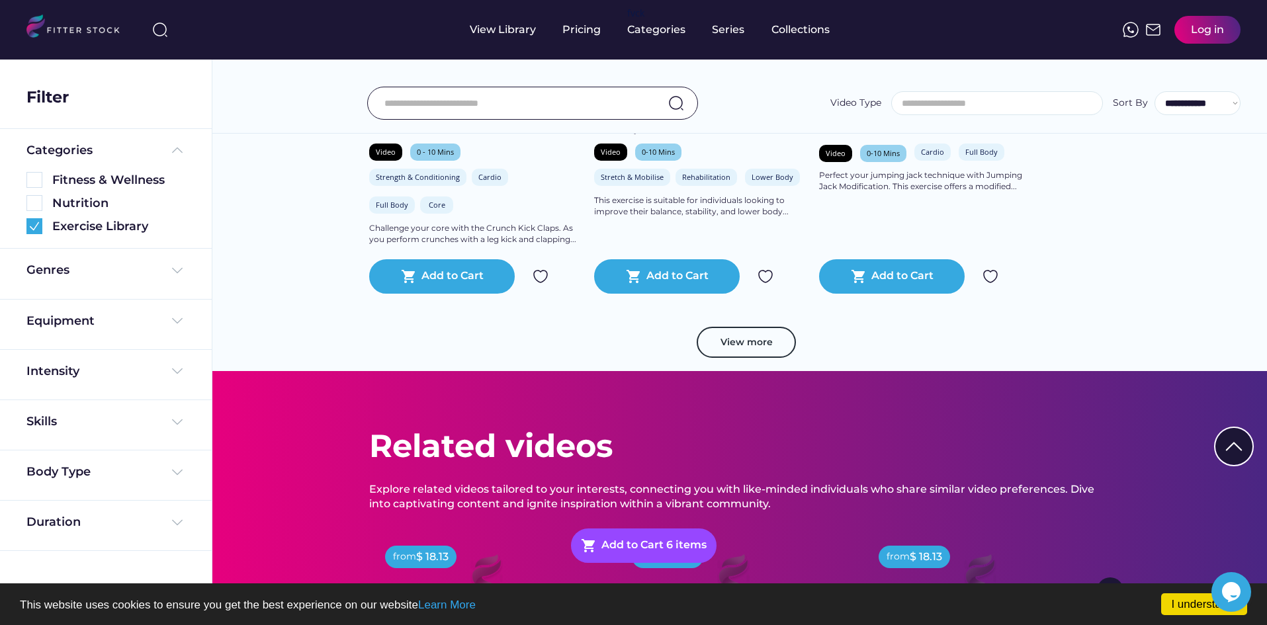
click at [759, 348] on button "View more" at bounding box center [746, 343] width 99 height 32
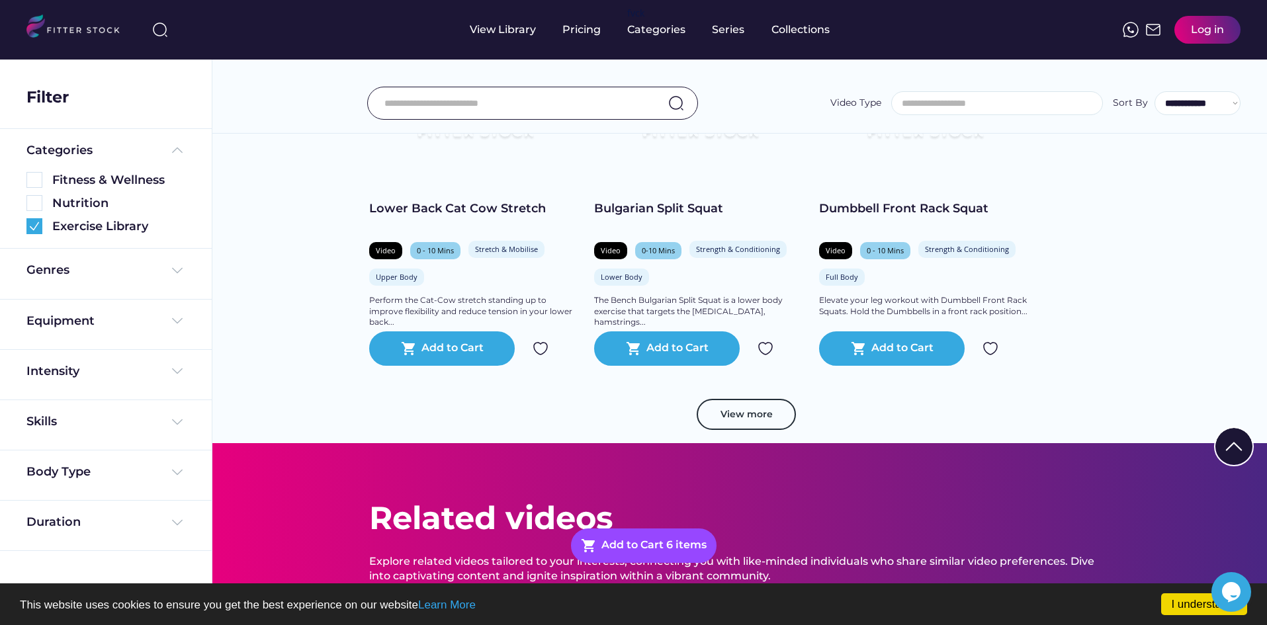
scroll to position [16020, 0]
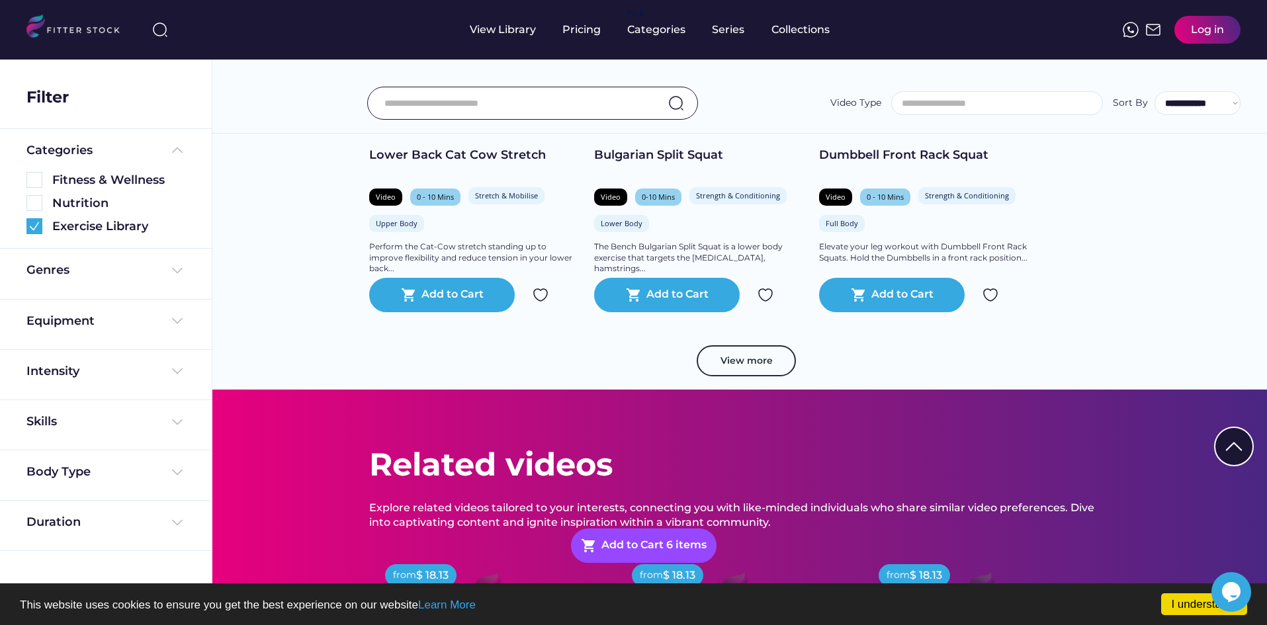
click at [759, 348] on button "View more" at bounding box center [746, 361] width 99 height 32
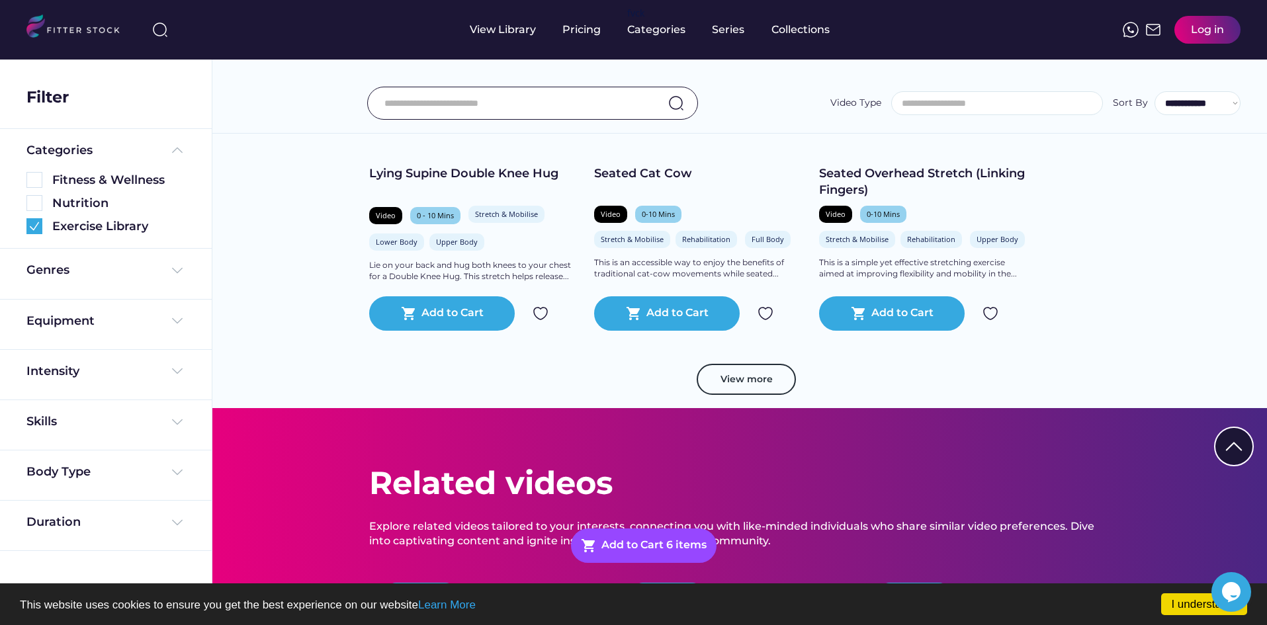
scroll to position [16880, 0]
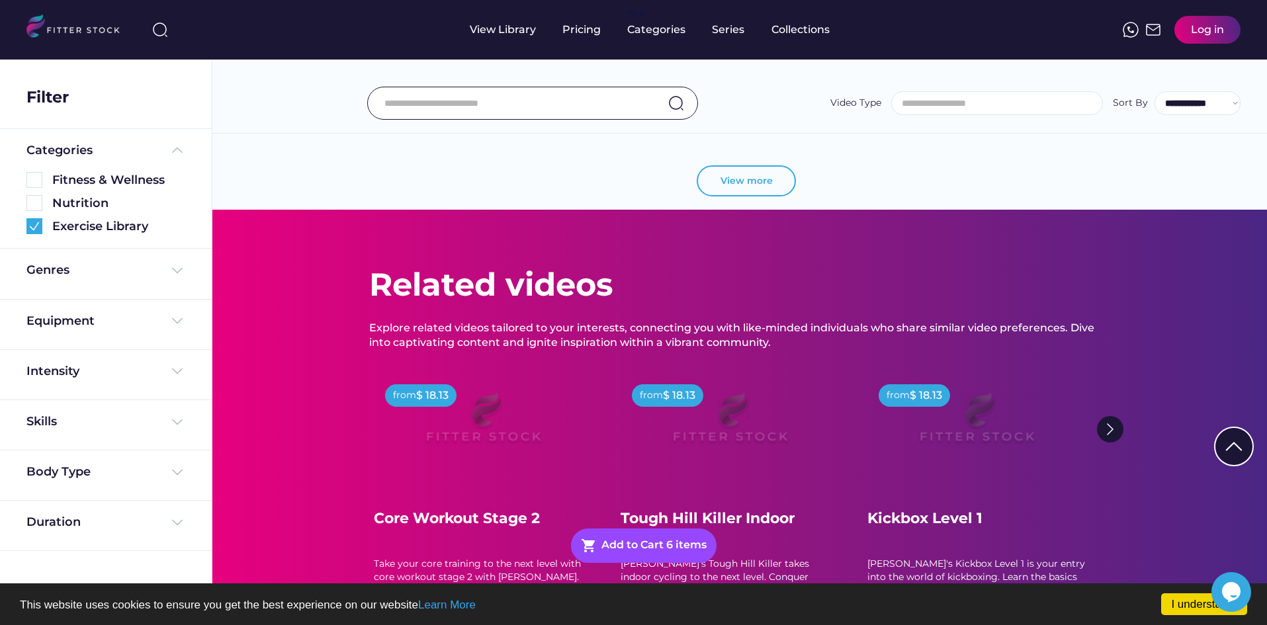
click at [772, 187] on button "View more" at bounding box center [746, 181] width 99 height 32
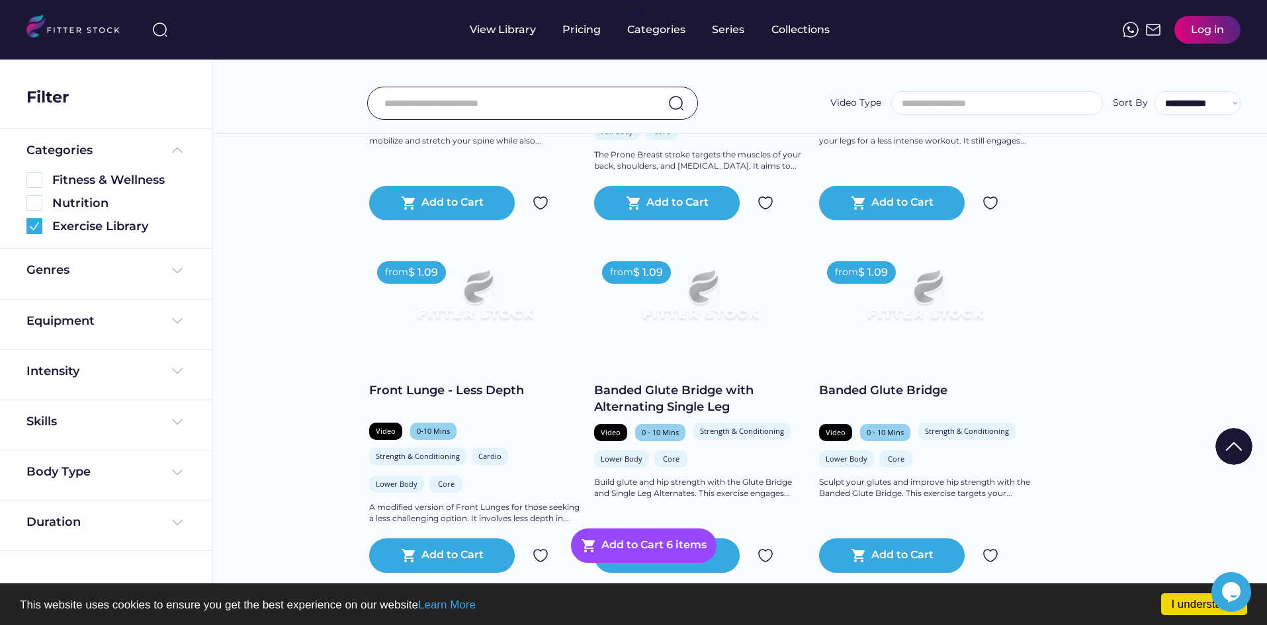
scroll to position [17344, 0]
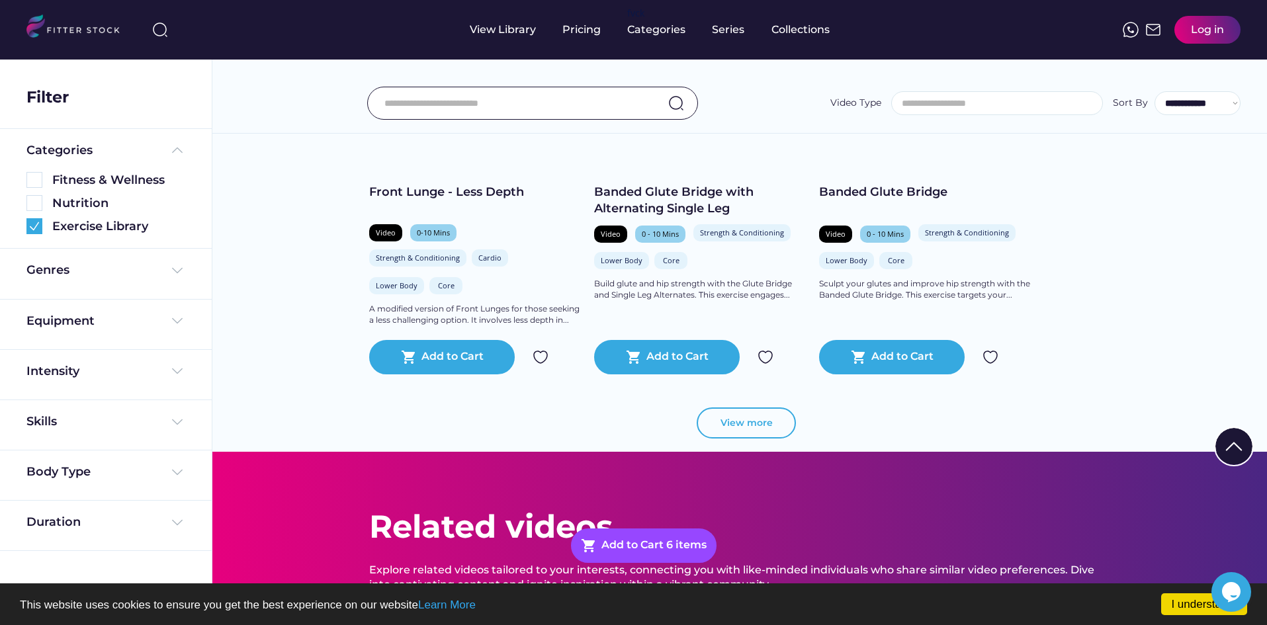
click at [748, 418] on button "View more" at bounding box center [746, 424] width 99 height 32
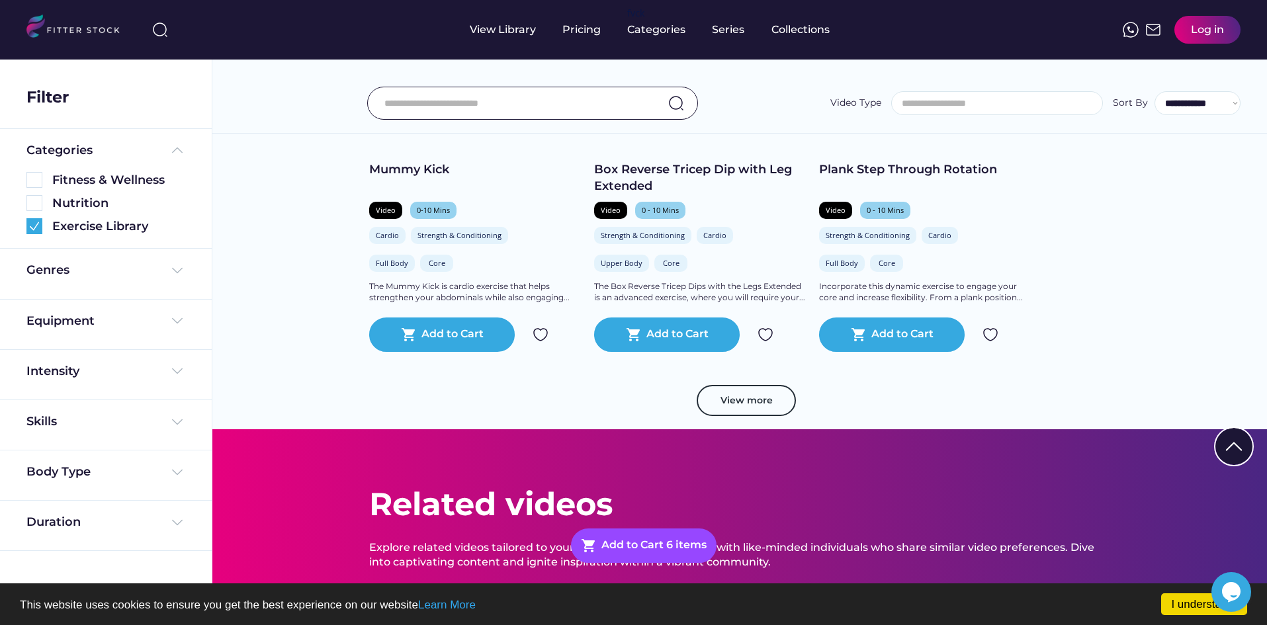
scroll to position [18204, 0]
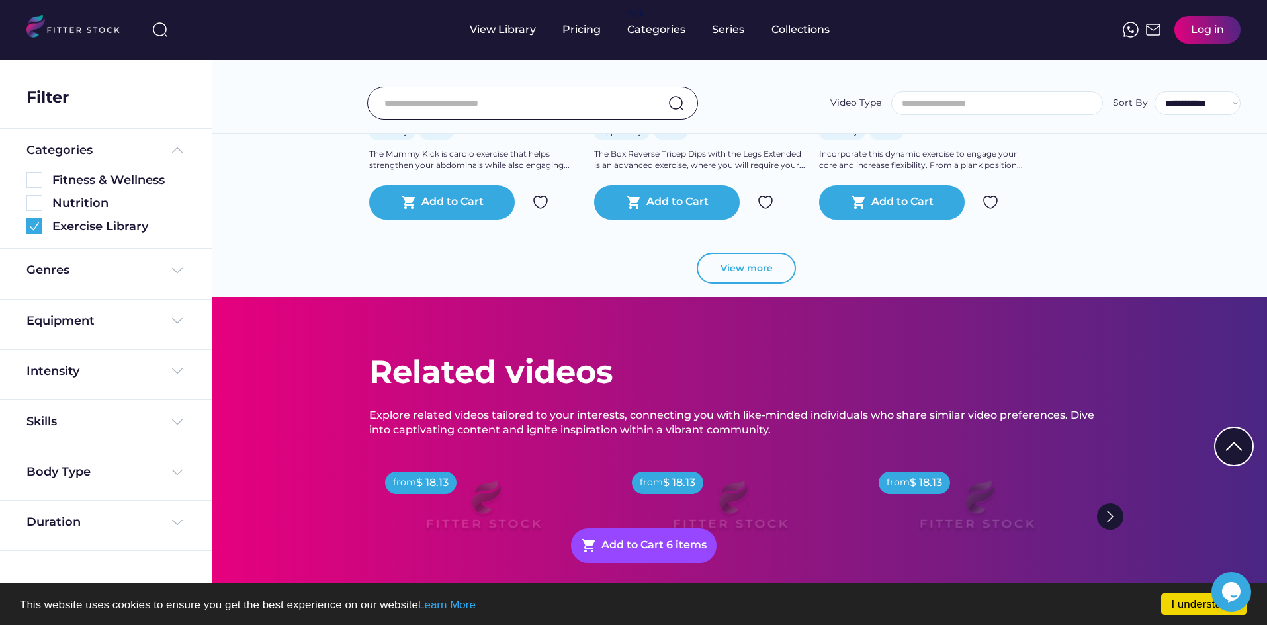
click at [760, 273] on button "View more" at bounding box center [746, 269] width 99 height 32
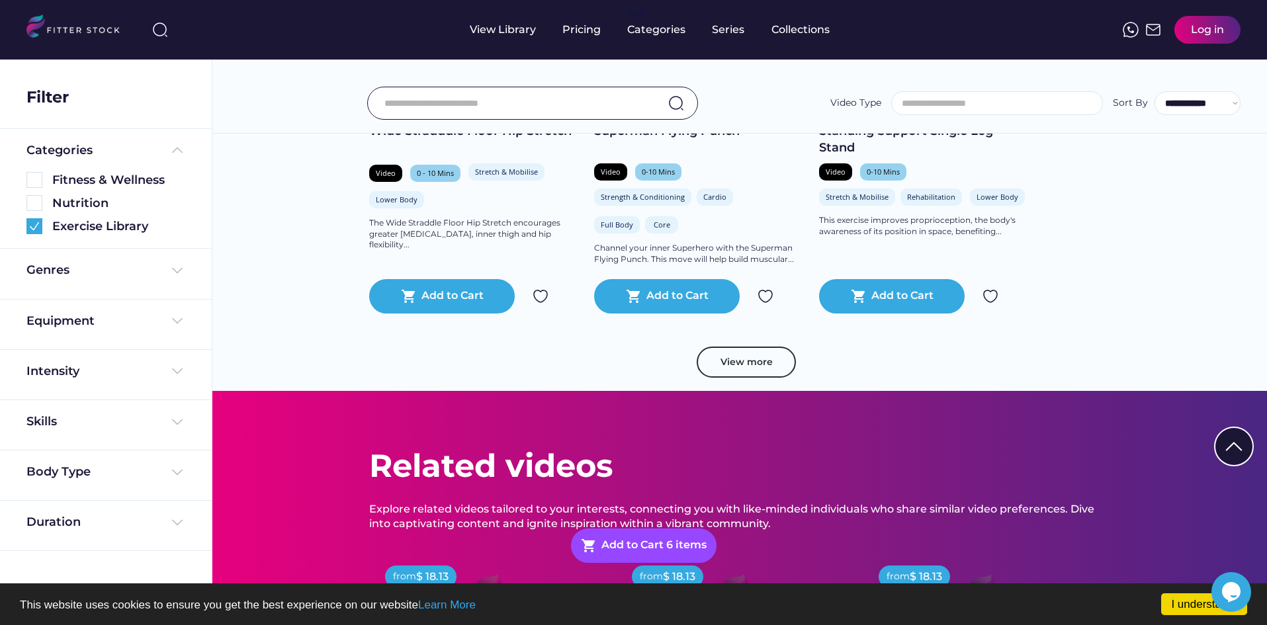
scroll to position [18865, 0]
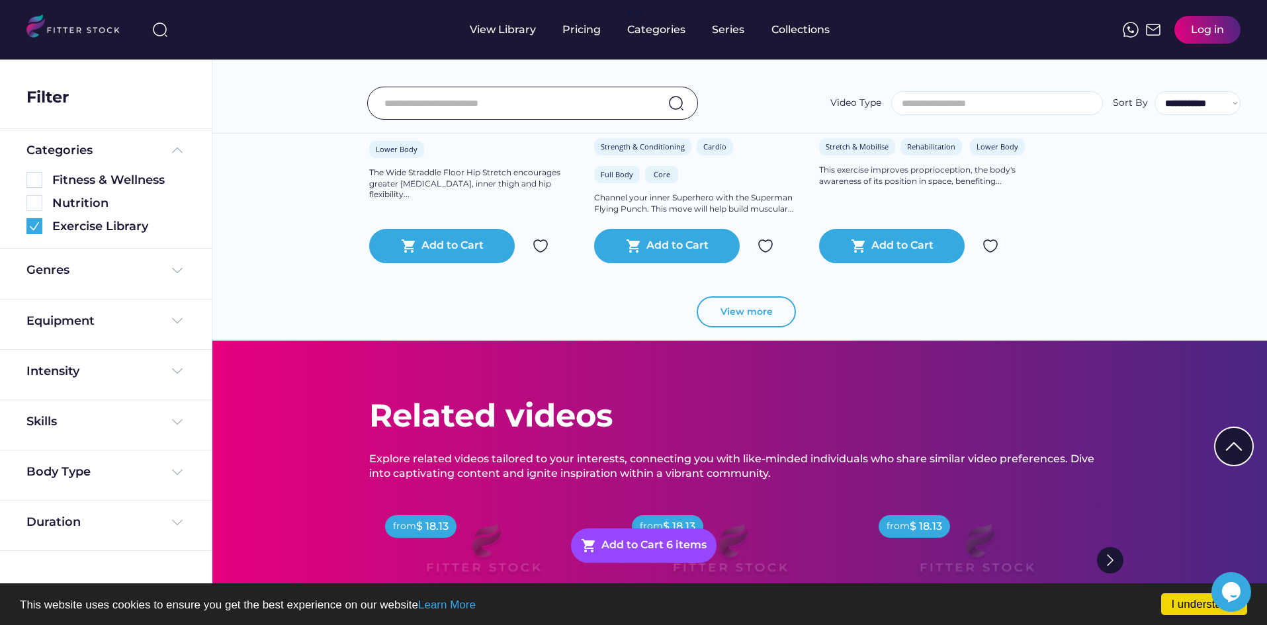
click at [752, 306] on button "View more" at bounding box center [746, 312] width 99 height 32
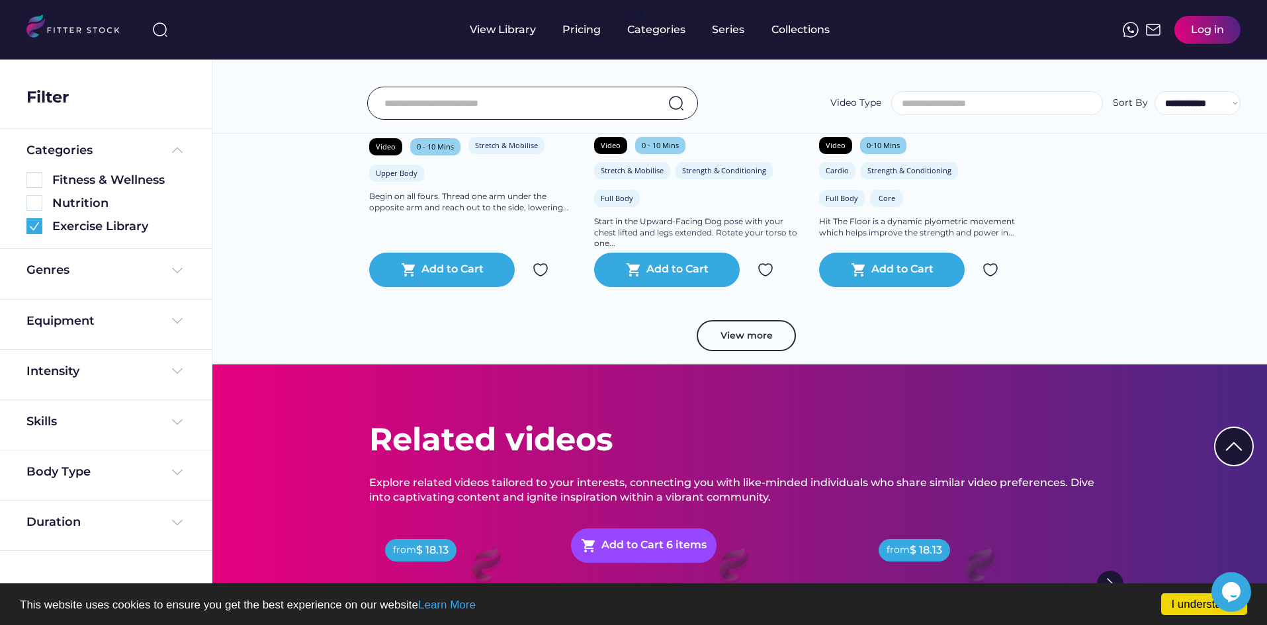
scroll to position [19527, 0]
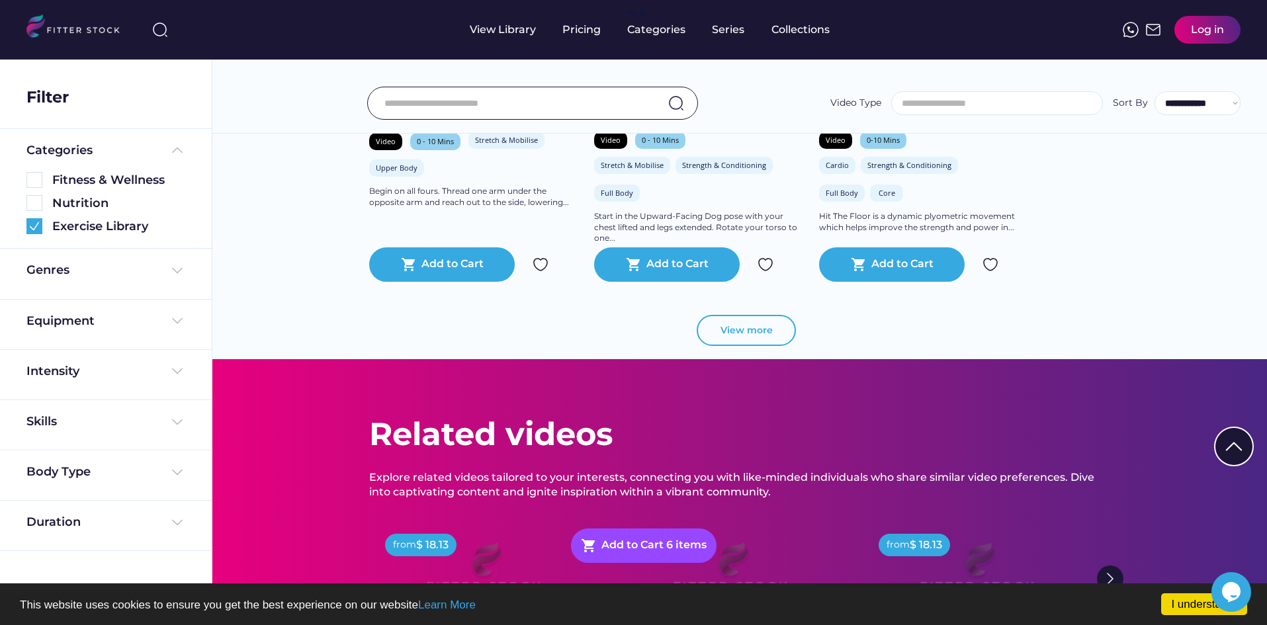
click at [752, 328] on button "View more" at bounding box center [746, 331] width 99 height 32
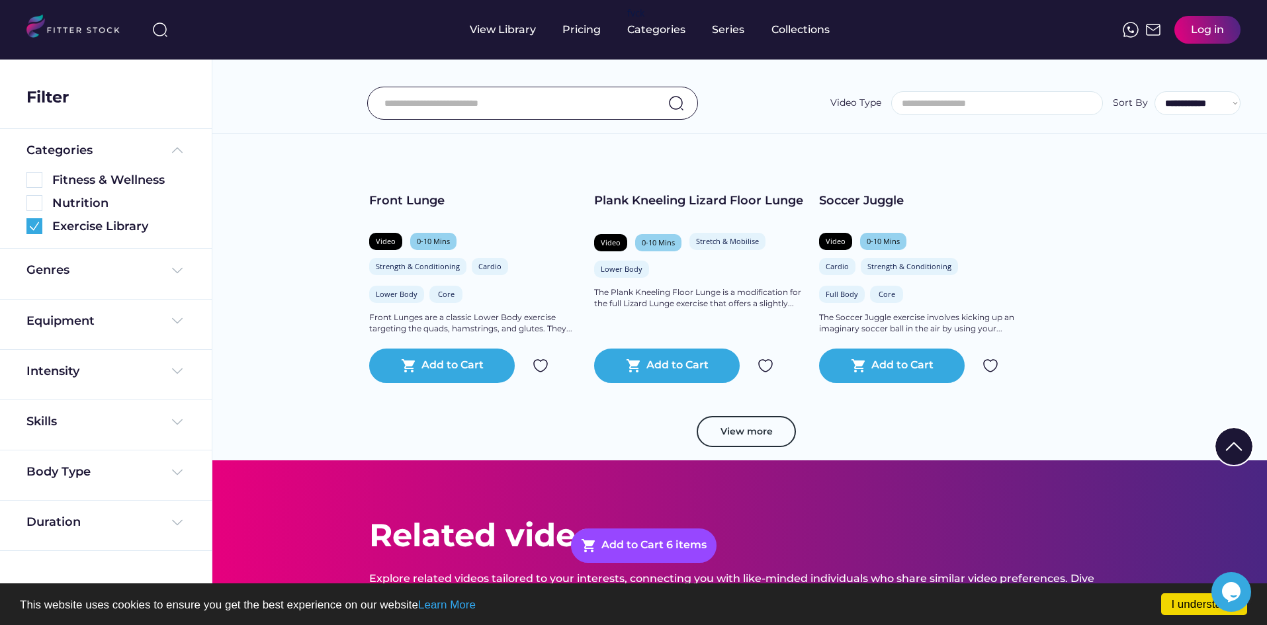
scroll to position [20189, 0]
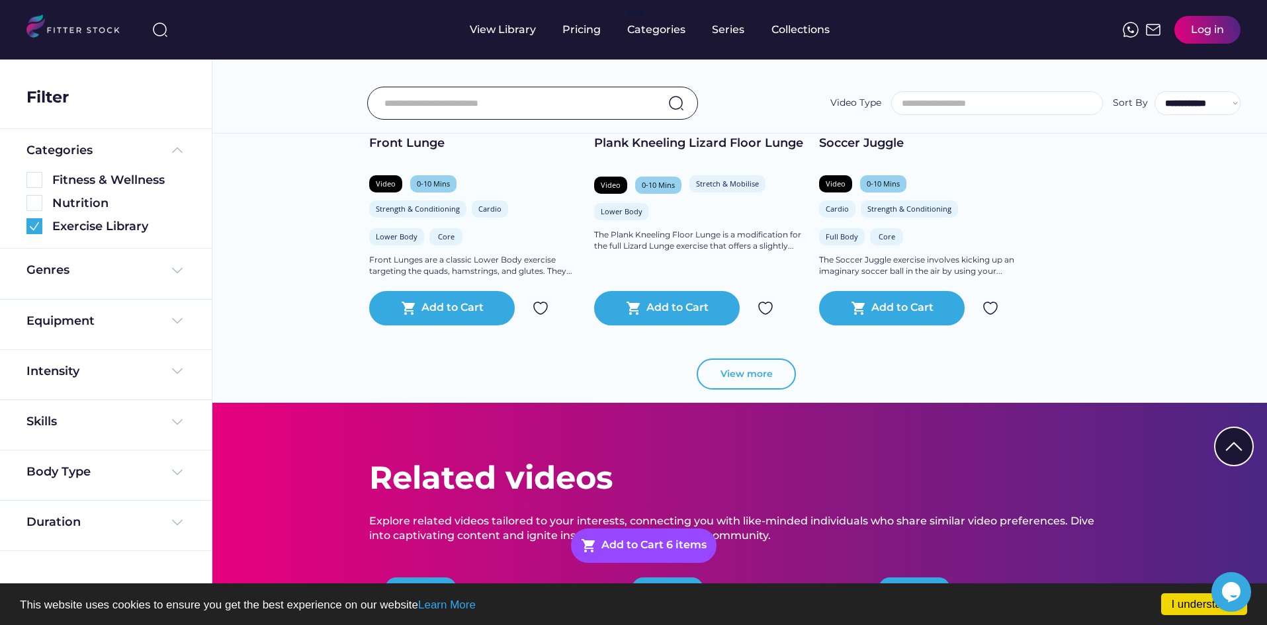
click at [750, 376] on button "View more" at bounding box center [746, 375] width 99 height 32
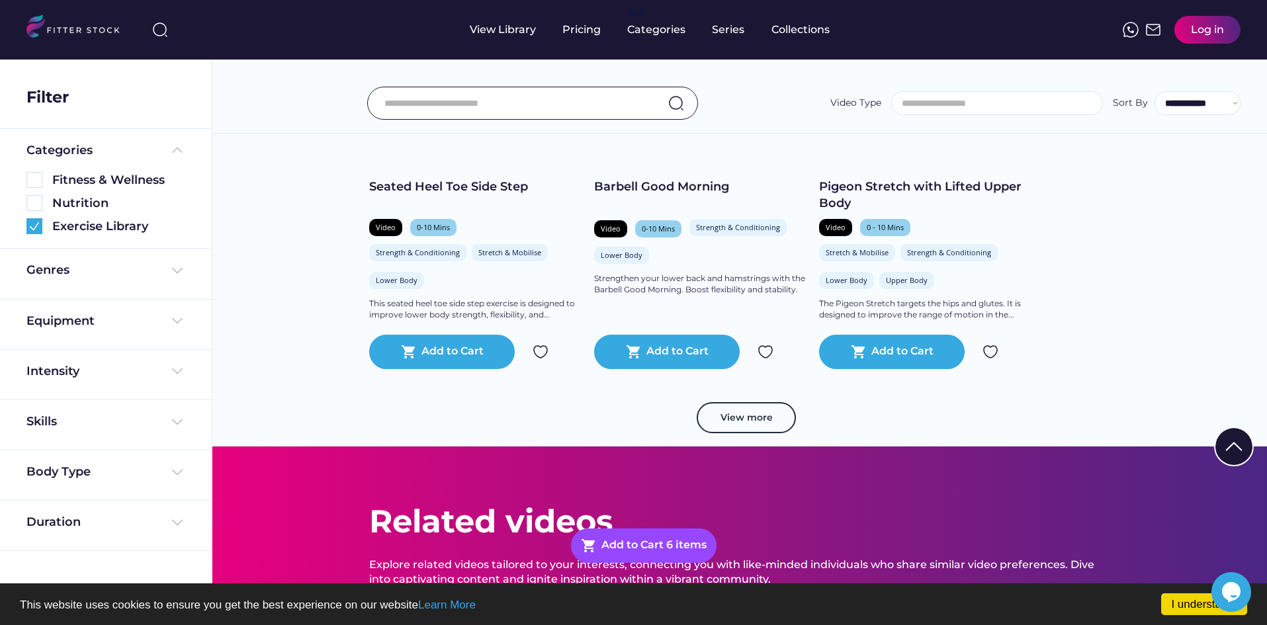
scroll to position [21049, 0]
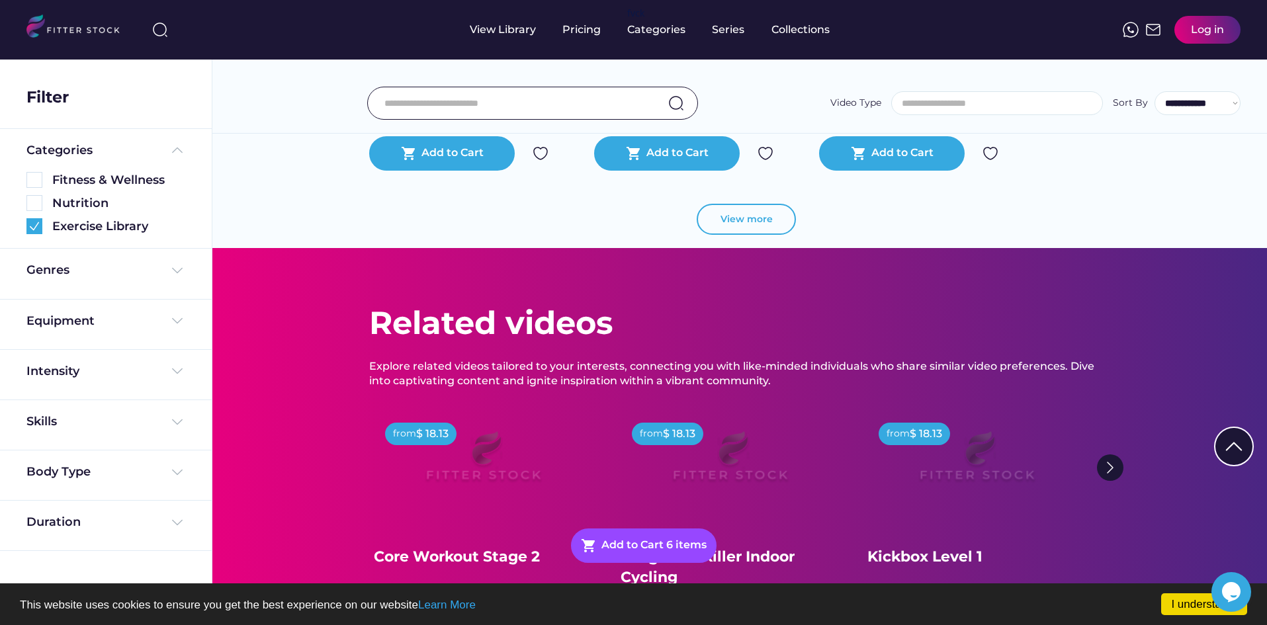
click at [731, 224] on button "View more" at bounding box center [746, 220] width 99 height 32
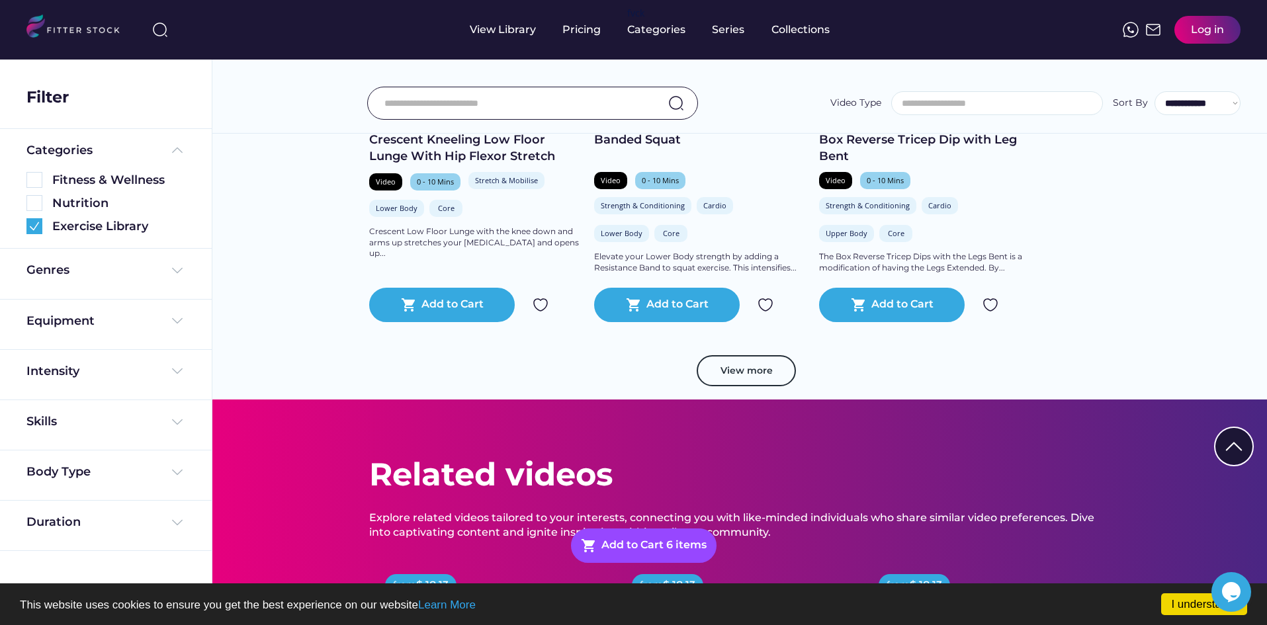
scroll to position [21711, 0]
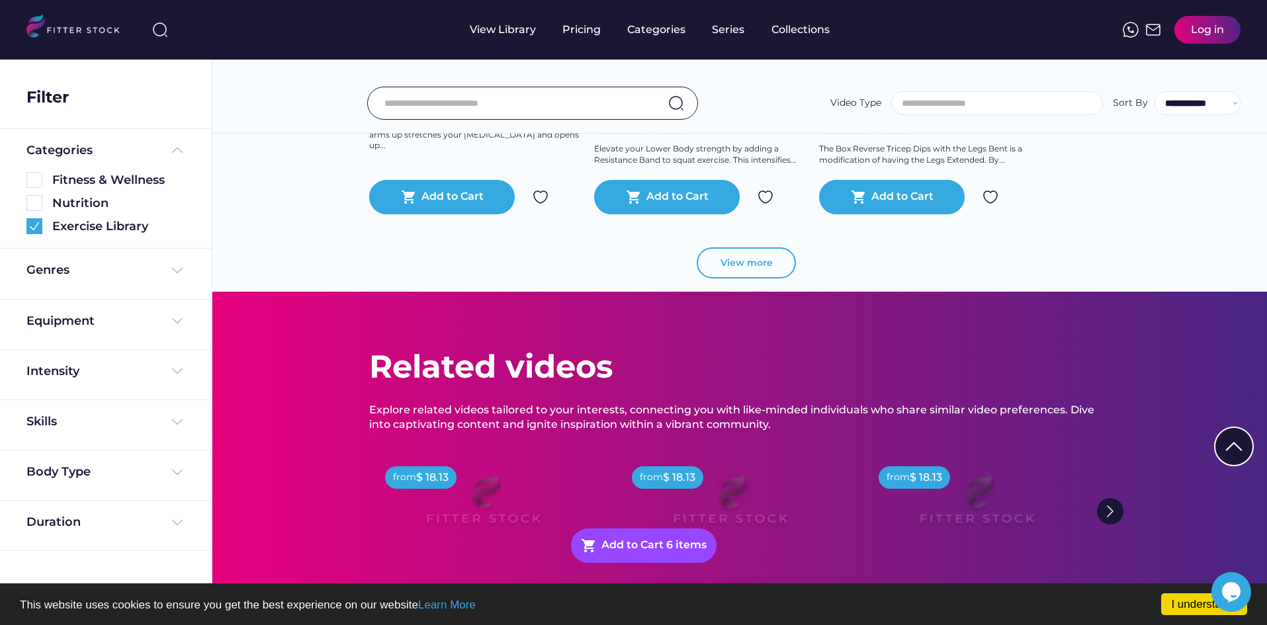
click at [723, 264] on button "View more" at bounding box center [746, 263] width 99 height 32
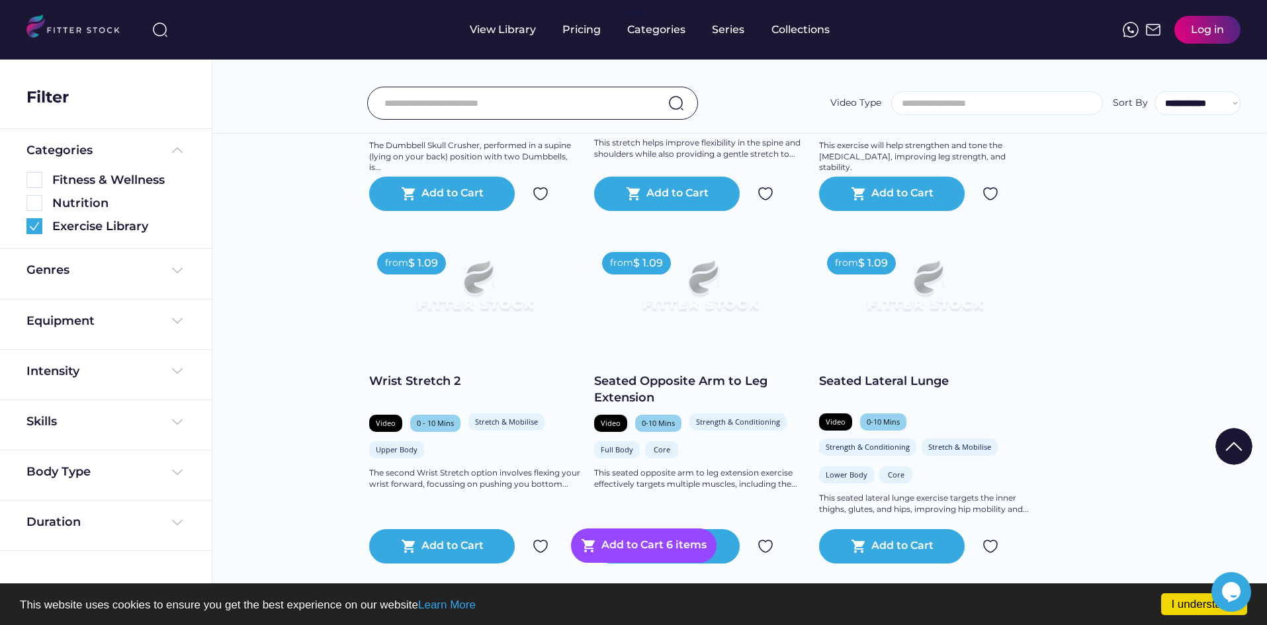
scroll to position [22174, 0]
